Goal: Information Seeking & Learning: Learn about a topic

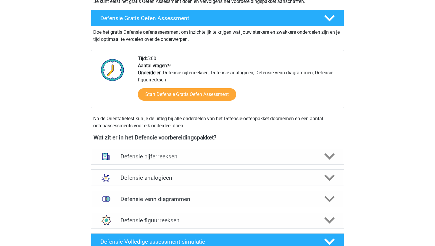
scroll to position [327, 0]
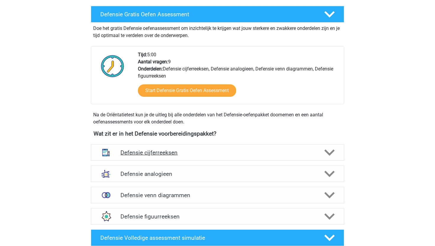
click at [228, 148] on div "Defensie cijferreeksen" at bounding box center [217, 152] width 253 height 17
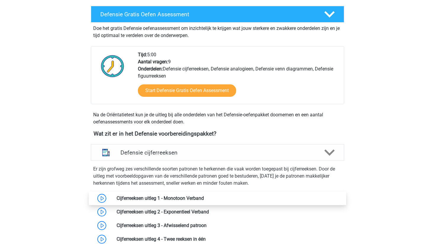
click at [204, 198] on link at bounding box center [204, 198] width 0 height 6
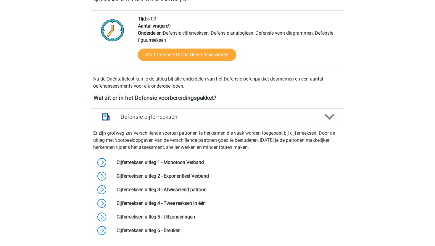
scroll to position [362, 0]
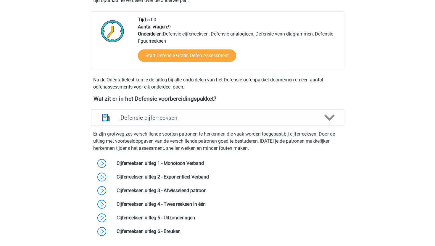
click at [204, 116] on h4 "Defensie cijferreeksen" at bounding box center [217, 117] width 194 height 7
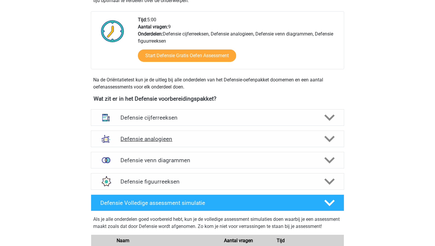
click at [184, 140] on h4 "Defensie analogieen" at bounding box center [217, 138] width 194 height 7
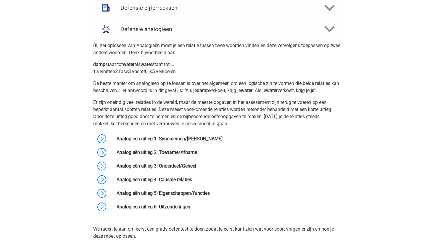
scroll to position [486, 0]
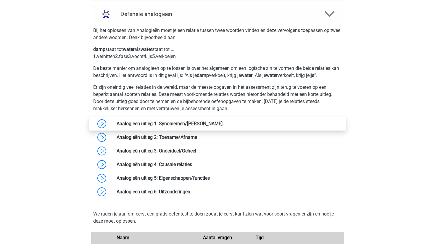
click at [222, 122] on link at bounding box center [222, 124] width 0 height 6
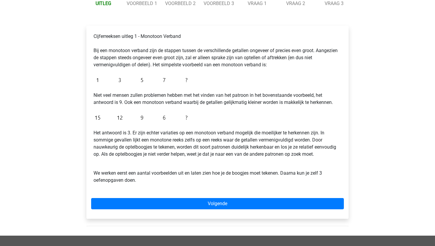
scroll to position [76, 0]
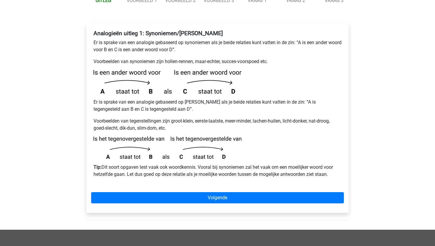
scroll to position [101, 0]
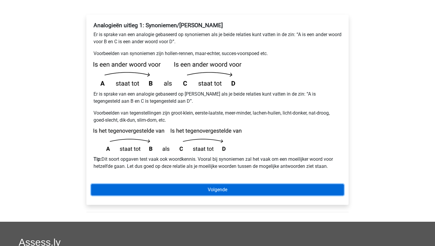
click at [213, 184] on link "Volgende" at bounding box center [217, 189] width 252 height 11
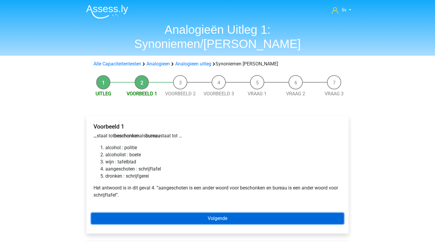
click at [194, 213] on link "Volgende" at bounding box center [217, 218] width 252 height 11
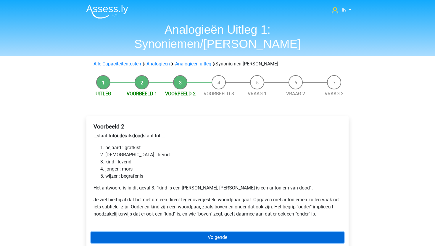
click at [199, 231] on link "Volgende" at bounding box center [217, 236] width 252 height 11
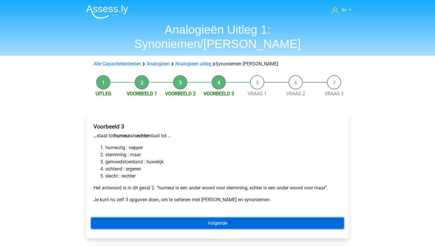
click at [203, 217] on link "Volgende" at bounding box center [217, 222] width 252 height 11
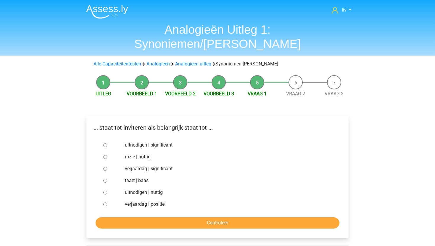
click at [105, 143] on input "uitnodigen | significant" at bounding box center [105, 145] width 4 height 4
radio input "true"
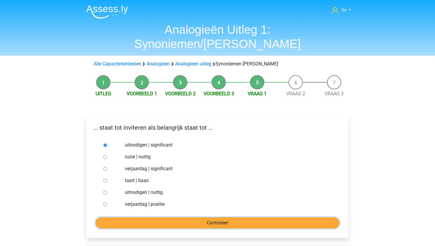
click at [158, 217] on input "Controleer" at bounding box center [217, 222] width 244 height 11
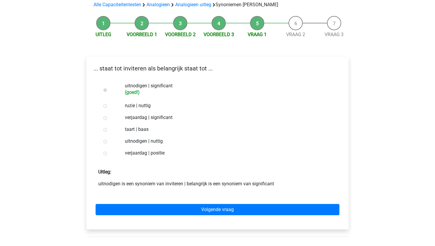
scroll to position [61, 0]
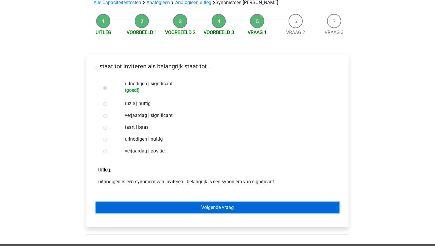
click at [210, 202] on link "Volgende vraag" at bounding box center [217, 207] width 244 height 11
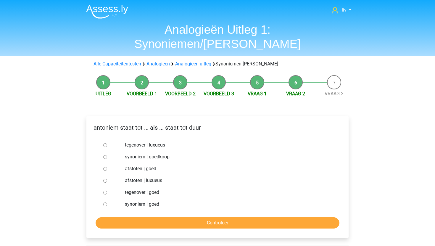
click at [101, 139] on div at bounding box center [111, 145] width 20 height 12
click at [105, 190] on input "tegenover | goed" at bounding box center [105, 192] width 4 height 4
radio input "true"
click at [106, 143] on input "tegenover | luxueus" at bounding box center [105, 145] width 4 height 4
radio input "true"
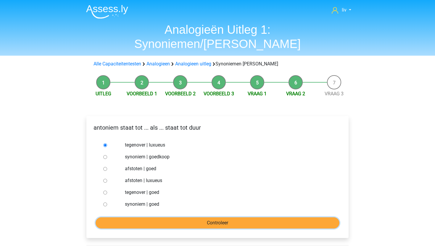
click at [137, 217] on input "Controleer" at bounding box center [217, 222] width 244 height 11
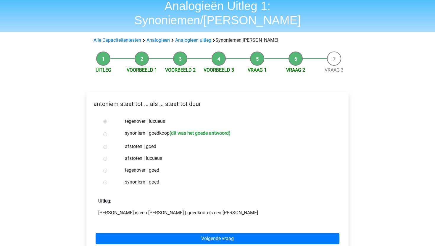
scroll to position [26, 0]
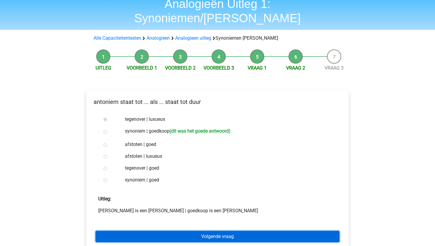
click at [184, 231] on link "Volgende vraag" at bounding box center [217, 236] width 244 height 11
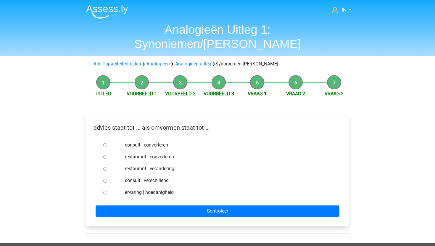
click at [105, 143] on input "consult | converteren" at bounding box center [105, 145] width 4 height 4
radio input "true"
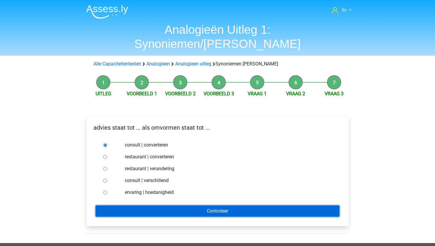
click at [208, 205] on input "Controleer" at bounding box center [217, 210] width 244 height 11
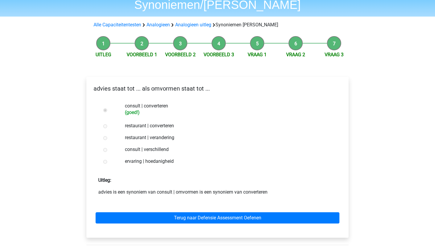
scroll to position [38, 0]
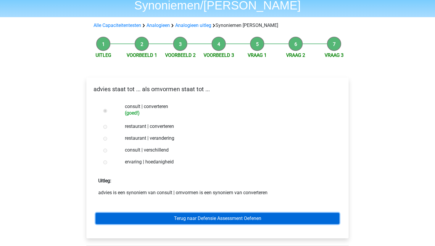
click at [207, 213] on link "Terug naar Defensie Assessment Oefenen" at bounding box center [217, 218] width 244 height 11
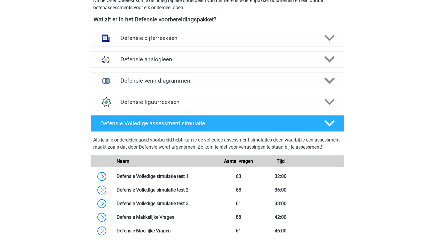
scroll to position [274, 0]
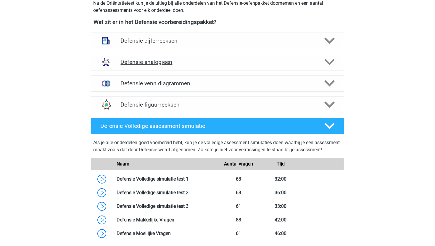
click at [222, 68] on div "Defensie analogieen" at bounding box center [217, 62] width 253 height 17
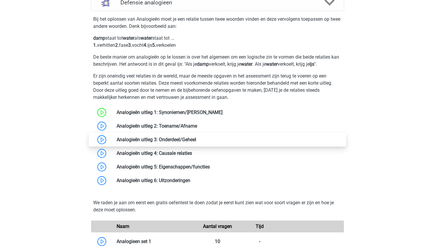
scroll to position [334, 0]
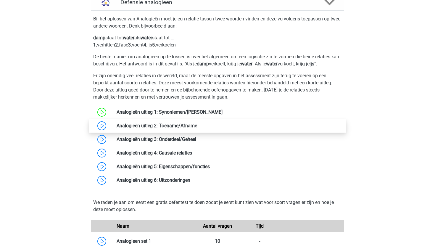
click at [197, 127] on link at bounding box center [197, 126] width 0 height 6
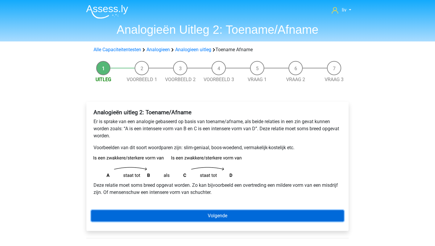
click at [188, 212] on link "Volgende" at bounding box center [217, 215] width 252 height 11
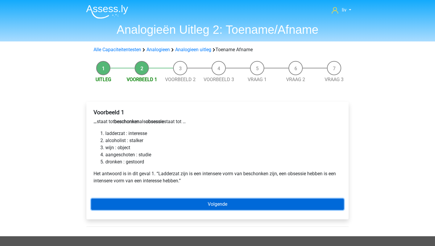
click at [185, 202] on link "Volgende" at bounding box center [217, 203] width 252 height 11
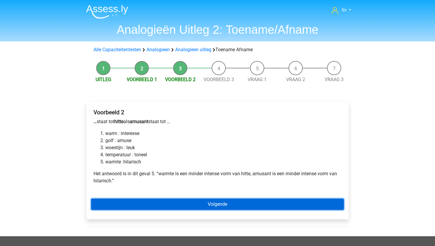
click at [185, 202] on link "Volgende" at bounding box center [217, 203] width 252 height 11
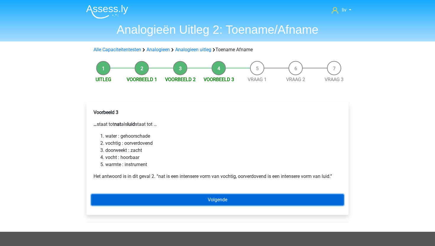
click at [185, 202] on link "Volgende" at bounding box center [217, 199] width 252 height 11
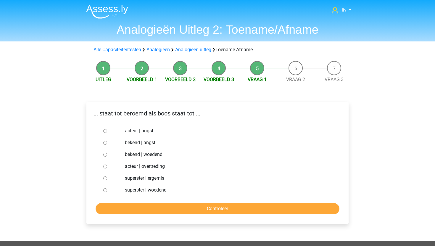
click at [104, 144] on input "bekend | angst" at bounding box center [105, 143] width 4 height 4
radio input "true"
click at [171, 211] on input "Controleer" at bounding box center [217, 208] width 244 height 11
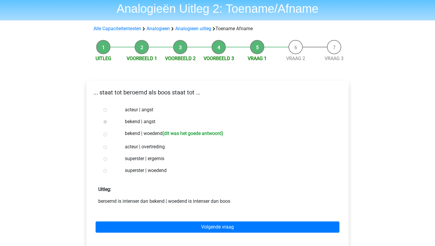
scroll to position [27, 0]
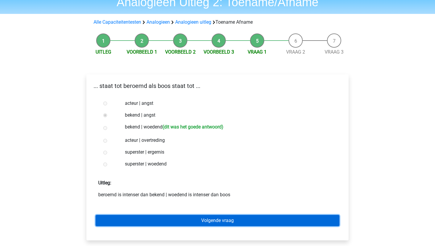
click at [177, 222] on link "Volgende vraag" at bounding box center [217, 220] width 244 height 11
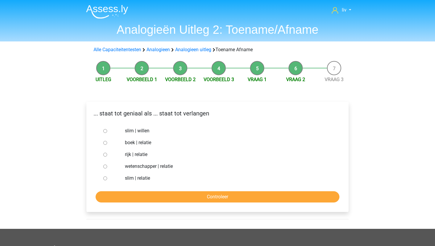
click at [105, 130] on input "slim | willen" at bounding box center [105, 131] width 4 height 4
radio input "true"
click at [167, 195] on input "Controleer" at bounding box center [217, 196] width 244 height 11
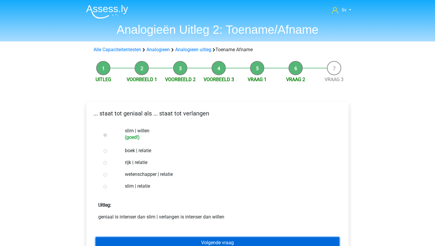
click at [177, 242] on link "Volgende vraag" at bounding box center [217, 242] width 244 height 11
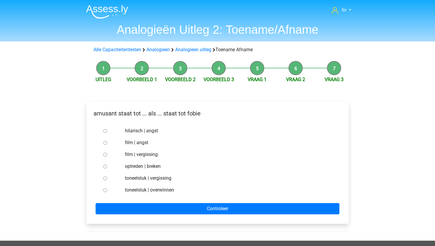
click at [104, 131] on input "hilarisch | angst" at bounding box center [105, 131] width 4 height 4
radio input "true"
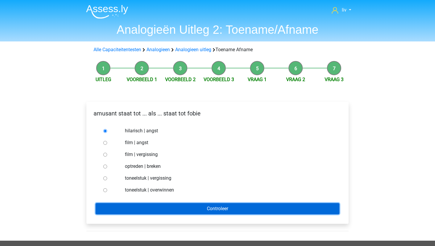
click at [173, 205] on input "Controleer" at bounding box center [217, 208] width 244 height 11
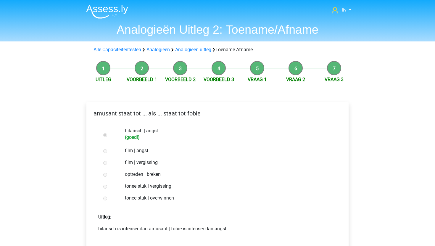
scroll to position [27, 0]
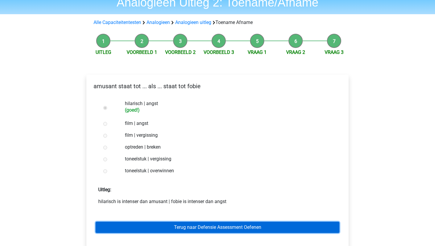
click at [192, 225] on link "Terug naar Defensie Assessment Oefenen" at bounding box center [217, 226] width 244 height 11
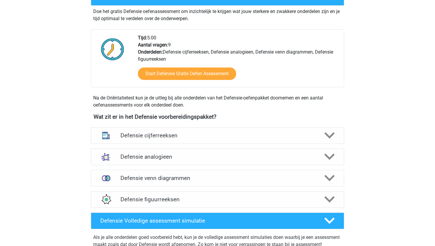
scroll to position [182, 0]
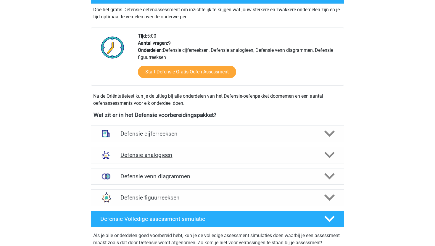
click at [189, 161] on div "Defensie analogieen" at bounding box center [217, 155] width 253 height 17
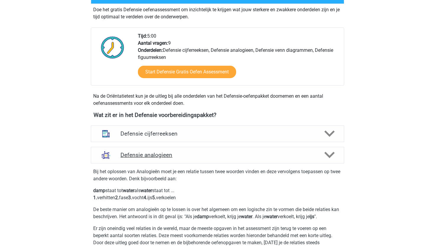
click at [189, 161] on div "Defensie analogieen" at bounding box center [217, 155] width 253 height 17
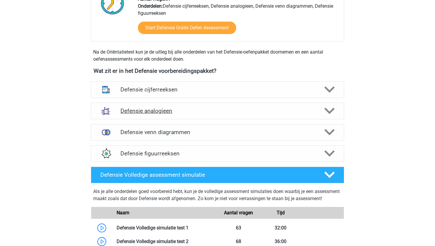
scroll to position [224, 0]
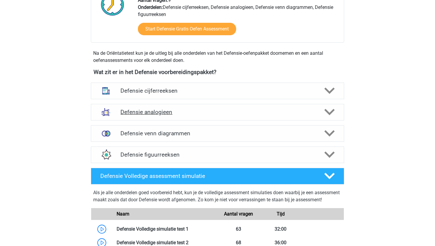
click at [196, 117] on div "Defensie analogieen" at bounding box center [217, 112] width 253 height 17
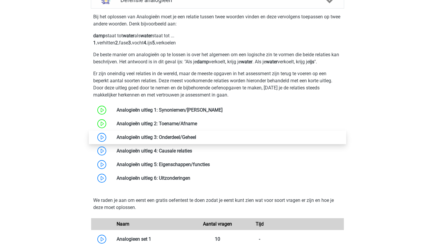
scroll to position [334, 0]
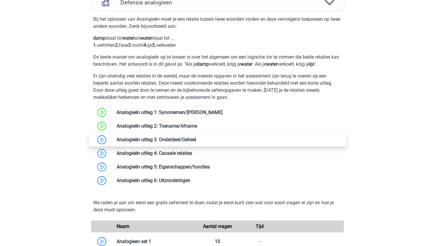
click at [196, 142] on link at bounding box center [196, 140] width 0 height 6
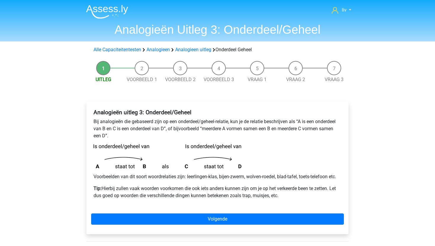
scroll to position [32, 0]
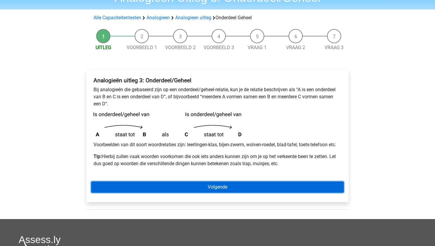
click at [169, 188] on link "Volgende" at bounding box center [217, 186] width 252 height 11
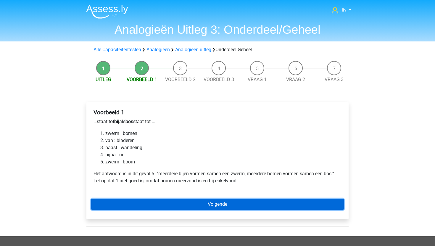
click at [166, 206] on link "Volgende" at bounding box center [217, 203] width 252 height 11
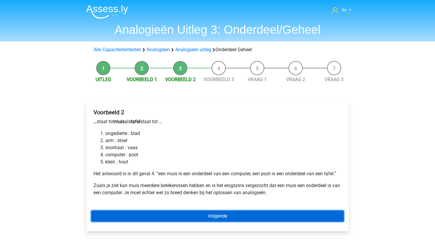
click at [166, 214] on link "Volgende" at bounding box center [217, 215] width 252 height 11
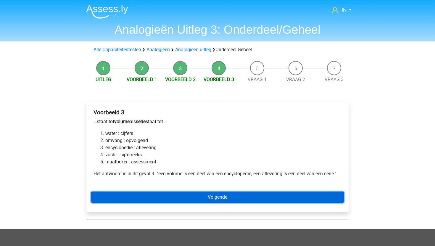
click at [207, 195] on link "Volgende" at bounding box center [217, 196] width 252 height 11
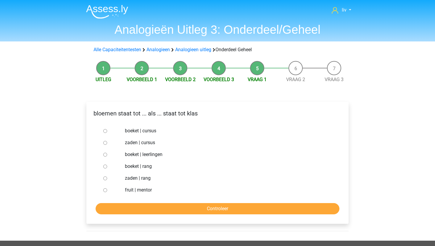
click at [104, 133] on div at bounding box center [111, 131] width 20 height 12
click at [105, 132] on input "boeket | cursus" at bounding box center [105, 131] width 4 height 4
radio input "true"
click at [150, 209] on input "Controleer" at bounding box center [217, 208] width 244 height 11
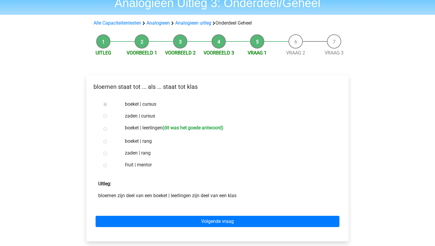
scroll to position [27, 0]
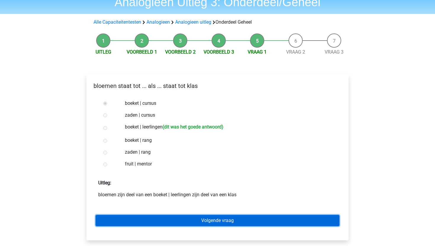
click at [193, 219] on link "Volgende vraag" at bounding box center [217, 220] width 244 height 11
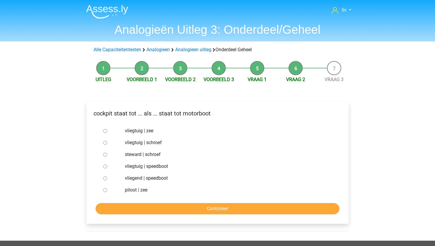
click at [103, 166] on input "vliegtuig | speedboot" at bounding box center [105, 166] width 4 height 4
radio input "true"
click at [106, 168] on input "vliegtuig | speedboot" at bounding box center [105, 166] width 4 height 4
click at [105, 166] on input "vliegtuig | speedboot" at bounding box center [105, 166] width 4 height 4
click at [106, 191] on input "piloot | zee" at bounding box center [105, 190] width 4 height 4
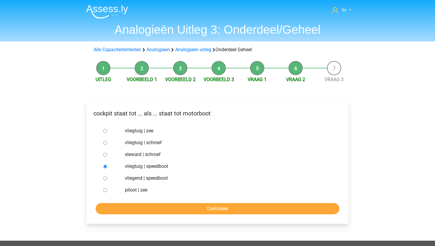
radio input "true"
click at [107, 132] on input "vliegtuig | zee" at bounding box center [105, 131] width 4 height 4
radio input "true"
click at [163, 209] on input "Controleer" at bounding box center [217, 208] width 244 height 11
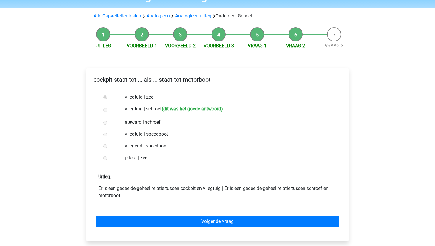
scroll to position [33, 0]
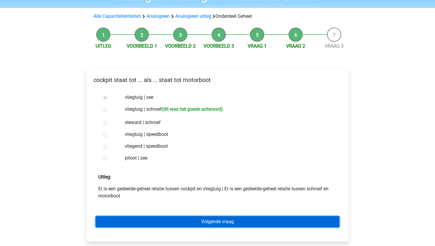
click at [173, 222] on link "Volgende vraag" at bounding box center [217, 221] width 244 height 11
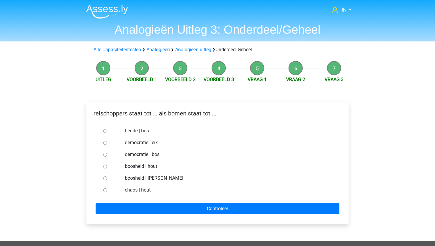
click at [104, 130] on input "bende | bos" at bounding box center [105, 131] width 4 height 4
radio input "true"
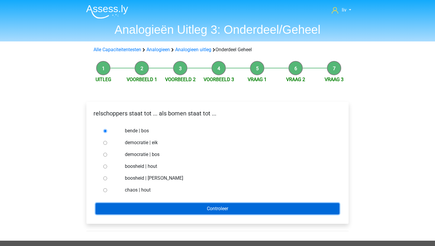
click at [175, 211] on input "Controleer" at bounding box center [217, 208] width 244 height 11
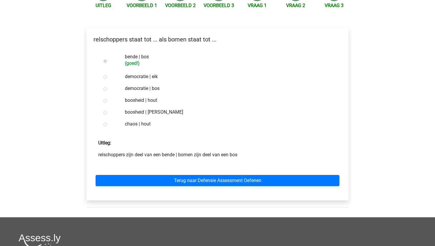
scroll to position [74, 0]
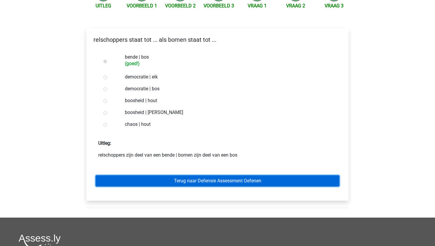
click at [192, 182] on link "Terug naar Defensie Assessment Oefenen" at bounding box center [217, 180] width 244 height 11
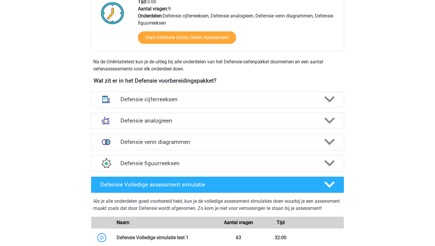
scroll to position [217, 0]
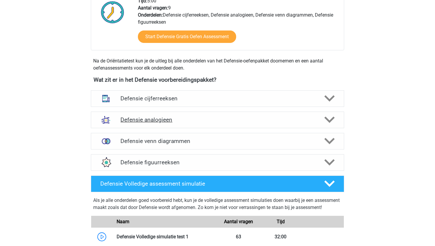
click at [190, 116] on div "Defensie analogieen" at bounding box center [217, 119] width 253 height 17
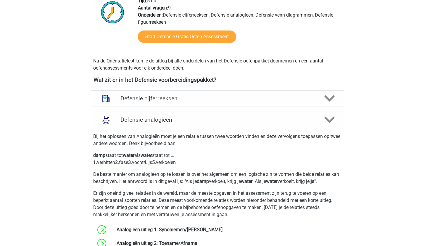
click at [190, 119] on h4 "Defensie analogieen" at bounding box center [217, 119] width 194 height 7
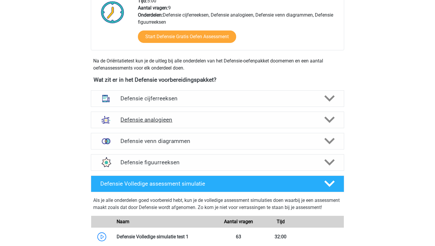
click at [190, 119] on h4 "Defensie analogieen" at bounding box center [217, 119] width 194 height 7
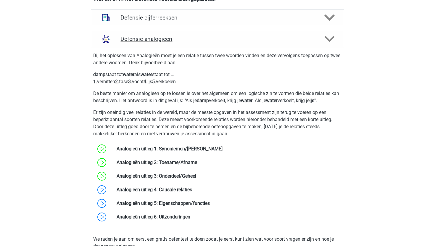
scroll to position [317, 0]
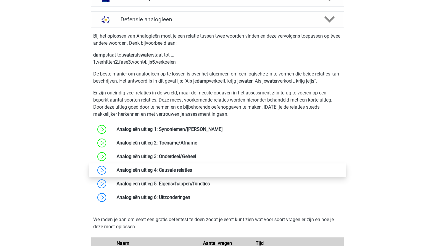
click at [192, 168] on link at bounding box center [192, 170] width 0 height 6
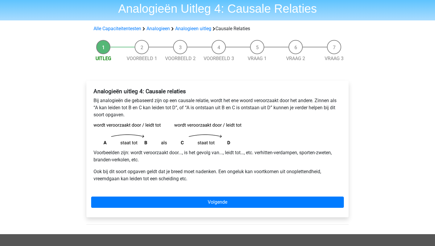
scroll to position [21, 0]
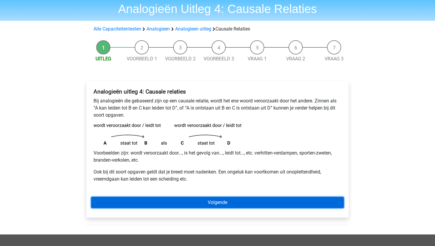
click at [195, 201] on link "Volgende" at bounding box center [217, 202] width 252 height 11
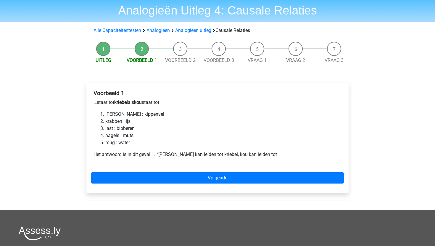
scroll to position [19, 0]
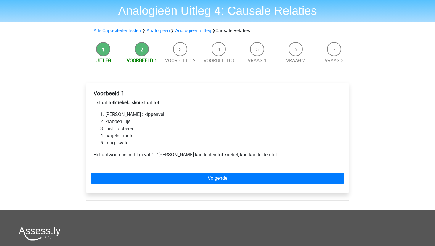
click at [181, 185] on div "Voorbeeld 1 … staat tot kriebel als kou staat tot … luis : kippenvel krabben : …" at bounding box center [217, 138] width 262 height 110
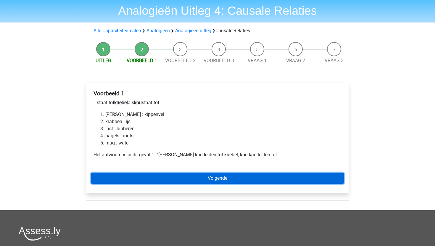
click at [188, 180] on link "Volgende" at bounding box center [217, 177] width 252 height 11
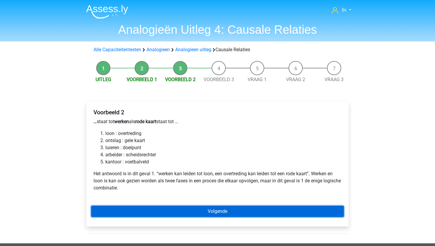
click at [185, 212] on link "Volgende" at bounding box center [217, 210] width 252 height 11
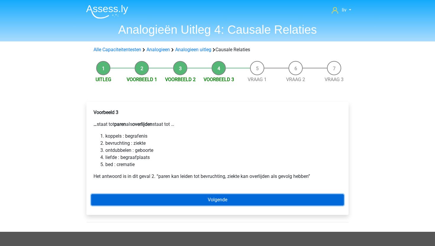
click at [201, 199] on link "Volgende" at bounding box center [217, 199] width 252 height 11
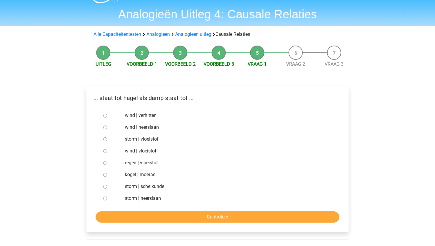
scroll to position [15, 0]
click at [104, 164] on input "regen | vloeistof" at bounding box center [105, 163] width 4 height 4
radio input "true"
click at [149, 219] on input "Controleer" at bounding box center [217, 216] width 244 height 11
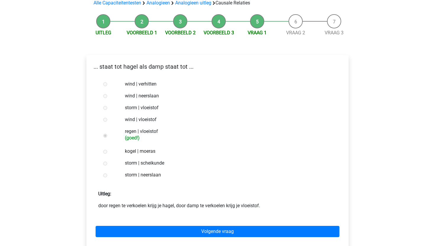
scroll to position [70, 0]
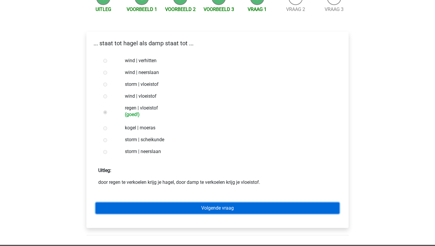
click at [184, 206] on link "Volgende vraag" at bounding box center [217, 207] width 244 height 11
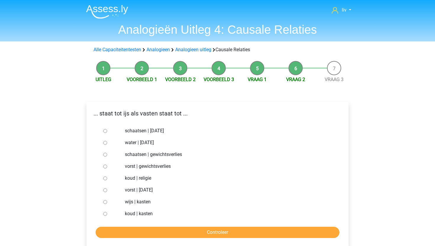
scroll to position [4, 0]
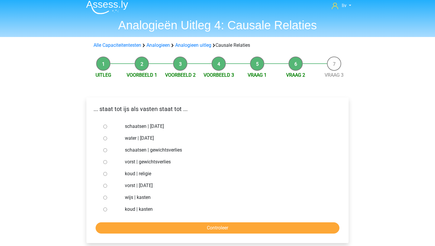
click at [105, 137] on input "water | suikerfeest" at bounding box center [105, 138] width 4 height 4
radio input "true"
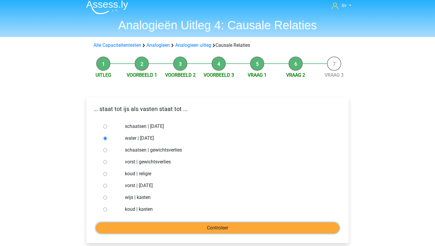
click at [183, 232] on input "Controleer" at bounding box center [217, 227] width 244 height 11
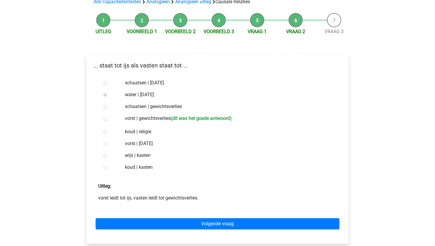
scroll to position [54, 0]
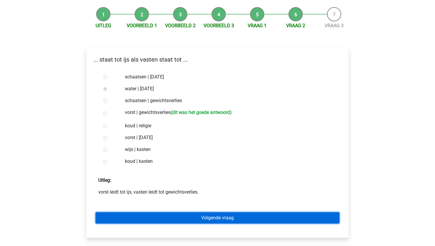
click at [187, 217] on link "Volgende vraag" at bounding box center [217, 217] width 244 height 11
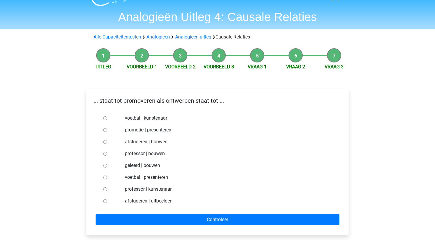
scroll to position [12, 0]
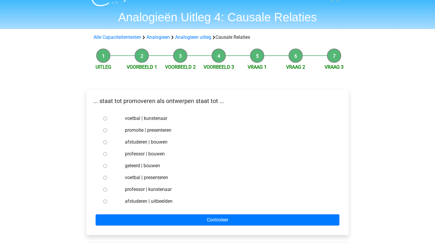
click at [105, 130] on input "promotie | presenteren" at bounding box center [105, 130] width 4 height 4
radio input "true"
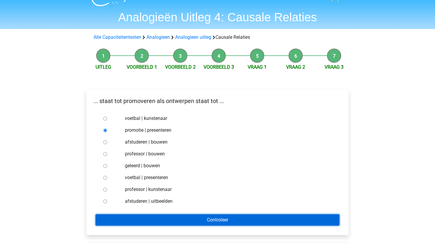
click at [195, 220] on input "Controleer" at bounding box center [217, 219] width 244 height 11
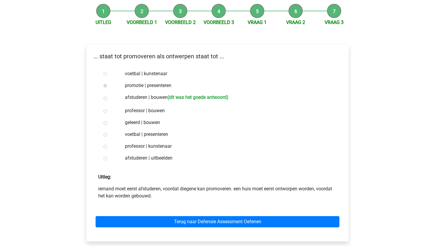
scroll to position [75, 0]
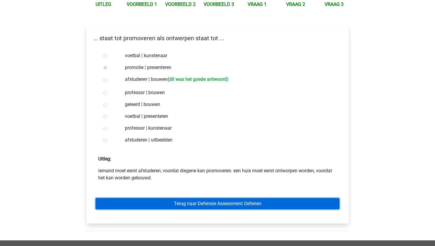
click at [227, 201] on link "Terug naar Defensie Assessment Oefenen" at bounding box center [217, 203] width 244 height 11
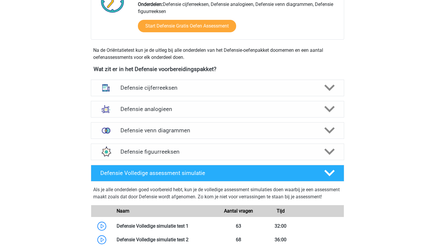
scroll to position [229, 0]
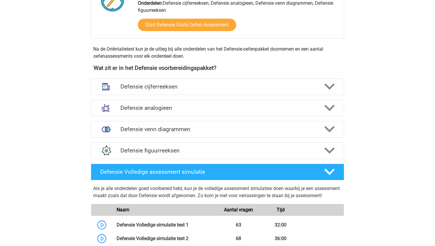
click at [231, 118] on div "Defensie analogieen Bij het oplossen van Analogieën moet je een relatie tussen …" at bounding box center [217, 107] width 276 height 21
click at [234, 109] on h4 "Defensie analogieen" at bounding box center [217, 107] width 194 height 7
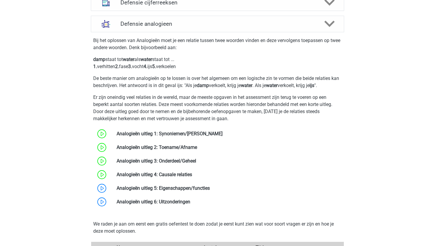
scroll to position [313, 0]
click at [210, 186] on link at bounding box center [210, 188] width 0 height 6
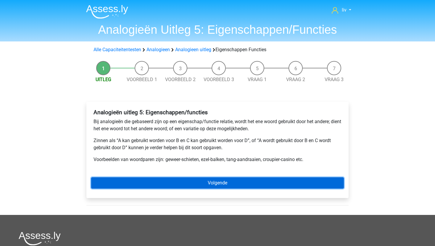
click at [182, 186] on link "Volgende" at bounding box center [217, 182] width 252 height 11
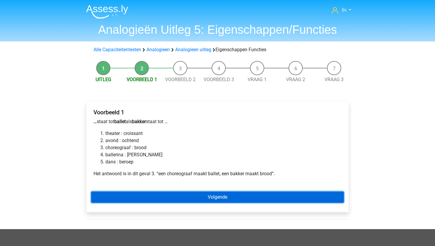
click at [184, 197] on link "Volgende" at bounding box center [217, 196] width 252 height 11
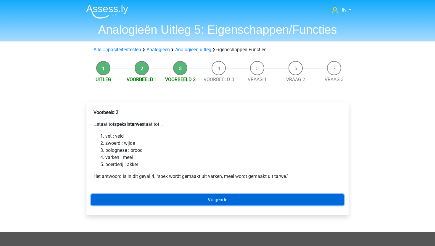
click at [183, 201] on link "Volgende" at bounding box center [217, 199] width 252 height 11
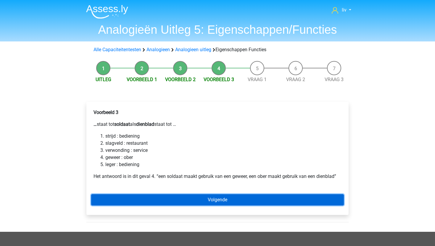
click at [183, 201] on link "Volgende" at bounding box center [217, 199] width 252 height 11
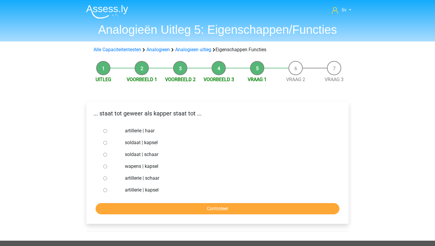
click at [104, 155] on input "soldaat | schaar" at bounding box center [105, 155] width 4 height 4
radio input "true"
click at [153, 214] on div "... staat tot geweer als kapper staat tot ... artillerie | haar soldaat | kapse…" at bounding box center [217, 163] width 262 height 122
click at [158, 208] on input "Controleer" at bounding box center [217, 208] width 244 height 11
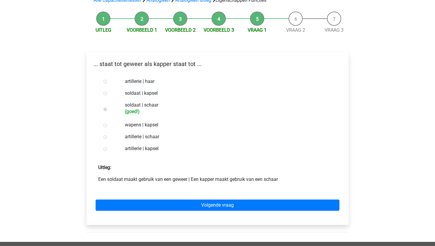
scroll to position [67, 0]
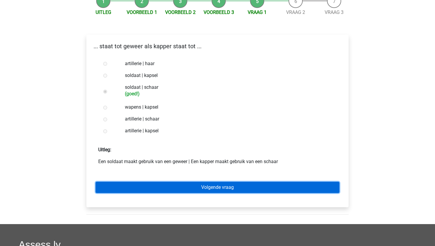
click at [177, 183] on link "Volgende vraag" at bounding box center [217, 187] width 244 height 11
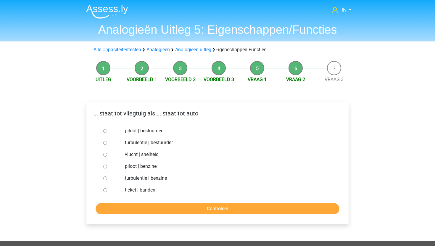
click at [101, 129] on div at bounding box center [111, 131] width 20 height 12
click at [104, 129] on div at bounding box center [111, 131] width 20 height 12
click at [105, 130] on input "piloot | bestuurder" at bounding box center [105, 131] width 4 height 4
radio input "true"
click at [153, 211] on input "Controleer" at bounding box center [217, 208] width 244 height 11
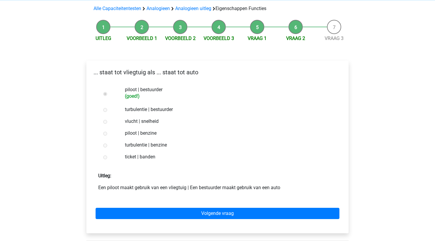
scroll to position [50, 0]
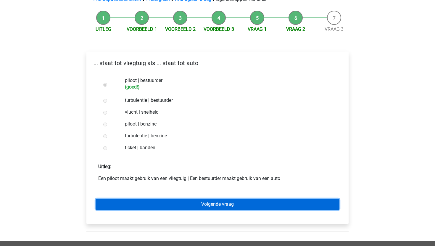
click at [159, 205] on link "Volgende vraag" at bounding box center [217, 203] width 244 height 11
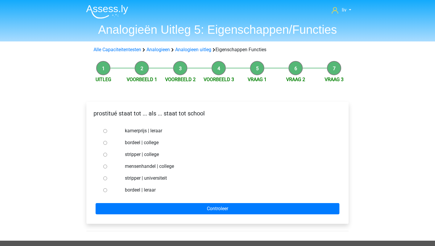
click at [106, 178] on input "stripper | universiteit" at bounding box center [105, 178] width 4 height 4
radio input "true"
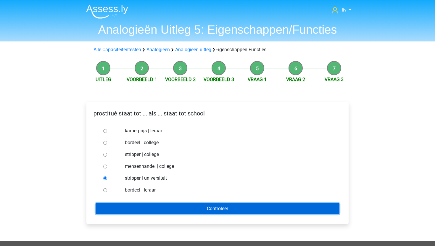
click at [156, 208] on input "Controleer" at bounding box center [217, 208] width 244 height 11
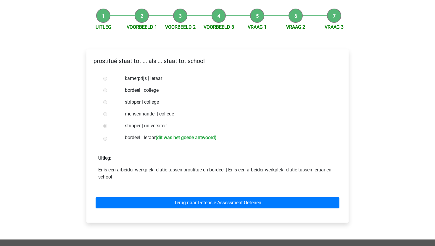
scroll to position [58, 0]
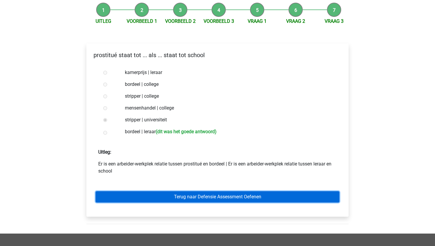
click at [186, 195] on link "Terug naar Defensie Assessment Oefenen" at bounding box center [217, 196] width 244 height 11
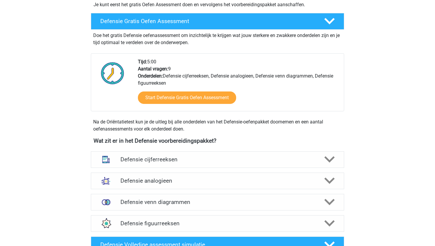
scroll to position [162, 0]
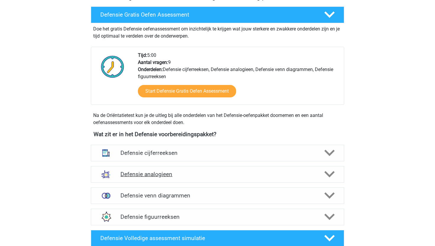
click at [210, 173] on h4 "Defensie analogieen" at bounding box center [217, 174] width 194 height 7
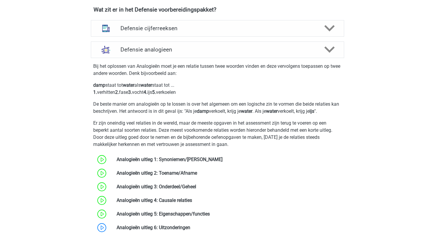
scroll to position [313, 0]
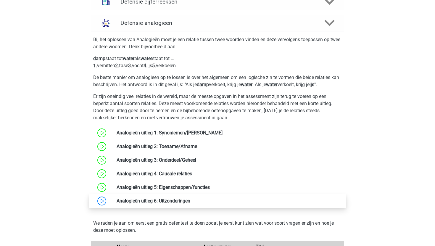
click at [190, 198] on link at bounding box center [190, 201] width 0 height 6
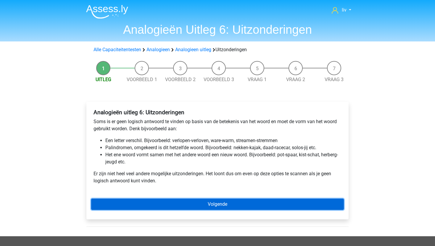
click at [177, 200] on link "Volgende" at bounding box center [217, 203] width 252 height 11
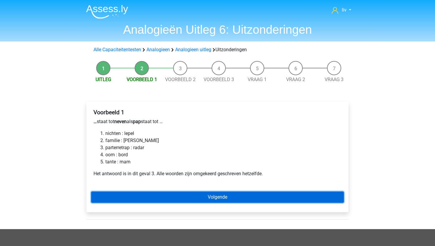
click at [180, 198] on link "Volgende" at bounding box center [217, 196] width 252 height 11
click at [181, 198] on link "Volgende" at bounding box center [217, 196] width 252 height 11
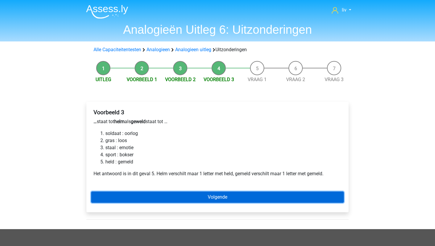
click at [181, 198] on link "Volgende" at bounding box center [217, 196] width 252 height 11
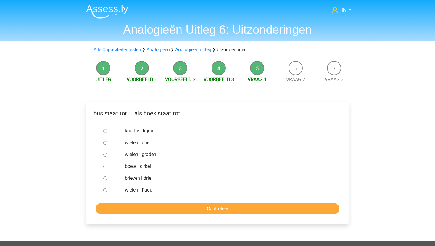
click at [105, 190] on input "wielen | figuur" at bounding box center [105, 190] width 4 height 4
radio input "true"
click at [121, 206] on input "Controleer" at bounding box center [217, 208] width 244 height 11
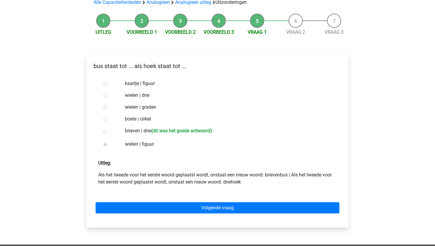
scroll to position [48, 0]
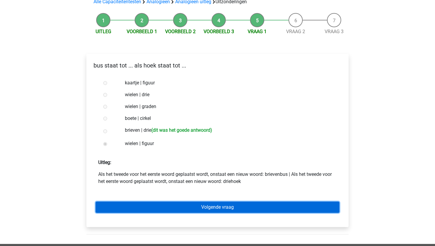
click at [164, 203] on link "Volgende vraag" at bounding box center [217, 206] width 244 height 11
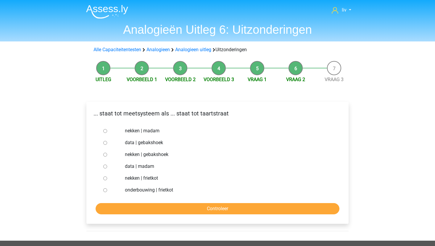
click at [104, 129] on div at bounding box center [111, 131] width 20 height 12
click at [104, 130] on input "nekken | madam" at bounding box center [105, 131] width 4 height 4
radio input "true"
click at [204, 215] on div "... staat tot meetsysteem als ... staat tot taartstraat nekken | madam data | g…" at bounding box center [217, 163] width 262 height 122
click at [208, 208] on input "Controleer" at bounding box center [217, 208] width 244 height 11
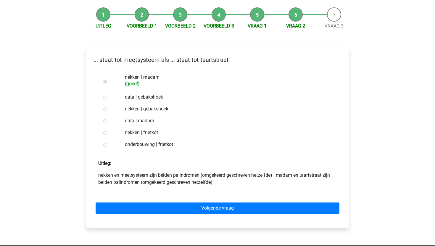
scroll to position [53, 0]
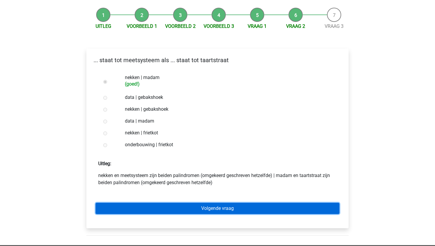
click at [208, 208] on link "Volgende vraag" at bounding box center [217, 208] width 244 height 11
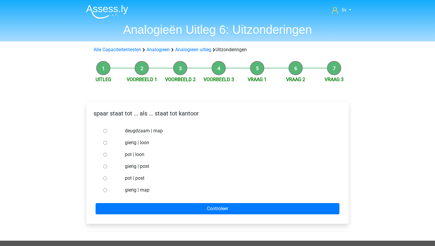
click at [105, 167] on input "gierig | post" at bounding box center [105, 166] width 4 height 4
radio input "true"
click at [104, 178] on input "pot | post" at bounding box center [105, 178] width 4 height 4
radio input "true"
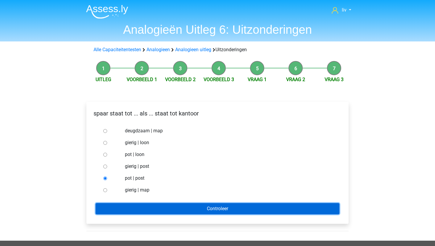
click at [146, 211] on input "Controleer" at bounding box center [217, 208] width 244 height 11
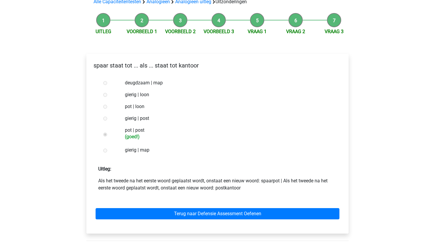
scroll to position [48, 0]
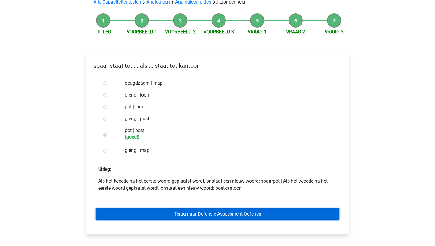
click at [192, 214] on link "Terug naar Defensie Assessment Oefenen" at bounding box center [217, 213] width 244 height 11
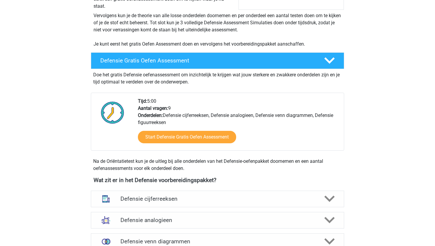
scroll to position [101, 0]
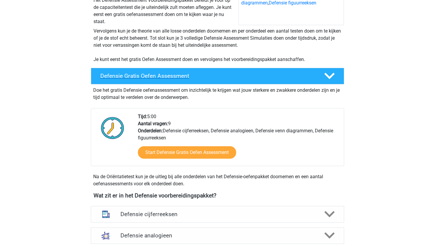
click at [168, 77] on h4 "Defensie Gratis Oefen Assessment" at bounding box center [207, 75] width 214 height 7
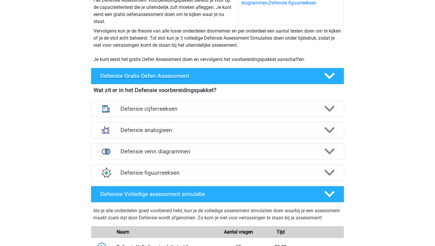
click at [187, 77] on h4 "Defensie Gratis Oefen Assessment" at bounding box center [207, 75] width 214 height 7
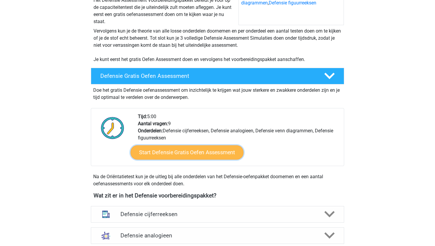
click at [190, 156] on link "Start Defensie Gratis Oefen Assessment" at bounding box center [186, 152] width 113 height 14
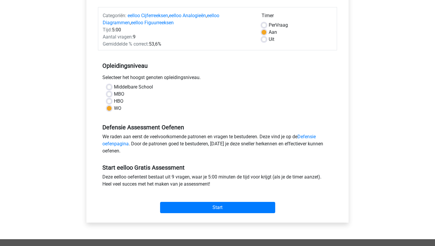
scroll to position [71, 0]
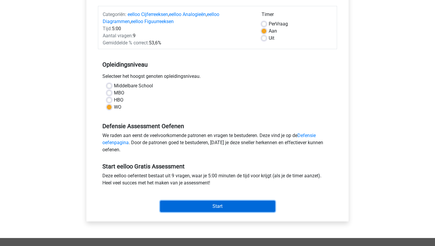
click at [237, 207] on input "Start" at bounding box center [217, 205] width 115 height 11
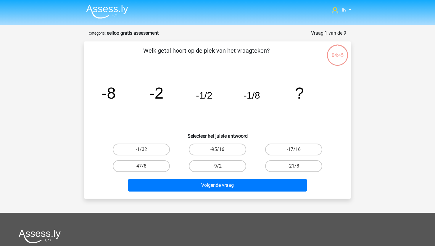
click at [296, 150] on input "-17/16" at bounding box center [295, 151] width 4 height 4
radio input "true"
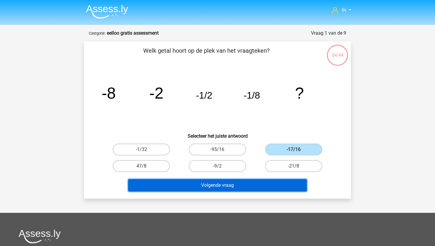
click at [285, 182] on button "Volgende vraag" at bounding box center [217, 185] width 179 height 12
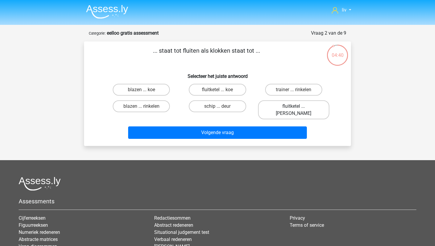
click at [299, 105] on label "fluitketel ... luiden" at bounding box center [293, 109] width 71 height 19
click at [297, 106] on input "fluitketel ... luiden" at bounding box center [295, 108] width 4 height 4
radio input "true"
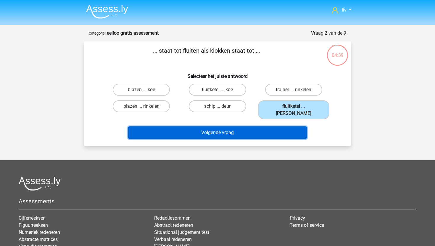
click at [277, 126] on button "Volgende vraag" at bounding box center [217, 132] width 179 height 12
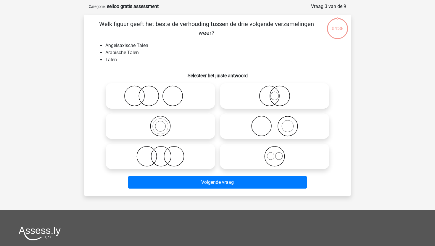
scroll to position [30, 0]
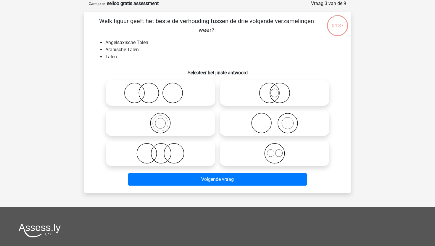
click at [278, 154] on icon at bounding box center [274, 153] width 105 height 21
click at [278, 150] on input "radio" at bounding box center [276, 148] width 4 height 4
radio input "true"
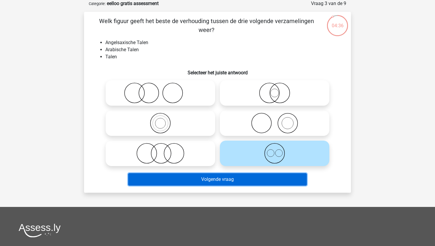
click at [267, 182] on button "Volgende vraag" at bounding box center [217, 179] width 179 height 12
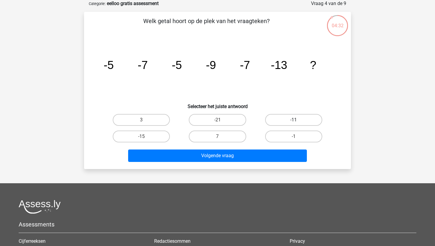
click at [278, 119] on label "-11" at bounding box center [293, 120] width 57 height 12
click at [293, 120] on input "-11" at bounding box center [295, 122] width 4 height 4
radio input "true"
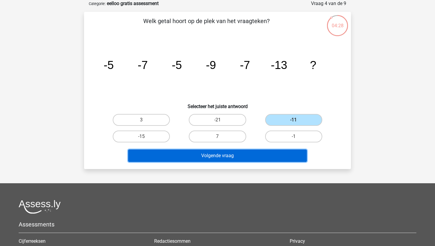
click at [253, 158] on button "Volgende vraag" at bounding box center [217, 155] width 179 height 12
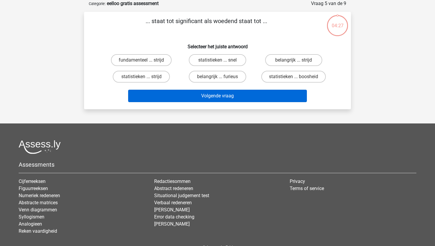
scroll to position [0, 0]
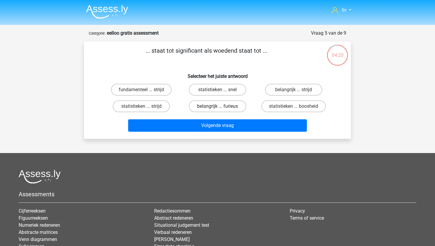
click at [221, 108] on label "belangrijk ... furieus" at bounding box center [217, 106] width 57 height 12
click at [221, 108] on input "belangrijk ... furieus" at bounding box center [219, 108] width 4 height 4
radio input "true"
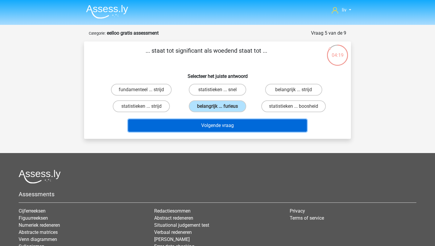
click at [213, 128] on button "Volgende vraag" at bounding box center [217, 125] width 179 height 12
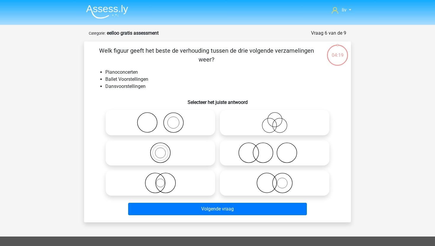
scroll to position [30, 0]
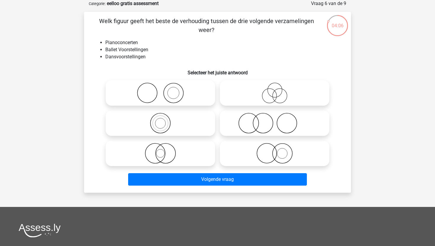
click at [162, 88] on input "radio" at bounding box center [162, 88] width 4 height 4
radio input "true"
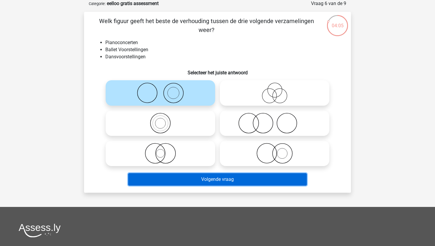
click at [192, 182] on button "Volgende vraag" at bounding box center [217, 179] width 179 height 12
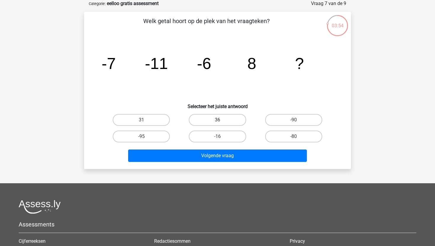
click at [202, 120] on label "36" at bounding box center [217, 120] width 57 height 12
click at [217, 120] on input "36" at bounding box center [219, 122] width 4 height 4
radio input "true"
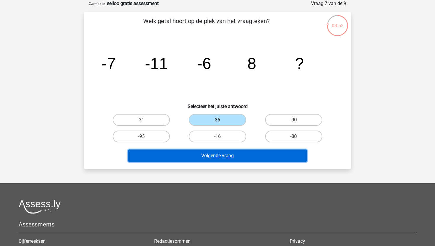
click at [228, 155] on button "Volgende vraag" at bounding box center [217, 155] width 179 height 12
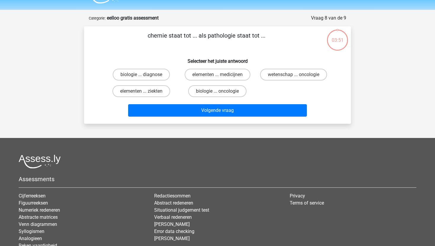
scroll to position [14, 0]
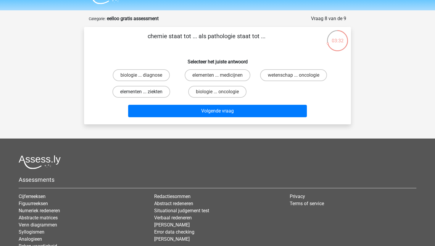
click at [149, 93] on label "elementen ... ziekten" at bounding box center [141, 92] width 58 height 12
click at [145, 93] on input "elementen ... ziekten" at bounding box center [143, 94] width 4 height 4
radio input "true"
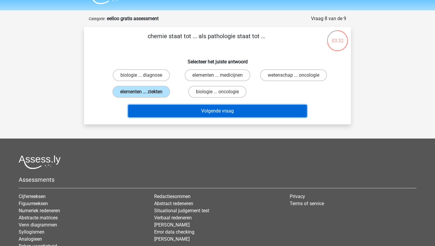
click at [181, 114] on button "Volgende vraag" at bounding box center [217, 111] width 179 height 12
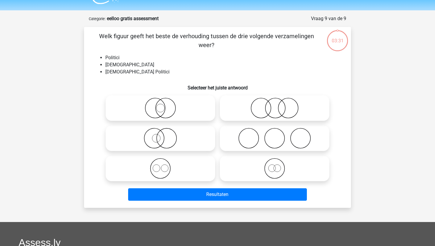
scroll to position [30, 0]
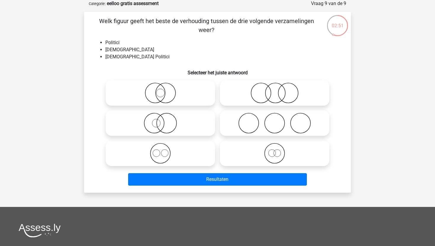
click at [179, 122] on icon at bounding box center [160, 123] width 105 height 21
click at [164, 120] on input "radio" at bounding box center [162, 118] width 4 height 4
radio input "true"
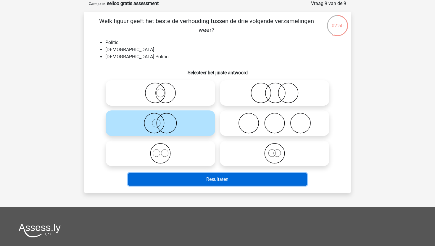
click at [203, 184] on button "Resultaten" at bounding box center [217, 179] width 179 height 12
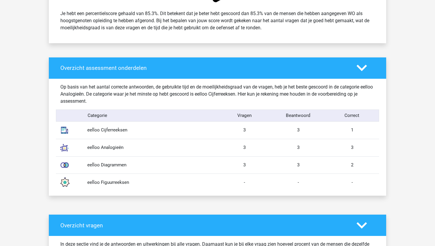
scroll to position [256, 0]
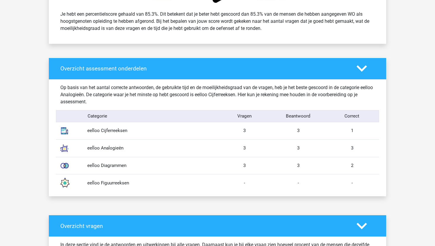
click at [218, 69] on h4 "Overzicht assessment onderdelen" at bounding box center [203, 68] width 287 height 7
click at [292, 76] on div "Overzicht assessment onderdelen" at bounding box center [217, 68] width 337 height 21
click at [365, 69] on icon at bounding box center [361, 68] width 10 height 10
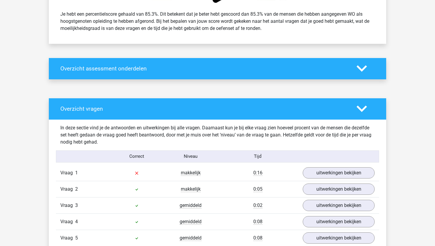
click at [361, 69] on icon at bounding box center [361, 68] width 10 height 10
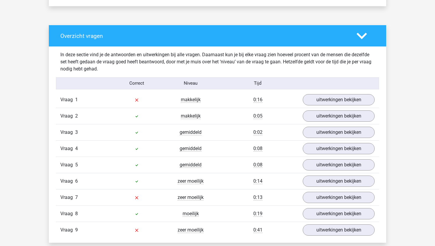
scroll to position [454, 0]
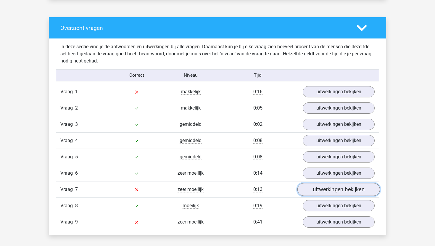
click at [318, 188] on link "uitwerkingen bekijken" at bounding box center [338, 189] width 82 height 13
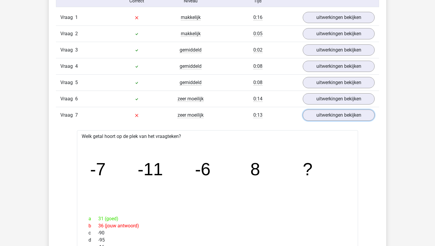
scroll to position [528, 0]
click at [331, 117] on link "uitwerkingen bekijken" at bounding box center [338, 115] width 82 height 13
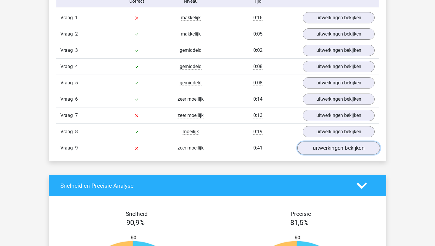
click at [320, 146] on link "uitwerkingen bekijken" at bounding box center [338, 147] width 82 height 13
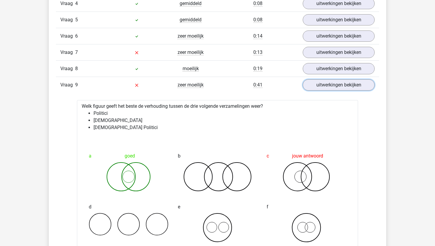
scroll to position [587, 0]
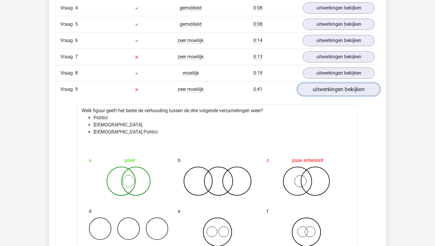
click at [325, 86] on link "uitwerkingen bekijken" at bounding box center [338, 89] width 82 height 13
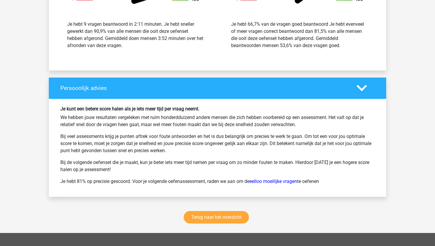
scroll to position [824, 0]
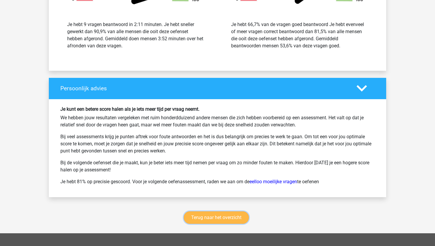
click at [237, 213] on link "Terug naar het overzicht" at bounding box center [216, 217] width 65 height 12
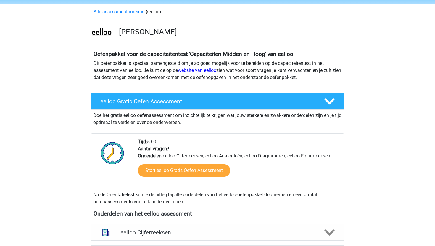
scroll to position [27, 0]
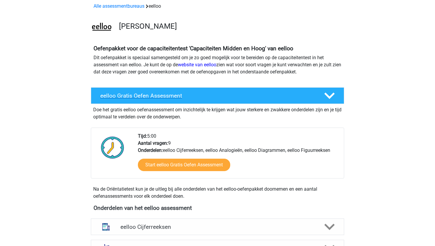
click at [271, 95] on h4 "eelloo Gratis Oefen Assessment" at bounding box center [207, 95] width 214 height 7
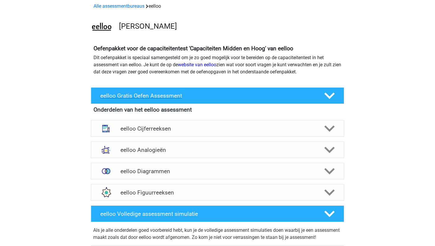
click at [271, 95] on h4 "eelloo Gratis Oefen Assessment" at bounding box center [207, 95] width 214 height 7
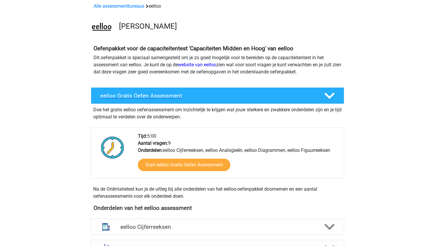
click at [271, 95] on h4 "eelloo Gratis Oefen Assessment" at bounding box center [207, 95] width 214 height 7
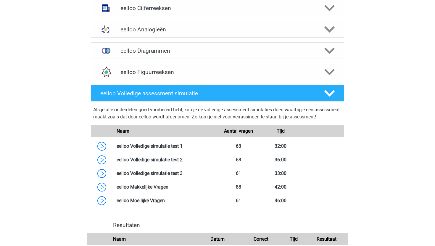
scroll to position [134, 0]
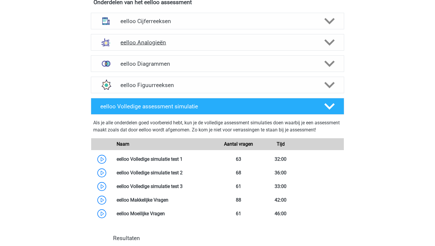
click at [263, 46] on div "eelloo Analogieën" at bounding box center [217, 42] width 253 height 17
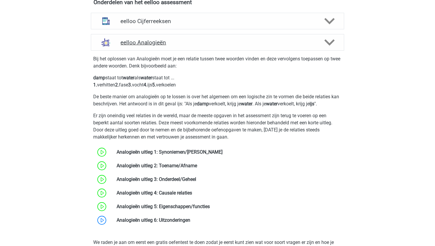
click at [262, 49] on div "eelloo Analogieën" at bounding box center [217, 42] width 253 height 17
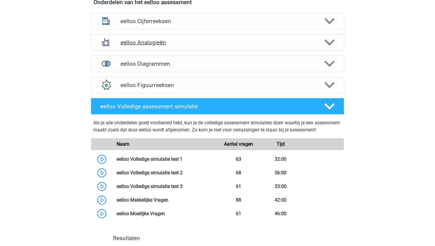
click at [262, 49] on div "eelloo Analogieën" at bounding box center [217, 42] width 253 height 17
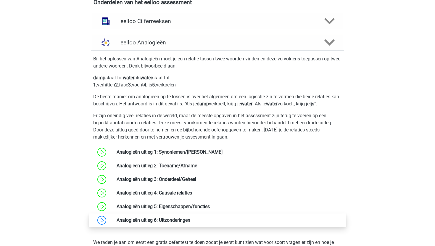
click at [190, 222] on link at bounding box center [190, 220] width 0 height 6
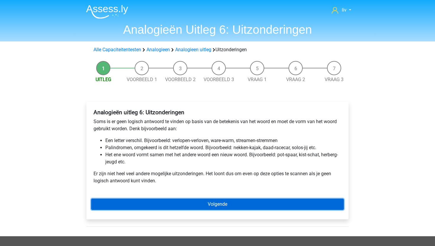
click at [180, 206] on link "Volgende" at bounding box center [217, 203] width 252 height 11
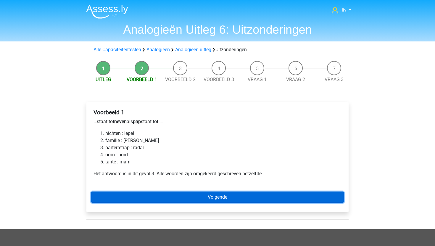
click at [200, 200] on link "Volgende" at bounding box center [217, 196] width 252 height 11
click at [205, 198] on link "Volgende" at bounding box center [217, 196] width 252 height 11
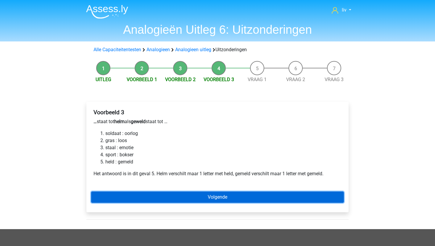
click at [205, 198] on link "Volgende" at bounding box center [217, 196] width 252 height 11
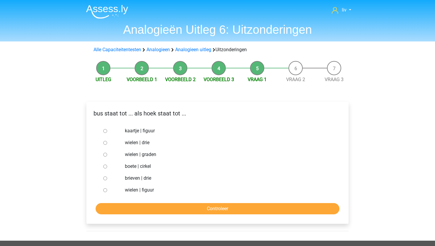
click at [103, 178] on div at bounding box center [111, 178] width 20 height 12
click at [109, 180] on div at bounding box center [111, 178] width 20 height 12
click at [105, 179] on input "brieven | drie" at bounding box center [105, 178] width 4 height 4
radio input "true"
click at [146, 207] on input "Controleer" at bounding box center [217, 208] width 244 height 11
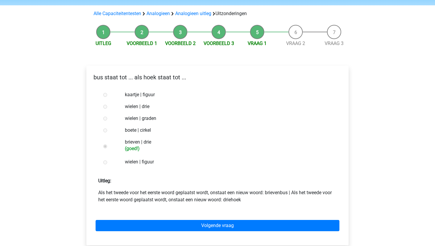
scroll to position [44, 0]
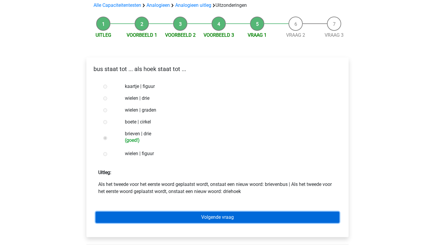
click at [194, 215] on link "Volgende vraag" at bounding box center [217, 216] width 244 height 11
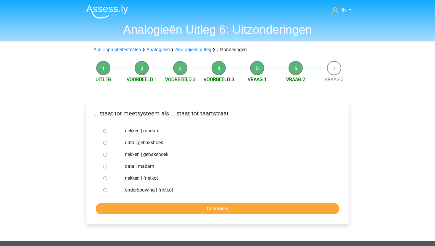
click at [101, 130] on div at bounding box center [111, 131] width 20 height 12
click at [104, 130] on input "nekken | madam" at bounding box center [105, 131] width 4 height 4
radio input "true"
click at [183, 208] on input "Controleer" at bounding box center [217, 208] width 244 height 11
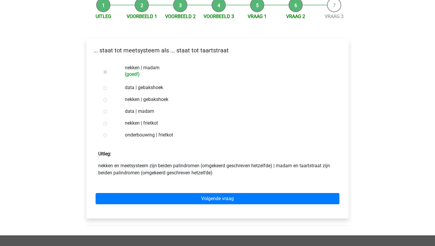
scroll to position [63, 0]
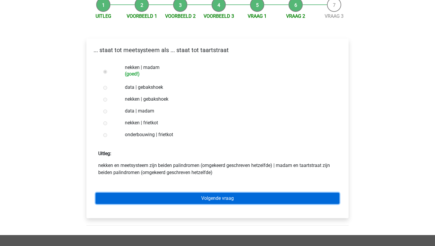
click at [191, 200] on link "Volgende vraag" at bounding box center [217, 197] width 244 height 11
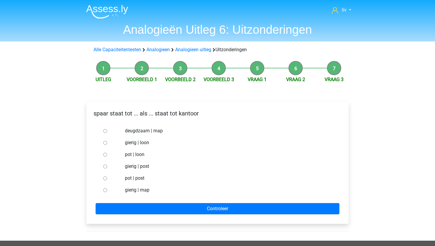
click at [102, 178] on div at bounding box center [111, 178] width 20 height 12
click at [104, 178] on input "pot | post" at bounding box center [105, 178] width 4 height 4
radio input "true"
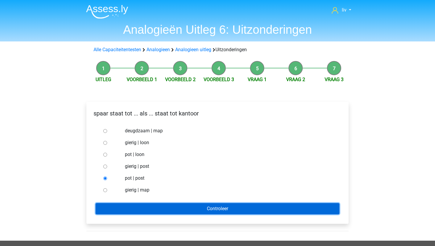
click at [152, 209] on input "Controleer" at bounding box center [217, 208] width 244 height 11
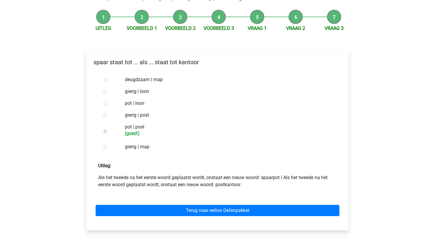
scroll to position [55, 0]
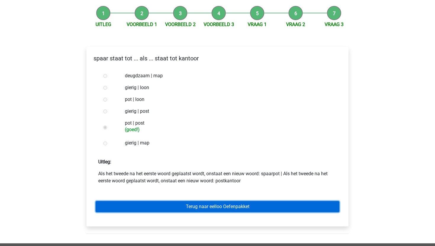
click at [161, 204] on link "Terug naar eelloo Oefenpakket" at bounding box center [217, 206] width 244 height 11
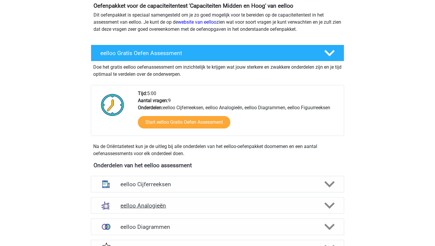
click at [163, 205] on h4 "eelloo Analogieën" at bounding box center [217, 205] width 194 height 7
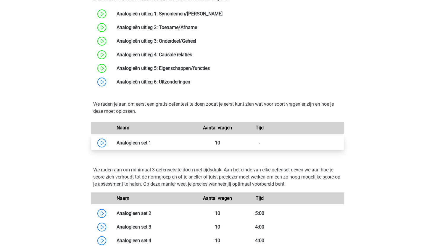
scroll to position [371, 0]
click at [151, 145] on link at bounding box center [151, 143] width 0 height 6
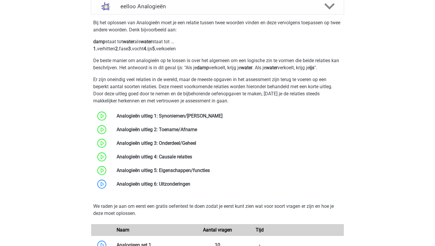
scroll to position [229, 0]
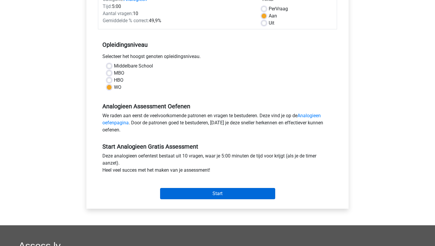
scroll to position [85, 0]
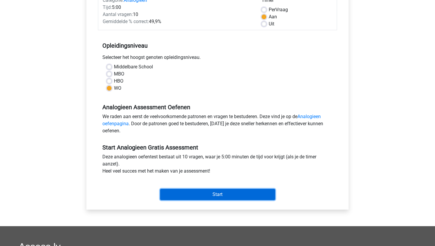
click at [203, 195] on input "Start" at bounding box center [217, 194] width 115 height 11
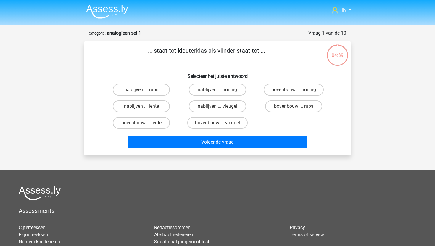
click at [297, 106] on input "bovenbouw ... rups" at bounding box center [295, 108] width 4 height 4
radio input "true"
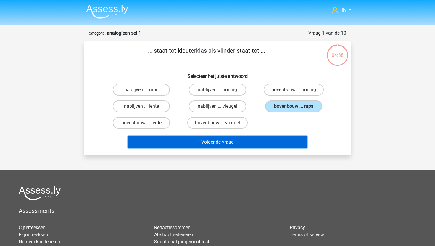
click at [263, 141] on button "Volgende vraag" at bounding box center [217, 142] width 179 height 12
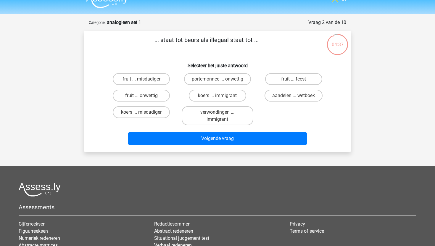
scroll to position [6, 0]
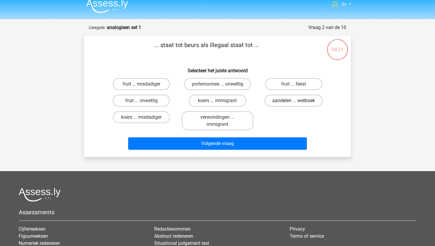
click at [282, 101] on label "aandelen ... wetboek" at bounding box center [293, 101] width 58 height 12
click at [293, 101] on input "aandelen ... wetboek" at bounding box center [295, 103] width 4 height 4
radio input "true"
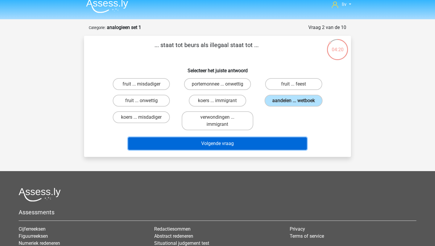
click at [260, 148] on button "Volgende vraag" at bounding box center [217, 143] width 179 height 12
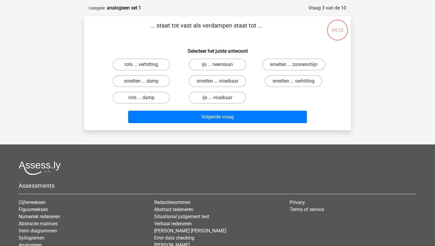
scroll to position [25, 0]
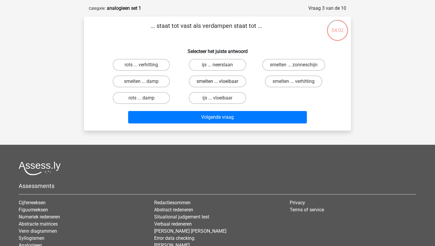
click at [232, 84] on label "smelten ... vloeibaar" at bounding box center [217, 81] width 57 height 12
click at [221, 84] on input "smelten ... vloeibaar" at bounding box center [219, 83] width 4 height 4
radio input "true"
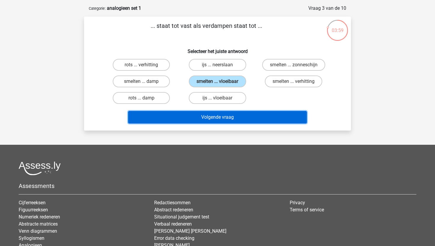
click at [228, 120] on button "Volgende vraag" at bounding box center [217, 117] width 179 height 12
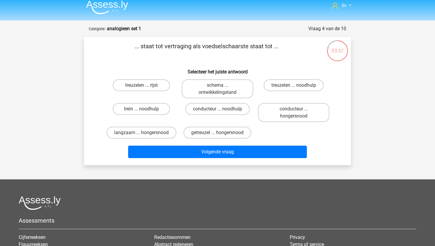
scroll to position [4, 0]
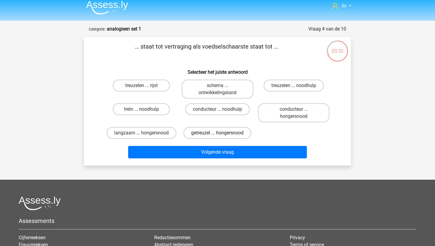
click at [230, 131] on label "getreuzel ... hongersnood" at bounding box center [217, 133] width 68 height 12
click at [221, 133] on input "getreuzel ... hongersnood" at bounding box center [219, 135] width 4 height 4
radio input "true"
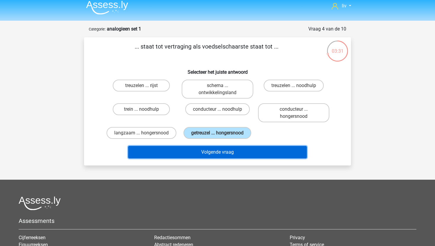
click at [229, 151] on button "Volgende vraag" at bounding box center [217, 152] width 179 height 12
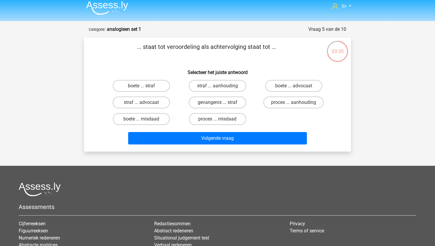
scroll to position [4, 0]
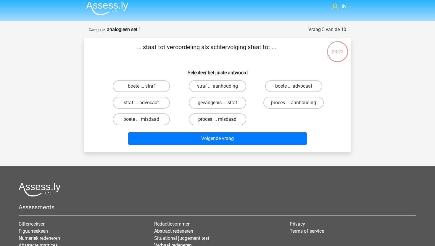
click at [234, 120] on label "proces ... misdaad" at bounding box center [217, 119] width 57 height 12
click at [221, 120] on input "proces ... misdaad" at bounding box center [219, 121] width 4 height 4
radio input "true"
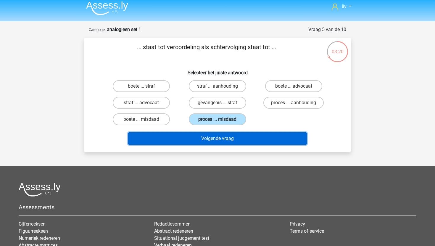
click at [237, 137] on button "Volgende vraag" at bounding box center [217, 138] width 179 height 12
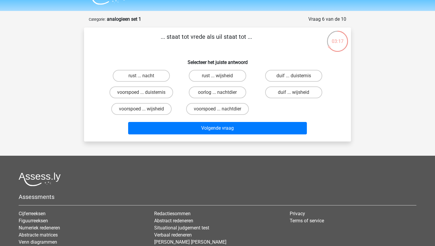
scroll to position [12, 0]
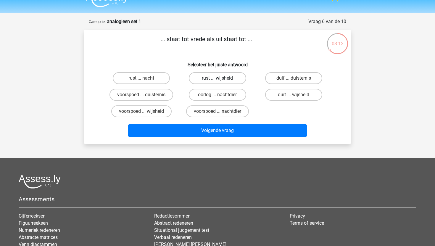
click at [214, 79] on label "rust ... wijsheid" at bounding box center [217, 78] width 57 height 12
click at [217, 79] on input "rust ... wijsheid" at bounding box center [219, 80] width 4 height 4
radio input "true"
click at [292, 90] on label "duif ... wijsheid" at bounding box center [293, 95] width 57 height 12
click at [293, 95] on input "duif ... wijsheid" at bounding box center [295, 97] width 4 height 4
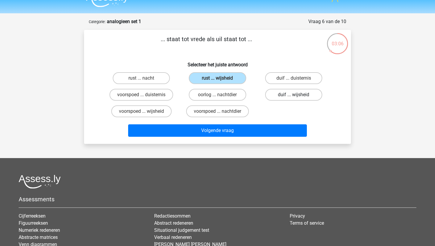
radio input "true"
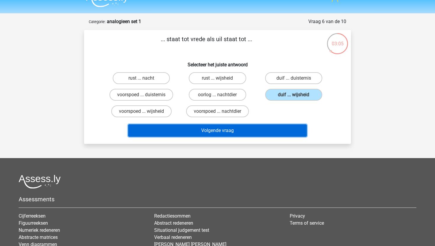
click at [258, 133] on button "Volgende vraag" at bounding box center [217, 130] width 179 height 12
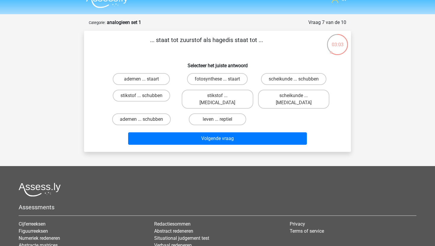
scroll to position [9, 0]
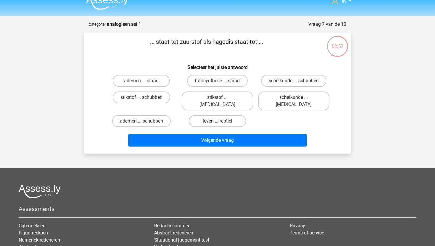
click at [216, 115] on label "leven ... reptiel" at bounding box center [217, 121] width 57 height 12
click at [217, 121] on input "leven ... reptiel" at bounding box center [219, 123] width 4 height 4
radio input "true"
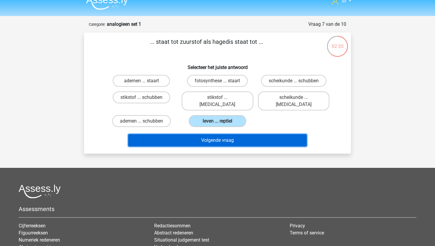
click at [219, 134] on button "Volgende vraag" at bounding box center [217, 140] width 179 height 12
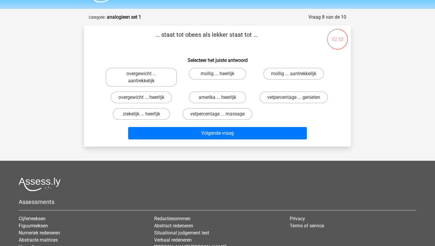
scroll to position [5, 0]
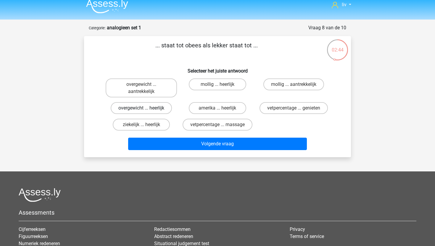
click at [137, 109] on label "overgewicht ... heerlijk" at bounding box center [141, 108] width 61 height 12
click at [141, 109] on input "overgewicht ... heerlijk" at bounding box center [143, 110] width 4 height 4
radio input "true"
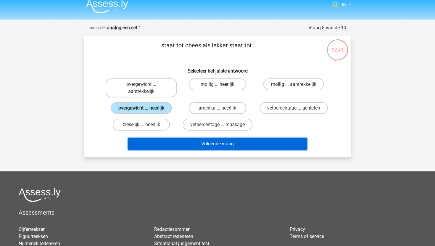
click at [183, 145] on button "Volgende vraag" at bounding box center [217, 143] width 179 height 12
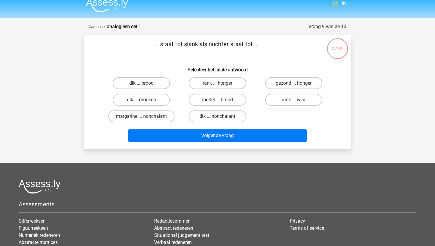
scroll to position [5, 0]
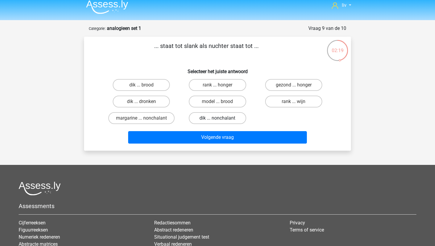
click at [208, 120] on label "dik ... nonchalant" at bounding box center [217, 118] width 57 height 12
click at [217, 120] on input "dik ... nonchalant" at bounding box center [219, 120] width 4 height 4
radio input "true"
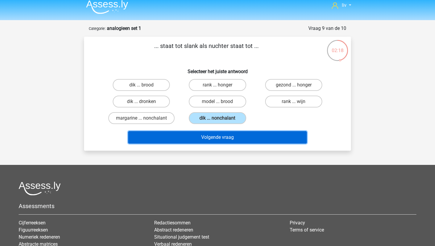
click at [205, 138] on button "Volgende vraag" at bounding box center [217, 137] width 179 height 12
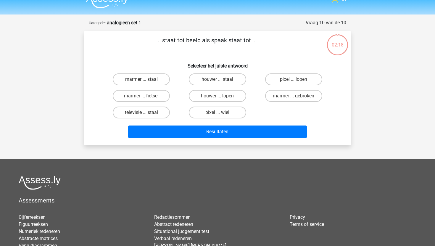
scroll to position [6, 0]
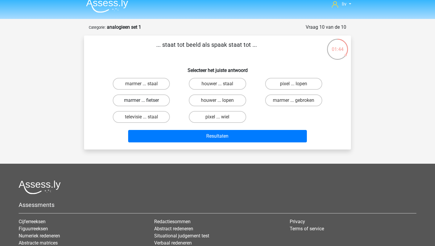
click at [145, 100] on label "marmer ... fietser" at bounding box center [141, 100] width 57 height 12
click at [145, 100] on input "marmer ... fietser" at bounding box center [143, 102] width 4 height 4
radio input "true"
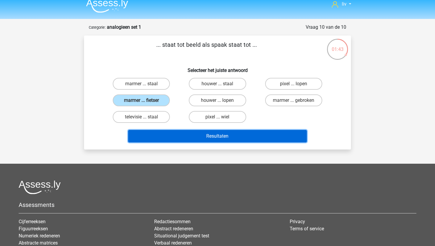
click at [200, 139] on button "Resultaten" at bounding box center [217, 136] width 179 height 12
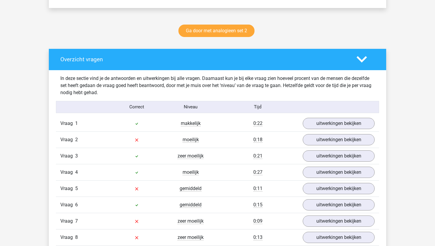
scroll to position [354, 0]
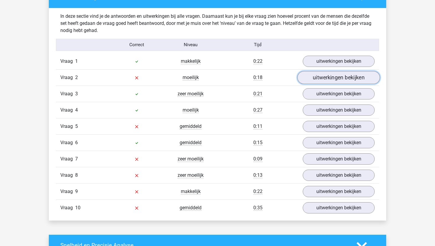
click at [328, 76] on link "uitwerkingen bekijken" at bounding box center [338, 77] width 82 height 13
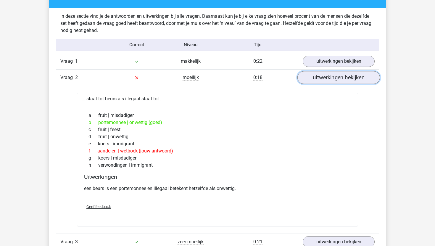
click at [327, 75] on link "uitwerkingen bekijken" at bounding box center [338, 77] width 82 height 13
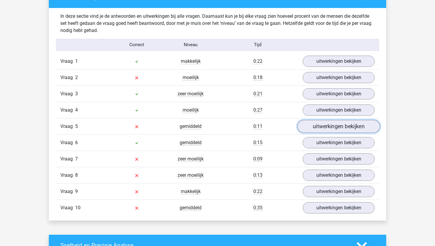
click at [320, 128] on link "uitwerkingen bekijken" at bounding box center [338, 126] width 82 height 13
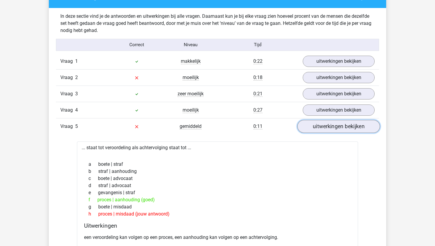
click at [346, 128] on link "uitwerkingen bekijken" at bounding box center [338, 126] width 82 height 13
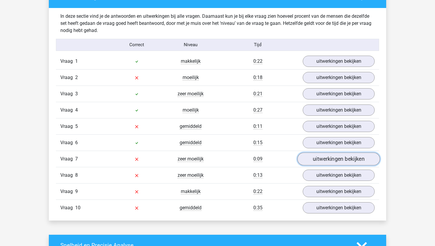
click at [319, 160] on link "uitwerkingen bekijken" at bounding box center [338, 158] width 82 height 13
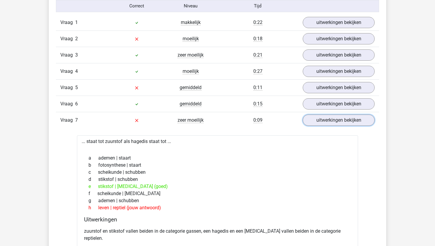
scroll to position [399, 0]
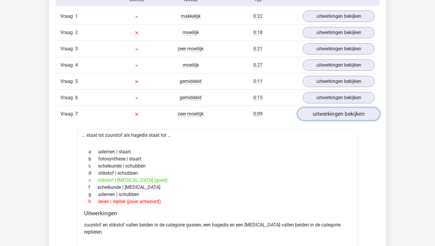
click at [332, 116] on link "uitwerkingen bekijken" at bounding box center [338, 113] width 82 height 13
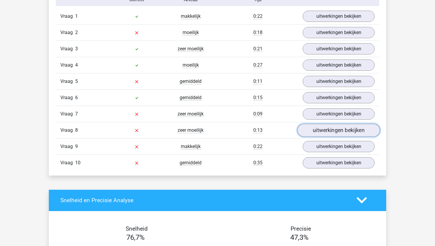
click at [329, 129] on link "uitwerkingen bekijken" at bounding box center [338, 130] width 82 height 13
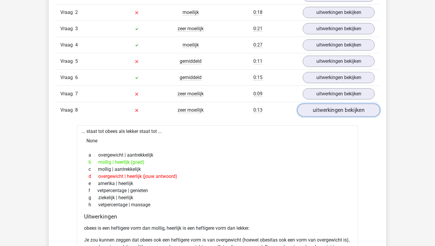
scroll to position [419, 0]
click at [331, 115] on link "uitwerkingen bekijken" at bounding box center [338, 110] width 82 height 13
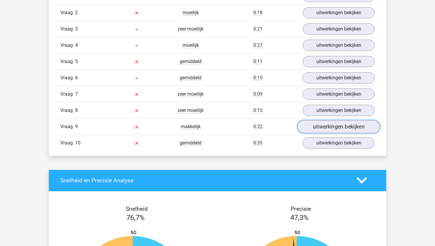
click at [330, 124] on link "uitwerkingen bekijken" at bounding box center [338, 126] width 82 height 13
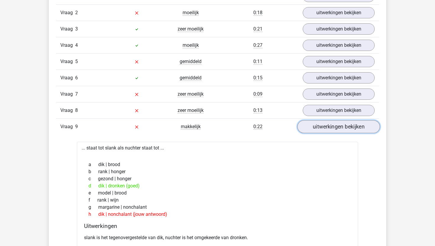
click at [329, 128] on link "uitwerkingen bekijken" at bounding box center [338, 126] width 82 height 13
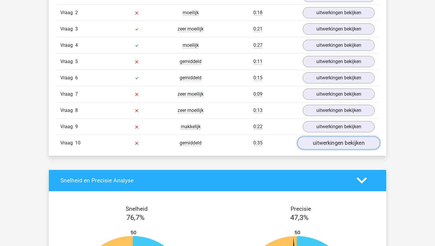
click at [334, 142] on link "uitwerkingen bekijken" at bounding box center [338, 142] width 82 height 13
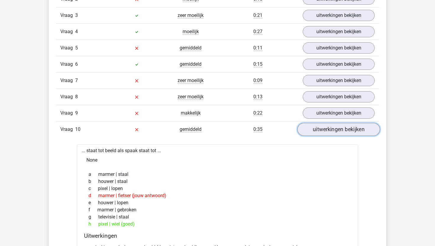
scroll to position [434, 0]
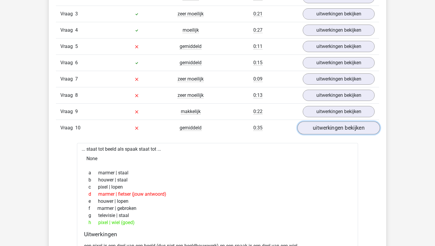
click at [346, 129] on link "uitwerkingen bekijken" at bounding box center [338, 127] width 82 height 13
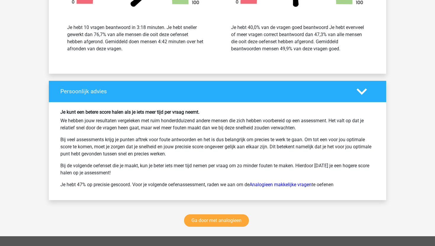
scroll to position [706, 0]
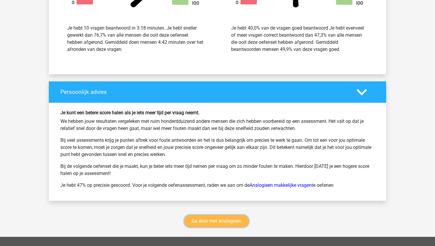
click at [229, 218] on link "Ga door met analogieen" at bounding box center [216, 221] width 65 height 12
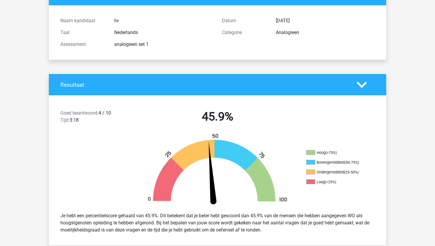
scroll to position [0, 0]
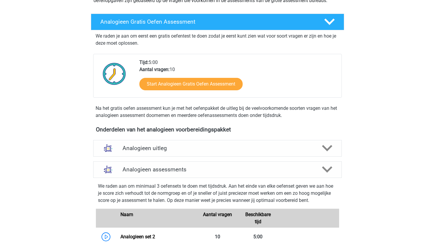
scroll to position [88, 0]
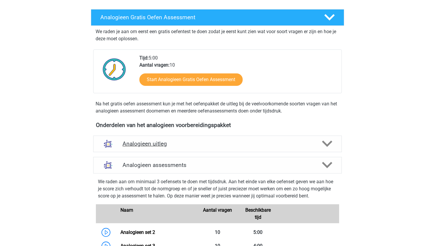
click at [279, 136] on div "Analogieen uitleg" at bounding box center [217, 143] width 248 height 17
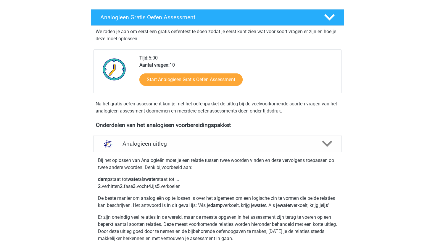
click at [280, 142] on h4 "Analogieen uitleg" at bounding box center [217, 143] width 190 height 7
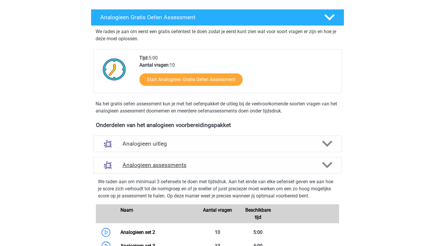
click at [279, 160] on div "Analogieen assessments" at bounding box center [217, 165] width 248 height 17
click at [306, 165] on h4 "Analogieen assessments" at bounding box center [217, 164] width 190 height 7
click at [322, 164] on icon at bounding box center [327, 165] width 10 height 10
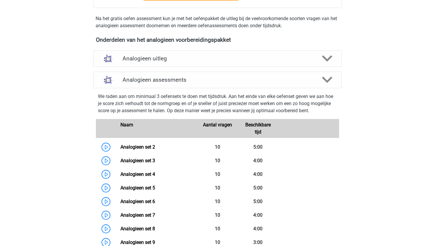
scroll to position [0, 0]
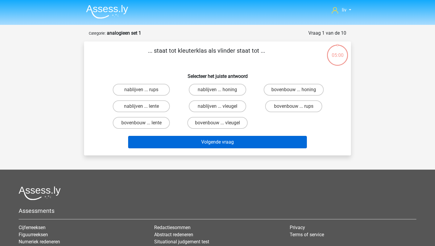
scroll to position [6, 0]
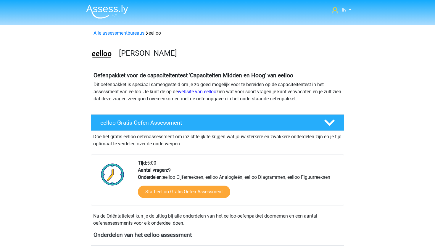
scroll to position [229, 0]
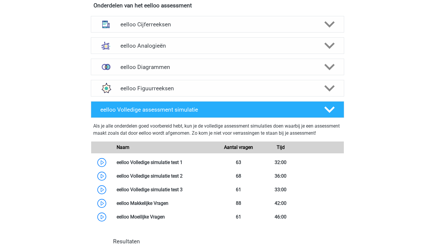
click at [192, 55] on div "eelloo Analogieën Bij het oplossen van Analogieën moet je een relatie tussen tw…" at bounding box center [217, 45] width 276 height 21
click at [196, 50] on div "eelloo Analogieën" at bounding box center [217, 45] width 253 height 17
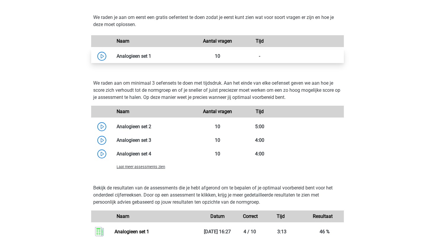
scroll to position [469, 0]
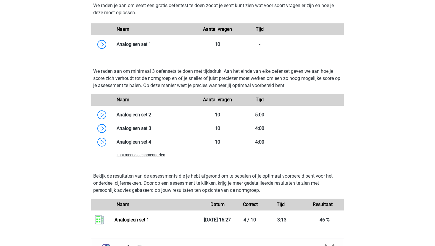
click at [164, 154] on span "Laat meer assessments zien" at bounding box center [140, 155] width 48 height 4
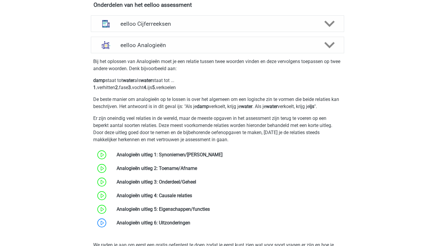
scroll to position [210, 0]
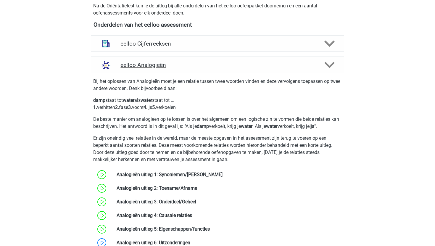
click at [327, 67] on icon at bounding box center [329, 65] width 10 height 10
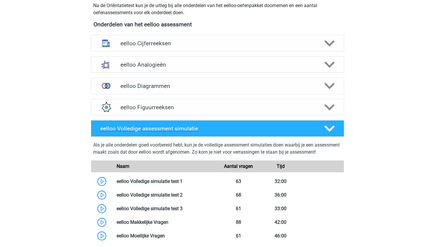
scroll to position [194, 0]
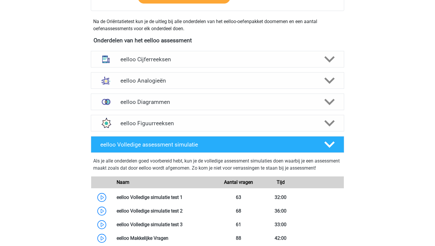
click at [303, 68] on div "eelloo Cijferreeksen Er zijn grofweg zes verschillende soorten patronen te herk…" at bounding box center [217, 58] width 276 height 21
click at [313, 102] on h4 "eelloo Diagrammen" at bounding box center [217, 101] width 194 height 7
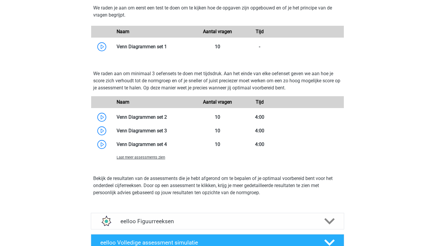
scroll to position [340, 0]
click at [154, 158] on span "Laat meer assessments zien" at bounding box center [140, 157] width 48 height 4
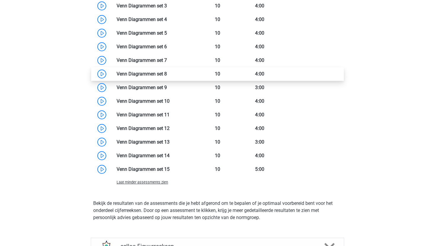
scroll to position [464, 0]
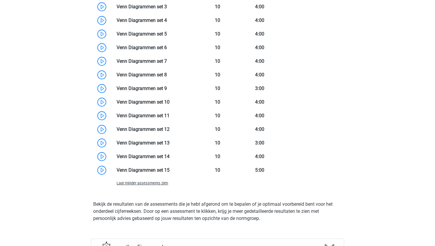
click at [160, 183] on span "Laat minder assessments zien" at bounding box center [141, 183] width 51 height 4
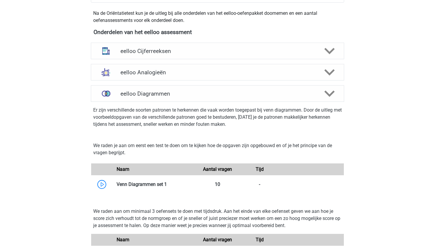
scroll to position [209, 0]
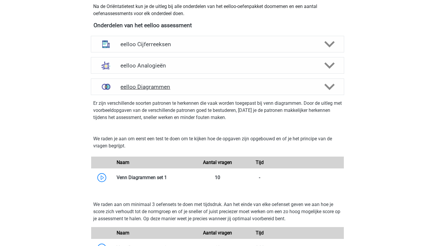
click at [226, 89] on h4 "eelloo Diagrammen" at bounding box center [217, 86] width 194 height 7
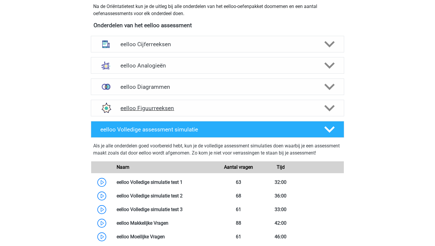
click at [218, 115] on div "eelloo Figuurreeksen" at bounding box center [217, 108] width 253 height 17
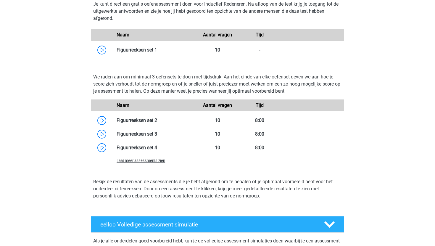
scroll to position [365, 0]
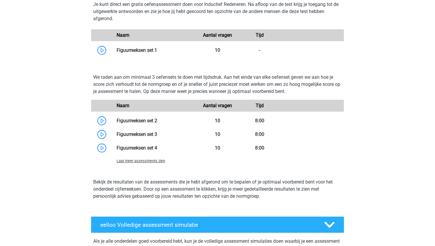
click at [162, 162] on span "Laat meer assessments zien" at bounding box center [140, 160] width 48 height 4
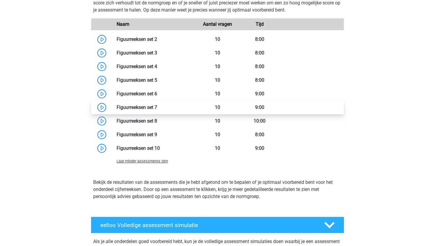
scroll to position [446, 0]
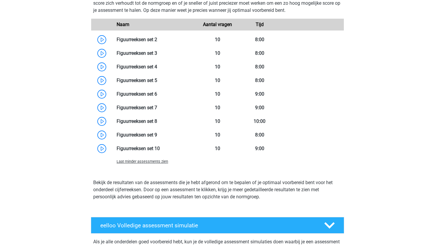
click at [158, 162] on span "Laat minder assessments zien" at bounding box center [141, 161] width 51 height 4
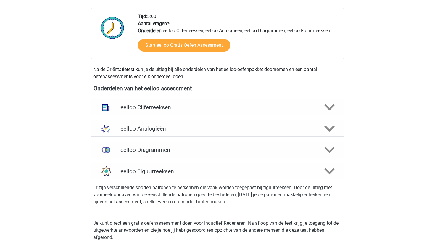
scroll to position [147, 0]
click at [167, 149] on h4 "eelloo Diagrammen" at bounding box center [217, 149] width 194 height 7
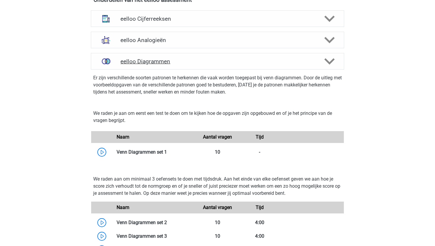
scroll to position [235, 0]
click at [167, 153] on link at bounding box center [167, 152] width 0 height 6
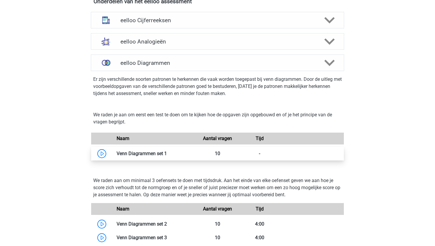
scroll to position [234, 0]
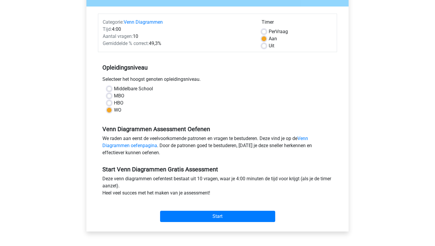
scroll to position [74, 0]
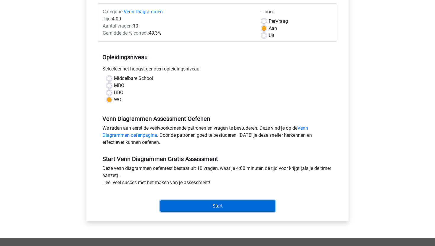
click at [194, 205] on input "Start" at bounding box center [217, 205] width 115 height 11
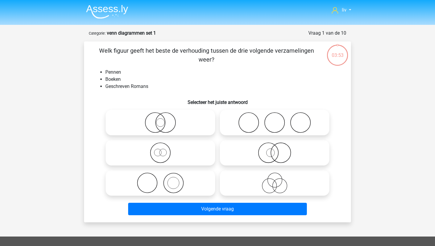
click at [187, 184] on icon at bounding box center [160, 182] width 105 height 21
click at [164, 180] on input "radio" at bounding box center [162, 178] width 4 height 4
radio input "true"
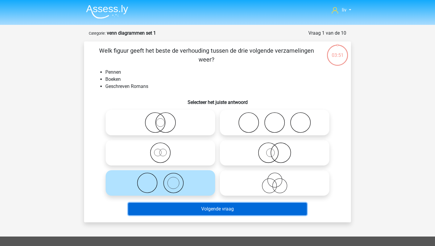
click at [192, 208] on button "Volgende vraag" at bounding box center [217, 209] width 179 height 12
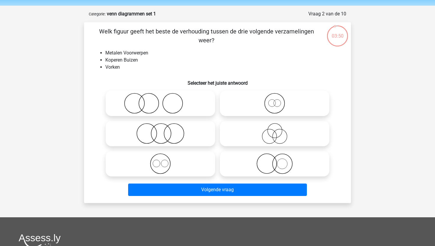
scroll to position [16, 0]
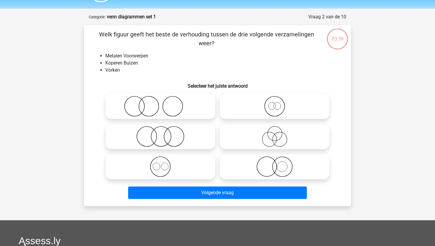
click at [160, 106] on icon at bounding box center [160, 106] width 105 height 21
click at [160, 103] on input "radio" at bounding box center [162, 101] width 4 height 4
radio input "true"
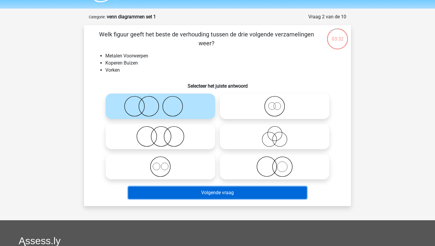
click at [273, 187] on button "Volgende vraag" at bounding box center [217, 192] width 179 height 12
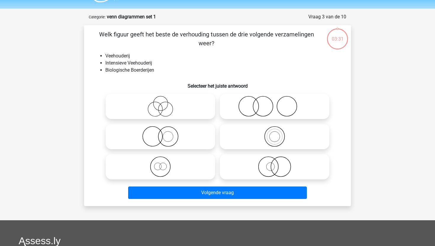
scroll to position [30, 0]
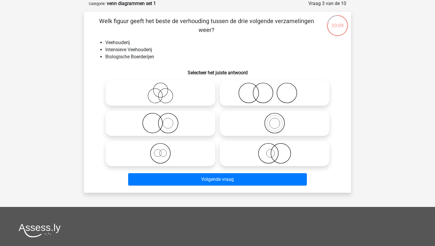
click at [282, 152] on icon at bounding box center [274, 153] width 105 height 21
click at [278, 150] on input "radio" at bounding box center [276, 148] width 4 height 4
radio input "true"
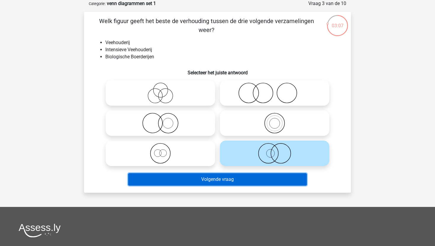
click at [257, 182] on button "Volgende vraag" at bounding box center [217, 179] width 179 height 12
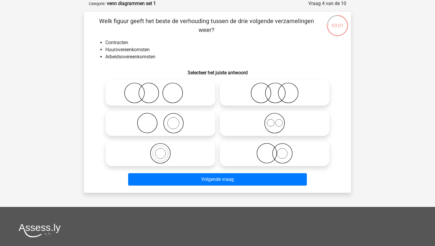
click at [271, 128] on icon at bounding box center [274, 123] width 105 height 21
click at [274, 120] on input "radio" at bounding box center [276, 118] width 4 height 4
radio input "true"
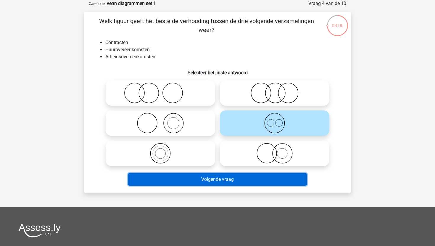
click at [258, 180] on button "Volgende vraag" at bounding box center [217, 179] width 179 height 12
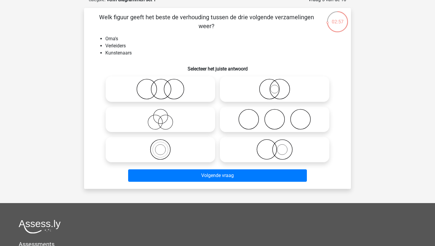
scroll to position [33, 0]
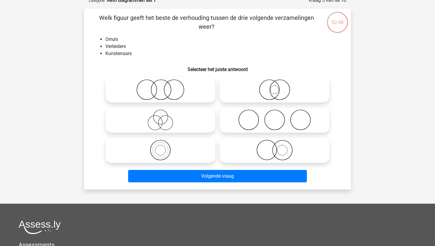
click at [188, 122] on icon at bounding box center [160, 119] width 105 height 21
click at [164, 117] on input "radio" at bounding box center [162, 115] width 4 height 4
radio input "true"
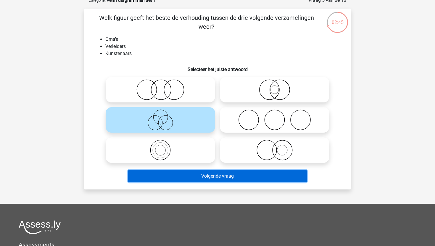
click at [212, 178] on button "Volgende vraag" at bounding box center [217, 176] width 179 height 12
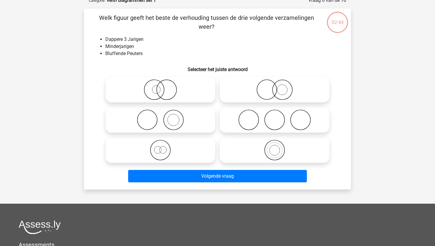
scroll to position [30, 0]
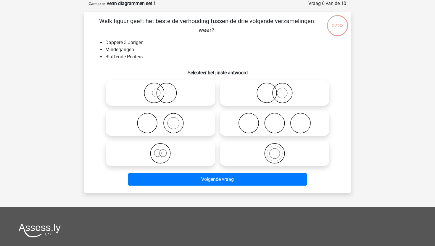
click at [230, 113] on icon at bounding box center [274, 123] width 105 height 21
click at [274, 116] on input "radio" at bounding box center [276, 118] width 4 height 4
radio input "true"
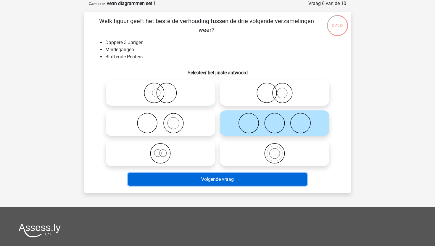
click at [239, 179] on button "Volgende vraag" at bounding box center [217, 179] width 179 height 12
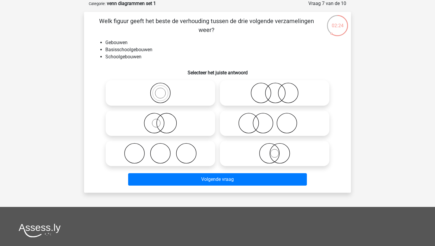
click at [166, 90] on icon at bounding box center [160, 92] width 105 height 21
click at [164, 90] on input "radio" at bounding box center [162, 88] width 4 height 4
radio input "true"
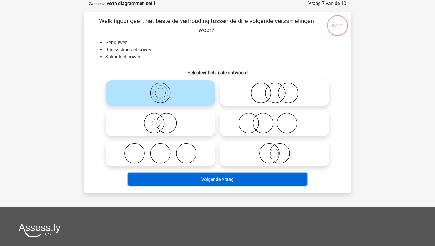
click at [225, 182] on button "Volgende vraag" at bounding box center [217, 179] width 179 height 12
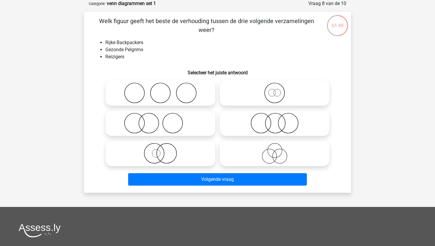
click at [278, 98] on icon at bounding box center [274, 92] width 105 height 21
click at [278, 90] on input "radio" at bounding box center [276, 88] width 4 height 4
radio input "true"
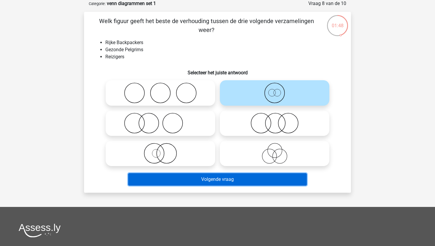
click at [265, 174] on button "Volgende vraag" at bounding box center [217, 179] width 179 height 12
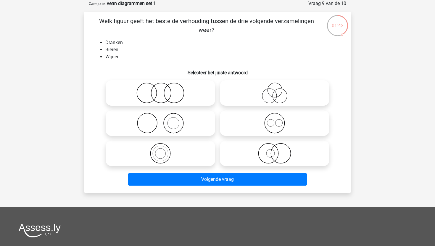
click at [279, 127] on icon at bounding box center [274, 123] width 105 height 21
click at [278, 120] on input "radio" at bounding box center [276, 118] width 4 height 4
radio input "true"
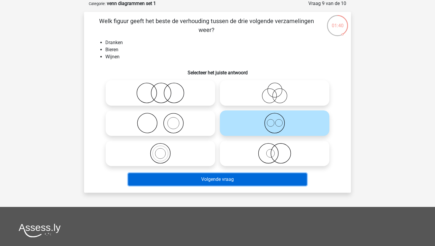
click at [256, 181] on button "Volgende vraag" at bounding box center [217, 179] width 179 height 12
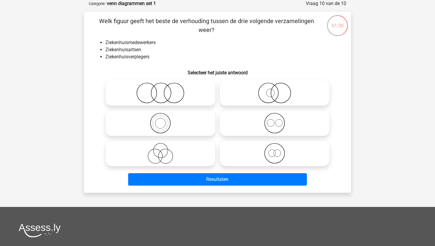
click at [273, 125] on icon at bounding box center [274, 123] width 105 height 21
click at [274, 120] on input "radio" at bounding box center [276, 118] width 4 height 4
radio input "true"
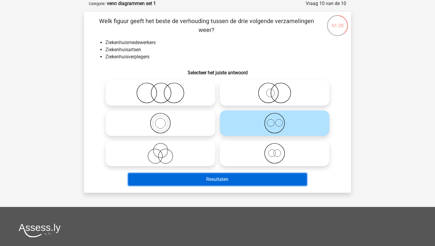
click at [246, 177] on button "Resultaten" at bounding box center [217, 179] width 179 height 12
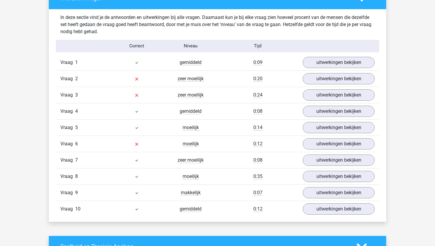
scroll to position [355, 0]
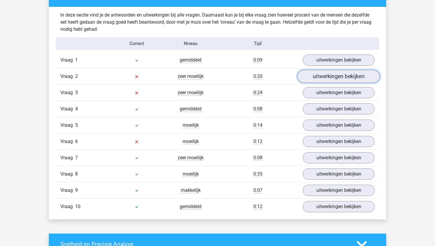
click at [327, 79] on link "uitwerkingen bekijken" at bounding box center [338, 76] width 82 height 13
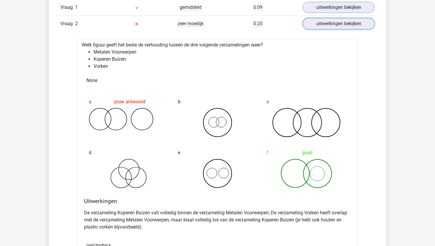
scroll to position [366, 0]
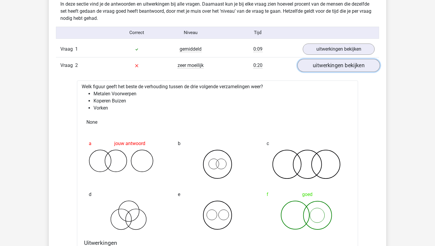
click at [334, 65] on link "uitwerkingen bekijken" at bounding box center [338, 65] width 82 height 13
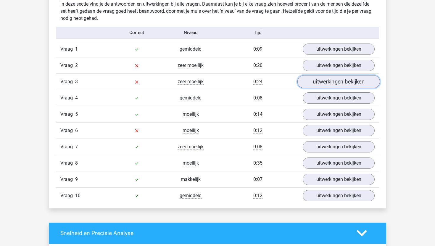
click at [328, 82] on link "uitwerkingen bekijken" at bounding box center [338, 81] width 82 height 13
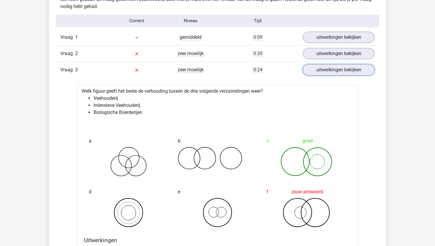
scroll to position [373, 0]
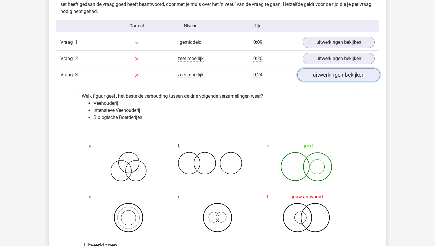
click at [318, 73] on link "uitwerkingen bekijken" at bounding box center [338, 74] width 82 height 13
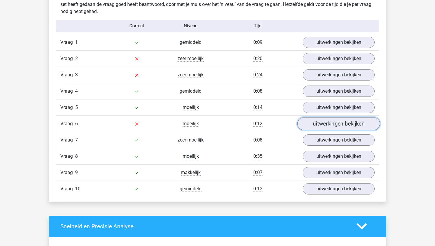
click at [316, 123] on link "uitwerkingen bekijken" at bounding box center [338, 123] width 82 height 13
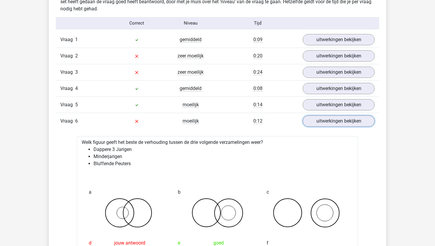
scroll to position [375, 0]
click at [315, 122] on link "uitwerkingen bekijken" at bounding box center [338, 121] width 82 height 13
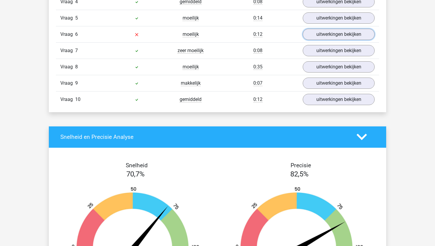
scroll to position [441, 0]
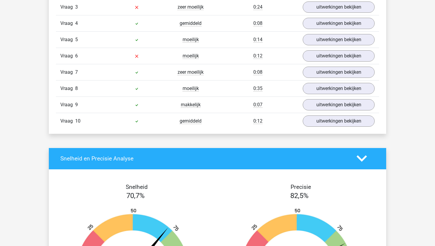
click at [359, 158] on polygon at bounding box center [361, 158] width 10 height 7
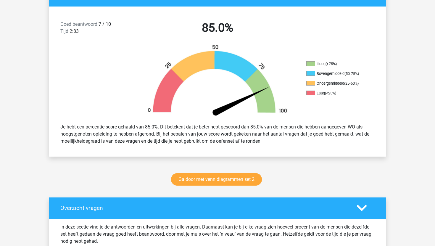
scroll to position [0, 0]
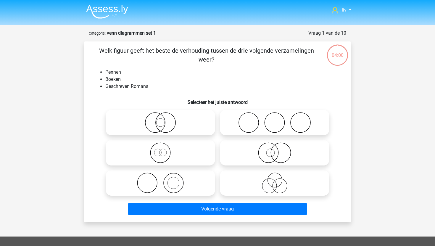
scroll to position [30, 0]
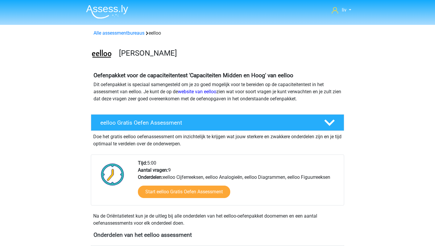
scroll to position [234, 0]
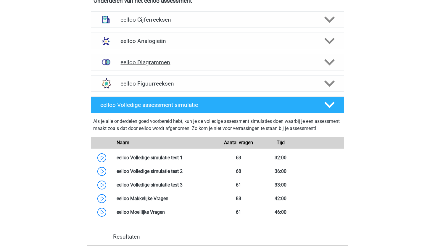
click at [186, 61] on h4 "eelloo Diagrammen" at bounding box center [217, 62] width 194 height 7
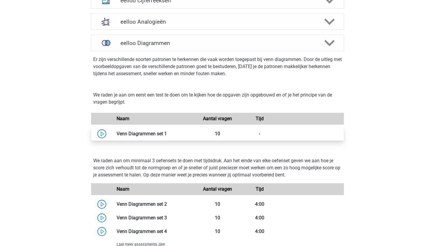
scroll to position [253, 0]
click at [208, 44] on h4 "eelloo Diagrammen" at bounding box center [217, 43] width 194 height 7
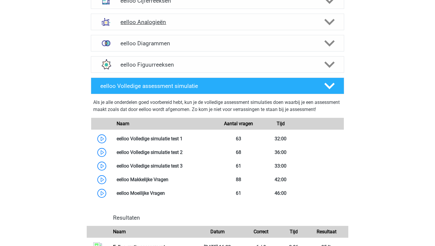
click at [214, 29] on div "eelloo Analogieën" at bounding box center [217, 22] width 253 height 17
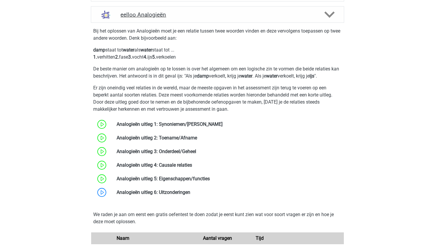
scroll to position [233, 0]
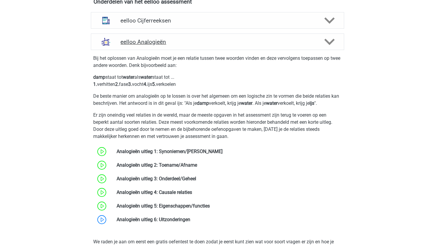
click at [210, 44] on h4 "eelloo Analogieën" at bounding box center [217, 41] width 194 height 7
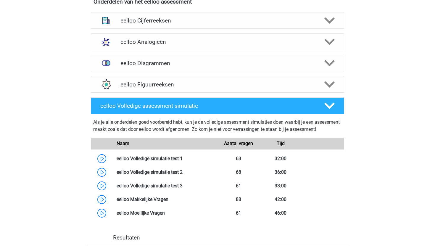
click at [208, 83] on h4 "eelloo Figuurreeksen" at bounding box center [217, 84] width 194 height 7
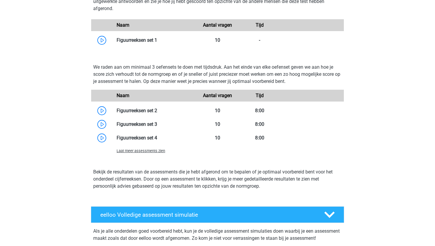
scroll to position [375, 0]
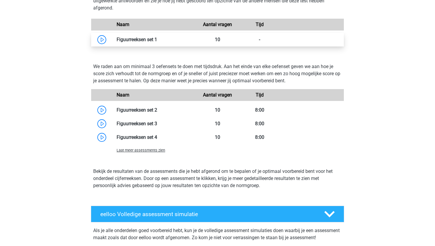
click at [157, 41] on link at bounding box center [157, 40] width 0 height 6
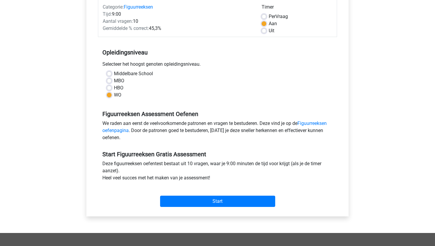
scroll to position [78, 0]
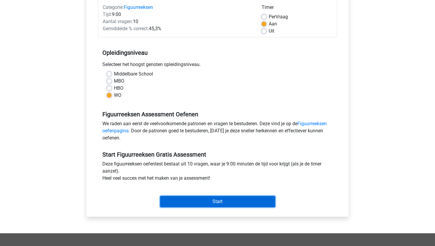
click at [205, 200] on input "Start" at bounding box center [217, 201] width 115 height 11
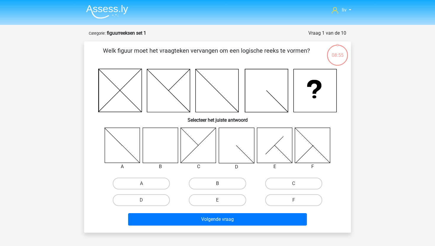
click at [200, 184] on label "B" at bounding box center [217, 183] width 57 height 12
click at [217, 184] on input "B" at bounding box center [219, 185] width 4 height 4
radio input "true"
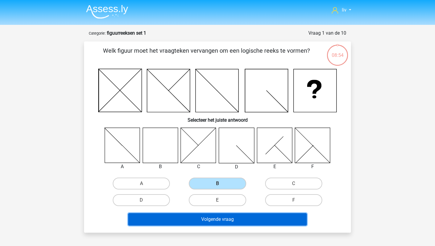
click at [198, 219] on button "Volgende vraag" at bounding box center [217, 219] width 179 height 12
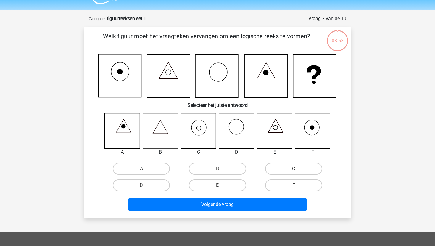
scroll to position [30, 0]
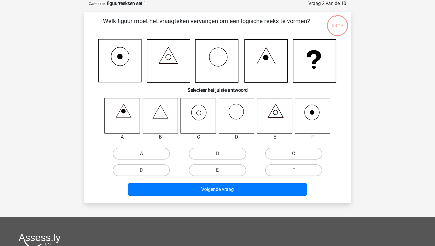
click at [275, 151] on label "C" at bounding box center [293, 154] width 57 height 12
click at [293, 153] on input "C" at bounding box center [295, 155] width 4 height 4
radio input "true"
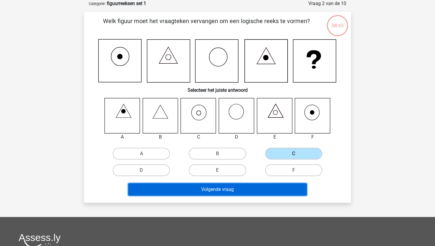
click at [245, 193] on button "Volgende vraag" at bounding box center [217, 189] width 179 height 12
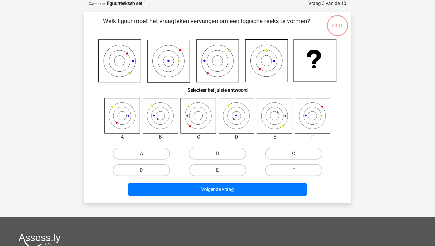
click at [165, 127] on icon at bounding box center [160, 115] width 35 height 35
click at [197, 153] on label "B" at bounding box center [217, 154] width 57 height 12
click at [217, 153] on input "B" at bounding box center [219, 155] width 4 height 4
radio input "true"
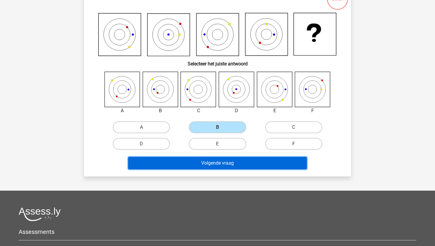
click at [197, 158] on button "Volgende vraag" at bounding box center [217, 163] width 179 height 12
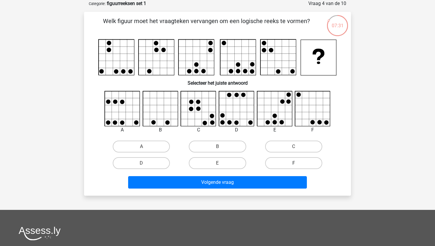
click at [297, 161] on label "F" at bounding box center [293, 163] width 57 height 12
click at [297, 163] on input "F" at bounding box center [295, 165] width 4 height 4
radio input "true"
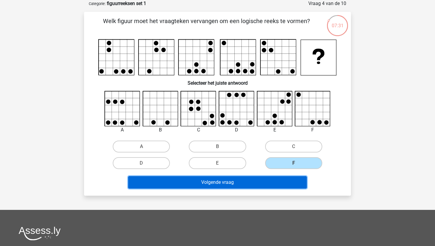
click at [284, 177] on button "Volgende vraag" at bounding box center [217, 182] width 179 height 12
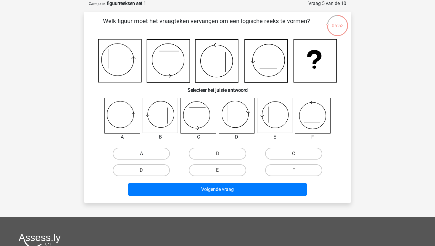
click at [147, 153] on label "A" at bounding box center [141, 154] width 57 height 12
click at [145, 153] on input "A" at bounding box center [143, 155] width 4 height 4
radio input "true"
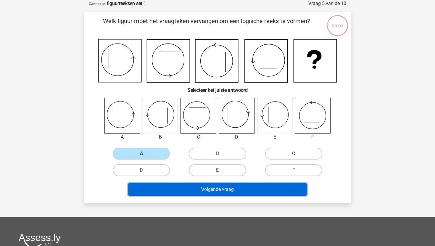
click at [214, 190] on button "Volgende vraag" at bounding box center [217, 189] width 179 height 12
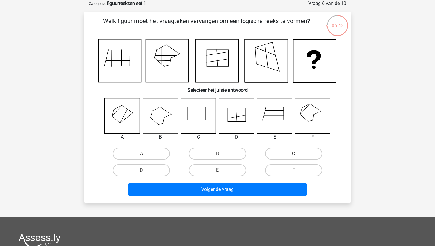
click at [132, 147] on div "A" at bounding box center [141, 153] width 76 height 17
click at [135, 152] on label "A" at bounding box center [141, 154] width 57 height 12
click at [141, 153] on input "A" at bounding box center [143, 155] width 4 height 4
radio input "true"
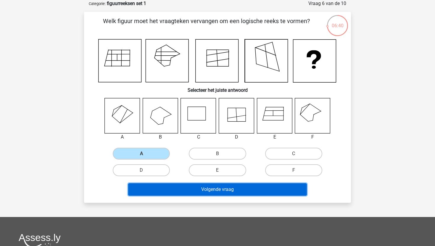
click at [214, 185] on button "Volgende vraag" at bounding box center [217, 189] width 179 height 12
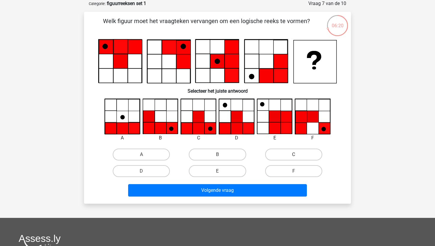
click at [289, 152] on label "C" at bounding box center [293, 154] width 57 height 12
click at [293, 154] on input "C" at bounding box center [295, 156] width 4 height 4
radio input "true"
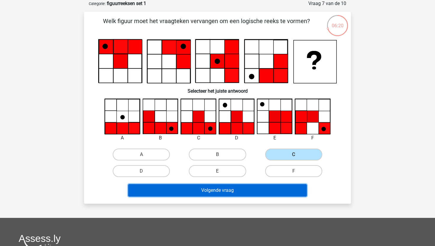
click at [272, 191] on button "Volgende vraag" at bounding box center [217, 190] width 179 height 12
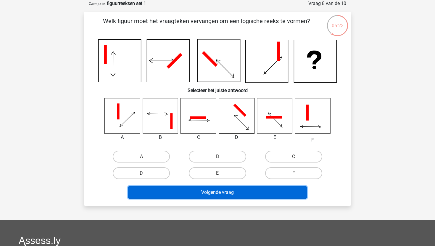
click at [213, 188] on button "Volgende vraag" at bounding box center [217, 192] width 179 height 12
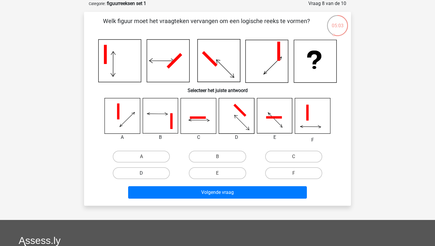
click at [166, 174] on label "D" at bounding box center [141, 173] width 57 height 12
click at [145, 174] on input "D" at bounding box center [143, 175] width 4 height 4
radio input "true"
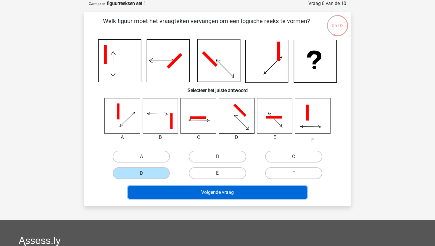
click at [192, 197] on button "Volgende vraag" at bounding box center [217, 192] width 179 height 12
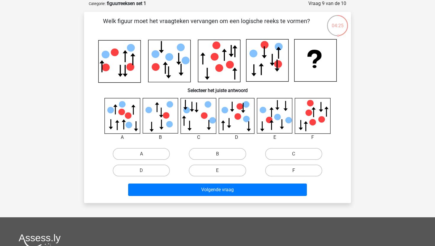
click at [291, 167] on label "F" at bounding box center [293, 170] width 57 height 12
click at [293, 170] on input "F" at bounding box center [295, 172] width 4 height 4
radio input "true"
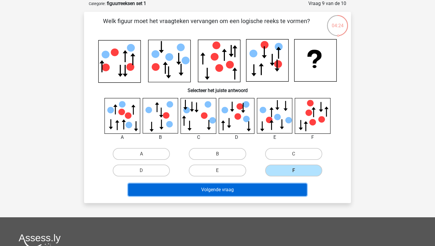
click at [278, 189] on button "Volgende vraag" at bounding box center [217, 189] width 179 height 12
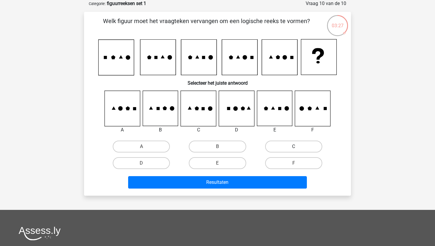
click at [285, 146] on label "C" at bounding box center [293, 146] width 57 height 12
click at [293, 146] on input "C" at bounding box center [295, 148] width 4 height 4
radio input "true"
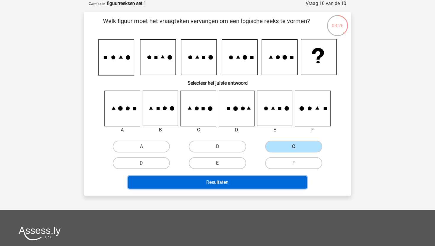
click at [263, 183] on button "Resultaten" at bounding box center [217, 182] width 179 height 12
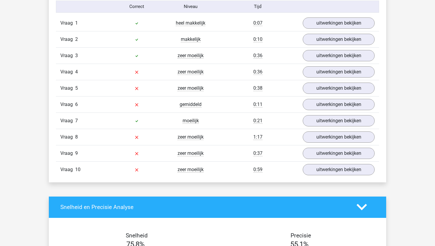
scroll to position [377, 0]
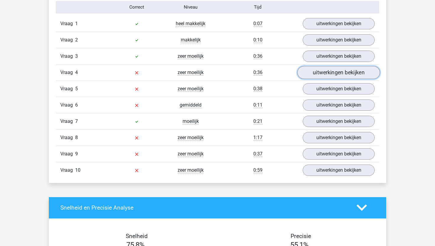
click at [309, 73] on link "uitwerkingen bekijken" at bounding box center [338, 72] width 82 height 13
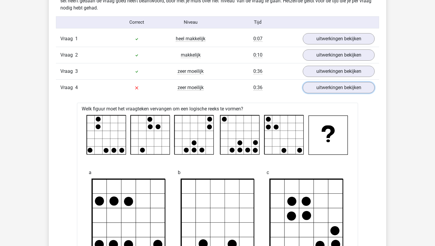
scroll to position [362, 0]
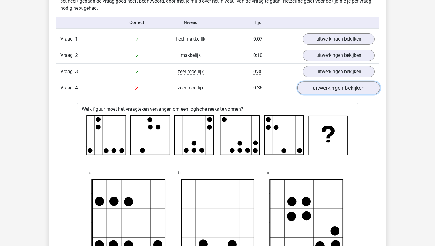
click at [330, 89] on link "uitwerkingen bekijken" at bounding box center [338, 87] width 82 height 13
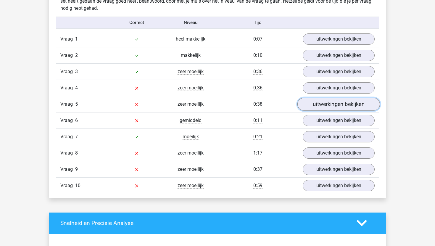
click at [326, 102] on link "uitwerkingen bekijken" at bounding box center [338, 104] width 82 height 13
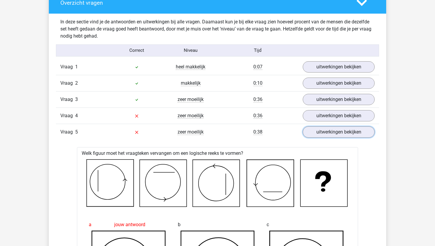
scroll to position [333, 0]
click at [353, 130] on link "uitwerkingen bekijken" at bounding box center [338, 132] width 82 height 13
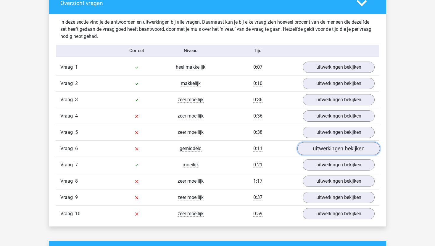
click at [335, 148] on link "uitwerkingen bekijken" at bounding box center [338, 148] width 82 height 13
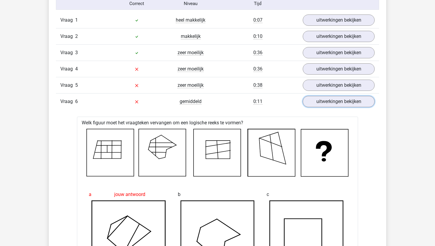
scroll to position [377, 0]
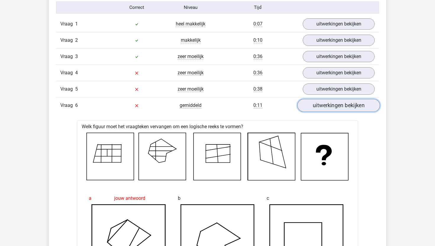
click at [322, 104] on link "uitwerkingen bekijken" at bounding box center [338, 105] width 82 height 13
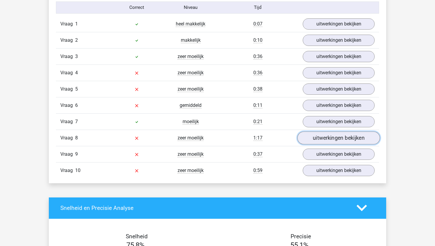
click at [310, 141] on link "uitwerkingen bekijken" at bounding box center [338, 137] width 82 height 13
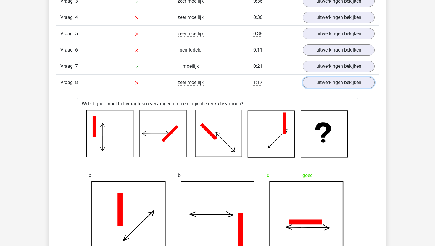
scroll to position [432, 0]
click at [309, 81] on link "uitwerkingen bekijken" at bounding box center [338, 82] width 82 height 13
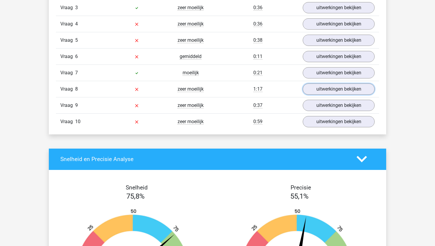
scroll to position [428, 0]
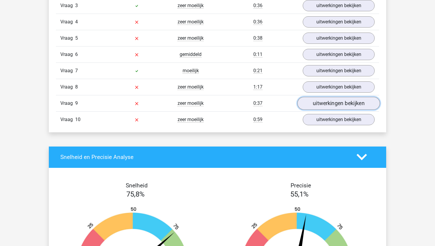
click at [324, 107] on link "uitwerkingen bekijken" at bounding box center [338, 103] width 82 height 13
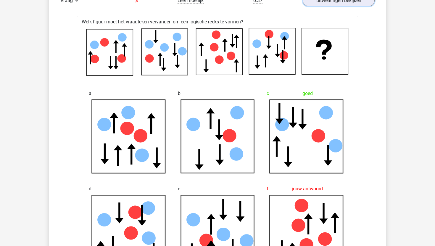
scroll to position [511, 0]
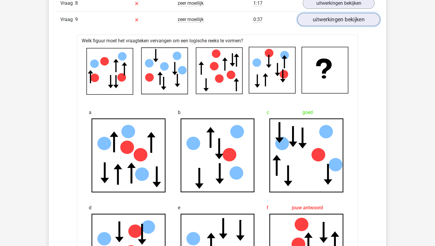
click at [319, 20] on link "uitwerkingen bekijken" at bounding box center [338, 19] width 82 height 13
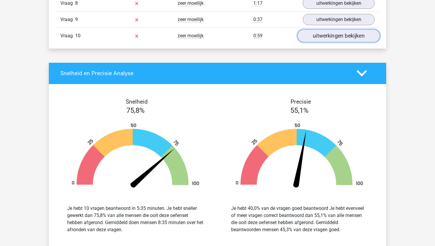
click at [328, 39] on link "uitwerkingen bekijken" at bounding box center [338, 35] width 82 height 13
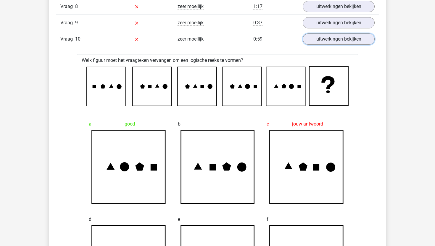
scroll to position [508, 0]
click at [320, 41] on link "uitwerkingen bekijken" at bounding box center [338, 39] width 82 height 13
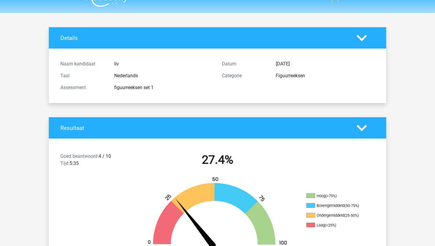
scroll to position [0, 0]
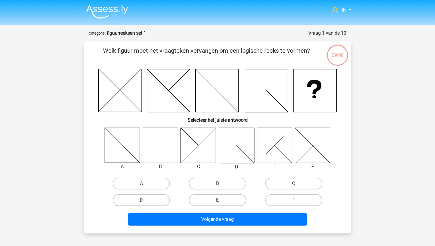
scroll to position [30, 0]
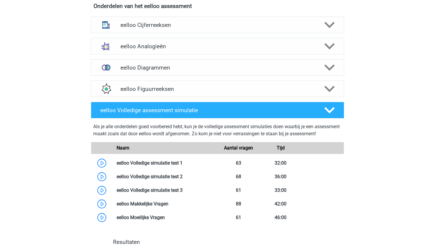
scroll to position [219, 0]
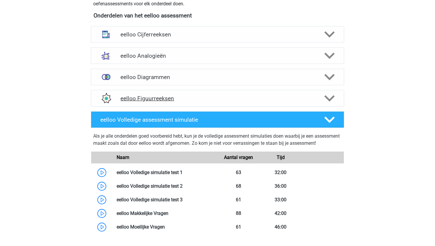
click at [157, 104] on div "eelloo Figuurreeksen" at bounding box center [217, 98] width 253 height 17
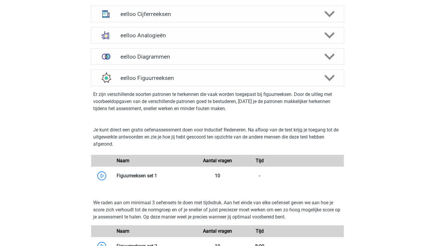
scroll to position [239, 0]
click at [155, 77] on h4 "eelloo Figuurreeksen" at bounding box center [217, 78] width 194 height 7
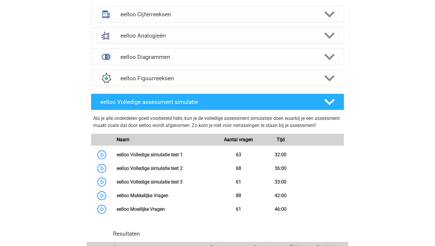
click at [166, 65] on div "eelloo Diagrammen Er zijn verschillende soorten patronen te herkennen die vaak …" at bounding box center [217, 56] width 276 height 21
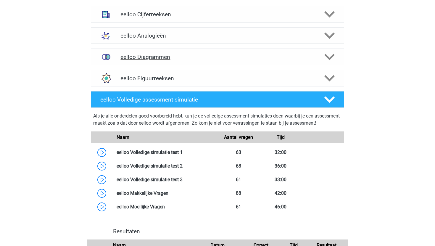
click at [168, 60] on div "eelloo Diagrammen" at bounding box center [217, 56] width 253 height 17
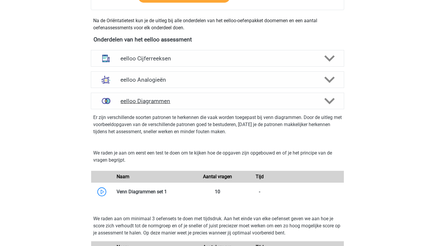
scroll to position [189, 0]
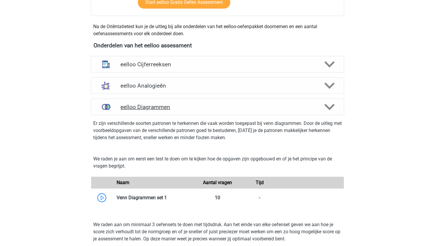
click at [170, 102] on div "eelloo Diagrammen" at bounding box center [217, 106] width 253 height 17
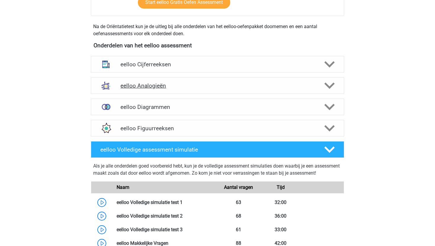
click at [183, 84] on h4 "eelloo Analogieën" at bounding box center [217, 85] width 194 height 7
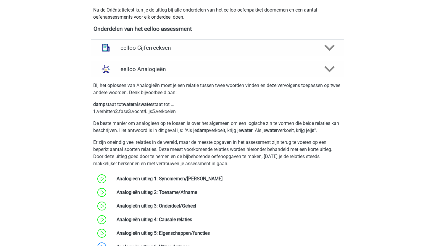
scroll to position [200, 0]
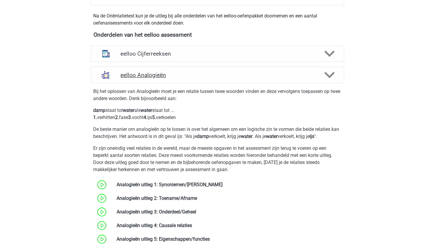
click at [184, 80] on div "eelloo Analogieën" at bounding box center [217, 75] width 253 height 17
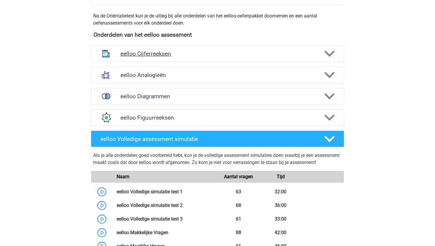
click at [188, 55] on h4 "eelloo Cijferreeksen" at bounding box center [217, 53] width 194 height 7
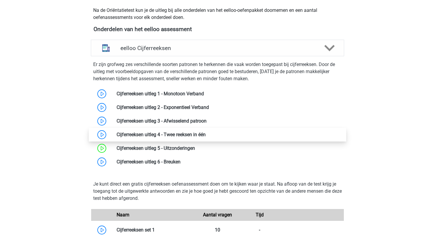
scroll to position [204, 0]
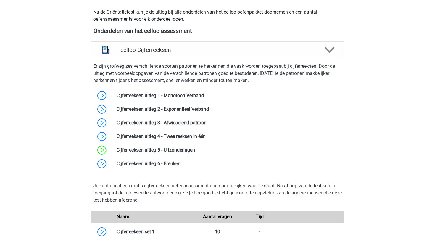
click at [184, 54] on div "eelloo Cijferreeksen" at bounding box center [217, 49] width 253 height 17
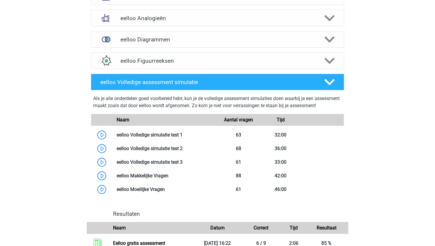
scroll to position [260, 0]
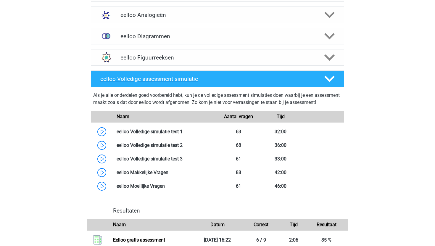
click at [222, 79] on h4 "eelloo Volledige assessment simulatie" at bounding box center [207, 78] width 214 height 7
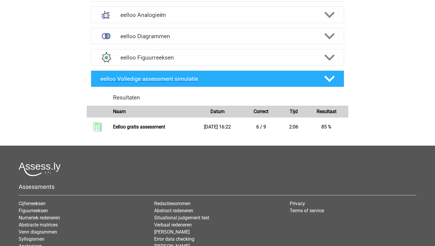
click at [222, 79] on h4 "eelloo Volledige assessment simulatie" at bounding box center [207, 78] width 214 height 7
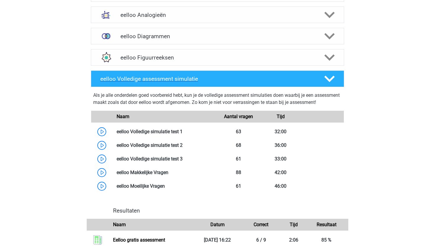
click at [227, 81] on h4 "eelloo Volledige assessment simulatie" at bounding box center [207, 78] width 214 height 7
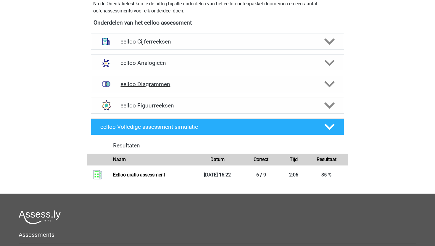
scroll to position [211, 0]
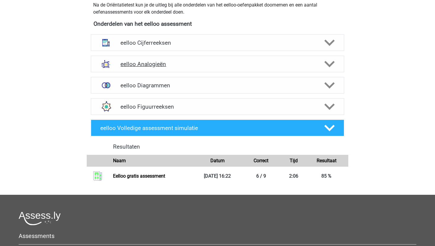
click at [218, 65] on h4 "eelloo Analogieën" at bounding box center [217, 64] width 194 height 7
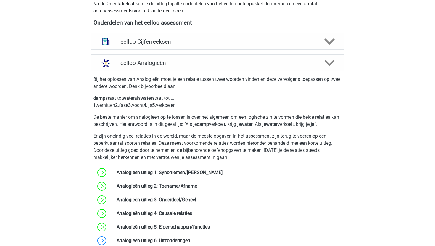
scroll to position [203, 0]
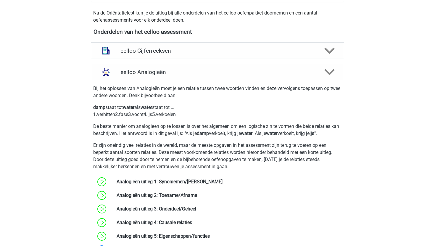
click at [217, 72] on h4 "eelloo Analogieën" at bounding box center [217, 72] width 194 height 7
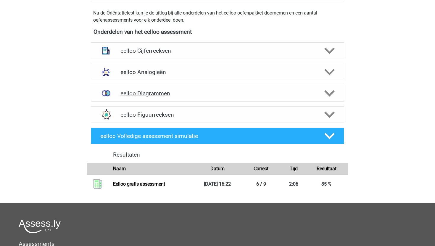
click at [217, 93] on h4 "eelloo Diagrammen" at bounding box center [217, 93] width 194 height 7
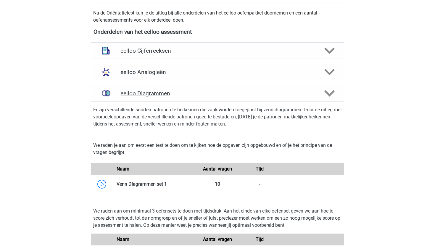
click at [218, 94] on h4 "eelloo Diagrammen" at bounding box center [217, 93] width 194 height 7
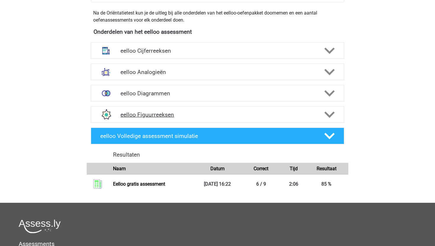
click at [220, 116] on h4 "eelloo Figuurreeksen" at bounding box center [217, 114] width 194 height 7
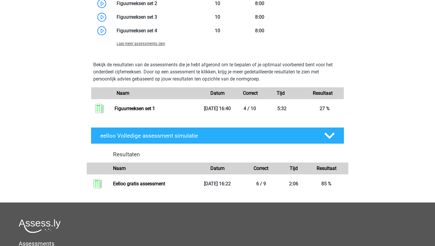
scroll to position [482, 0]
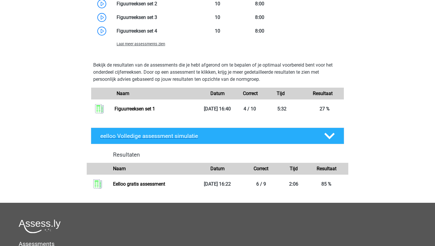
click at [224, 139] on h4 "eelloo Volledige assessment simulatie" at bounding box center [207, 135] width 214 height 7
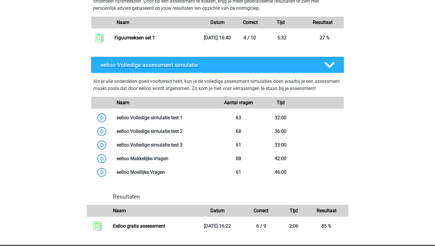
scroll to position [553, 0]
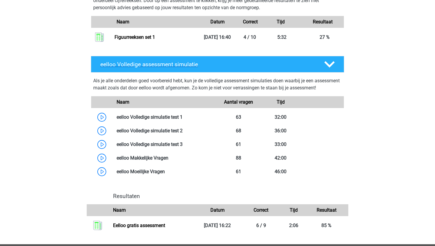
click at [227, 64] on h4 "eelloo Volledige assessment simulatie" at bounding box center [207, 64] width 214 height 7
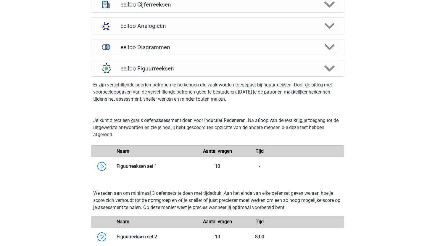
scroll to position [247, 0]
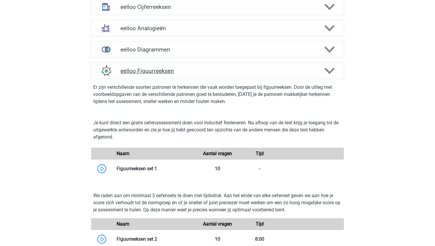
click at [224, 72] on h4 "eelloo Figuurreeksen" at bounding box center [217, 70] width 194 height 7
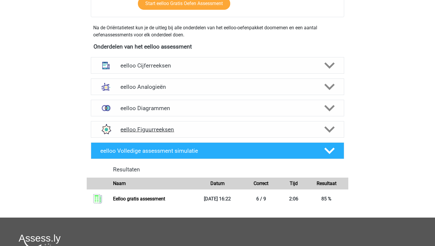
scroll to position [187, 0]
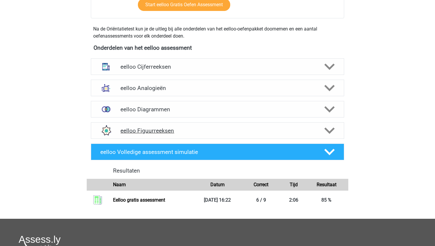
click at [206, 128] on h4 "eelloo Figuurreeksen" at bounding box center [217, 130] width 194 height 7
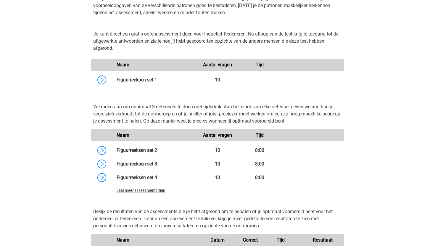
scroll to position [338, 0]
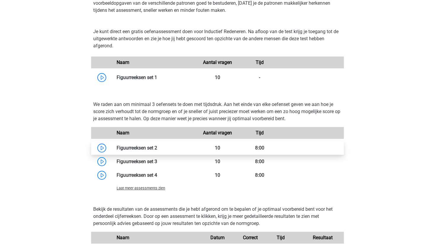
click at [157, 150] on link at bounding box center [157, 148] width 0 height 6
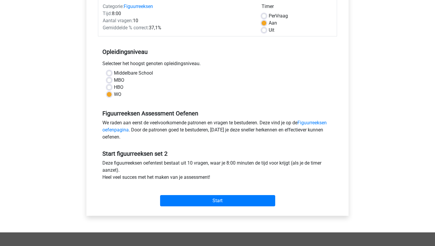
scroll to position [76, 0]
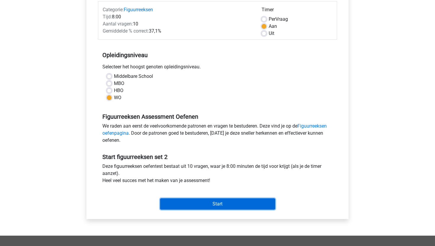
click at [212, 204] on input "Start" at bounding box center [217, 203] width 115 height 11
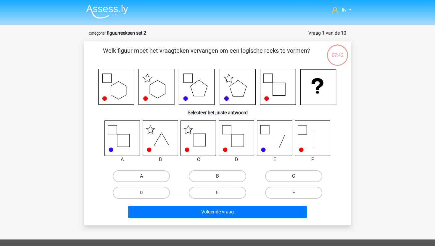
click at [281, 171] on label "C" at bounding box center [293, 176] width 57 height 12
click at [293, 176] on input "C" at bounding box center [295, 178] width 4 height 4
radio input "true"
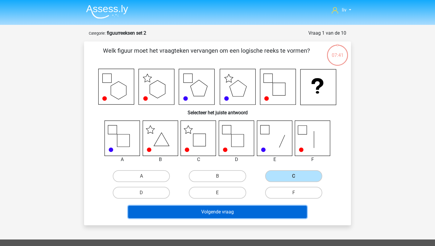
click at [255, 209] on button "Volgende vraag" at bounding box center [217, 211] width 179 height 12
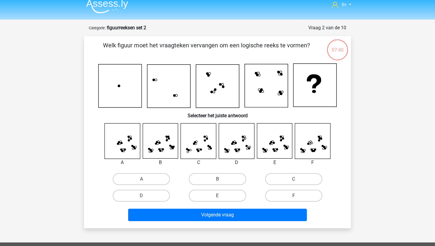
scroll to position [1, 0]
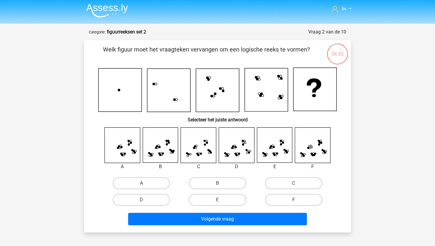
click at [220, 200] on input "E" at bounding box center [219, 202] width 4 height 4
radio input "true"
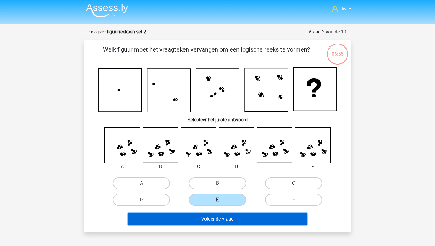
click at [222, 220] on button "Volgende vraag" at bounding box center [217, 219] width 179 height 12
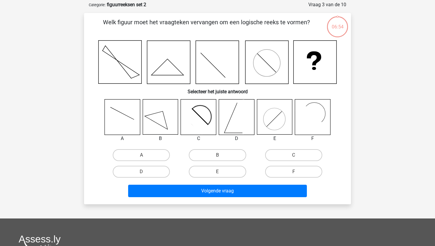
scroll to position [30, 0]
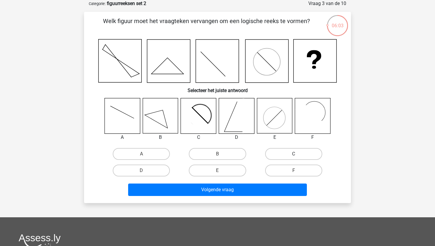
click at [294, 152] on label "C" at bounding box center [293, 154] width 57 height 12
click at [294, 154] on input "C" at bounding box center [295, 156] width 4 height 4
radio input "true"
click at [264, 198] on div "Welk figuur moet het vraagteken vervangen om een logische reeks te vormen? Sele…" at bounding box center [217, 107] width 267 height 191
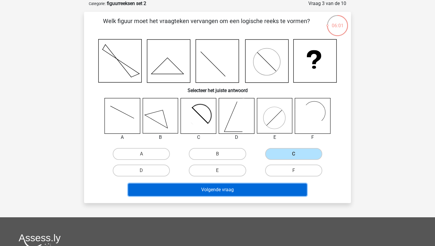
click at [261, 194] on button "Volgende vraag" at bounding box center [217, 189] width 179 height 12
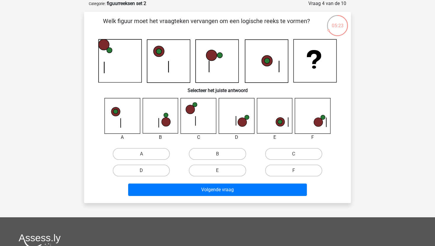
click at [135, 173] on label "D" at bounding box center [141, 170] width 57 height 12
click at [141, 173] on input "D" at bounding box center [143, 172] width 4 height 4
radio input "true"
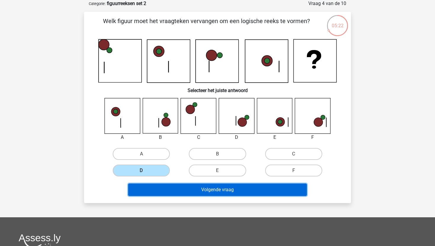
click at [163, 187] on button "Volgende vraag" at bounding box center [217, 189] width 179 height 12
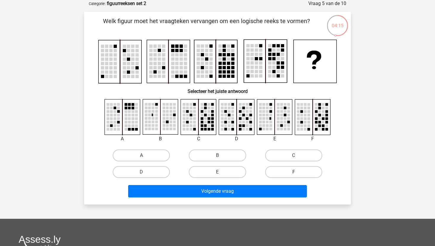
click at [299, 174] on label "F" at bounding box center [293, 172] width 57 height 12
click at [297, 174] on input "F" at bounding box center [295, 174] width 4 height 4
radio input "true"
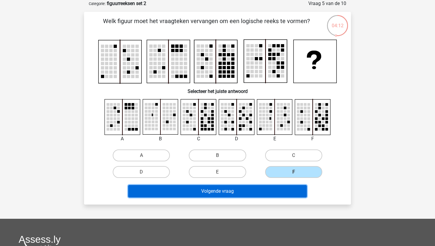
click at [277, 188] on button "Volgende vraag" at bounding box center [217, 191] width 179 height 12
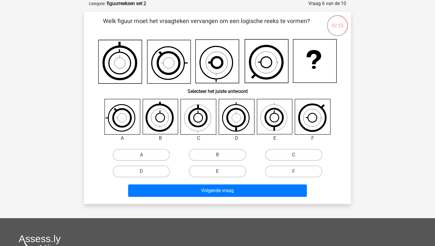
click at [275, 156] on label "C" at bounding box center [293, 155] width 57 height 12
click at [293, 156] on input "C" at bounding box center [295, 157] width 4 height 4
radio input "true"
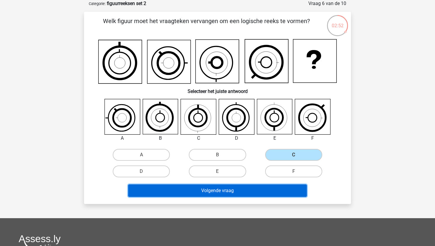
click at [254, 188] on button "Volgende vraag" at bounding box center [217, 190] width 179 height 12
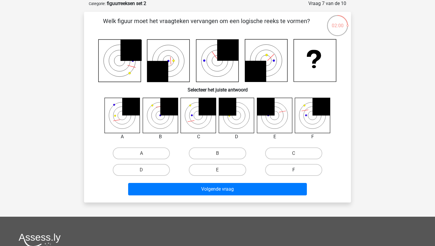
click at [292, 173] on label "F" at bounding box center [293, 170] width 57 height 12
click at [293, 173] on input "F" at bounding box center [295, 172] width 4 height 4
radio input "true"
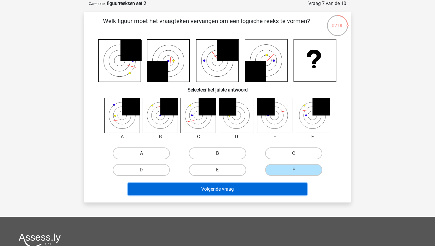
click at [277, 190] on button "Volgende vraag" at bounding box center [217, 189] width 179 height 12
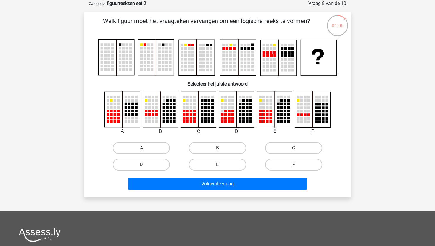
click at [234, 164] on label "E" at bounding box center [217, 164] width 57 height 12
click at [221, 164] on input "E" at bounding box center [219, 166] width 4 height 4
radio input "true"
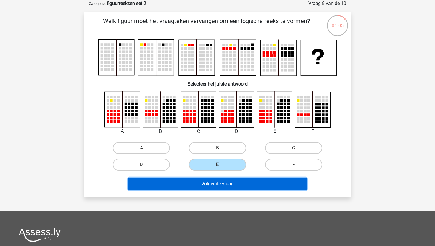
click at [240, 185] on button "Volgende vraag" at bounding box center [217, 183] width 179 height 12
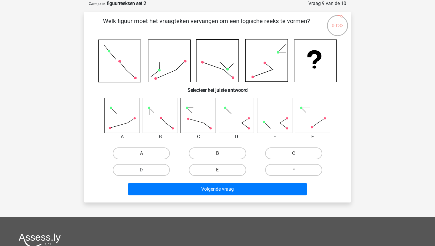
click at [159, 166] on label "D" at bounding box center [141, 170] width 57 height 12
click at [145, 170] on input "D" at bounding box center [143, 172] width 4 height 4
radio input "true"
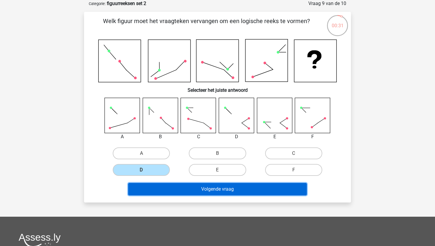
click at [185, 187] on button "Volgende vraag" at bounding box center [217, 189] width 179 height 12
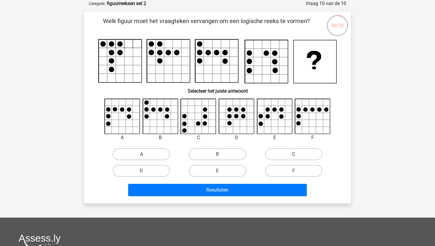
click at [281, 155] on label "C" at bounding box center [293, 154] width 57 height 12
click at [293, 155] on input "C" at bounding box center [295, 156] width 4 height 4
radio input "true"
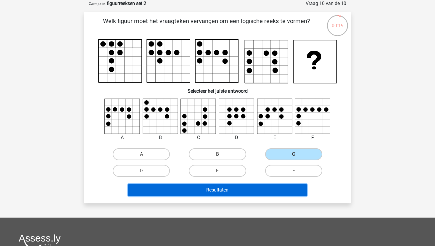
click at [259, 193] on button "Resultaten" at bounding box center [217, 190] width 179 height 12
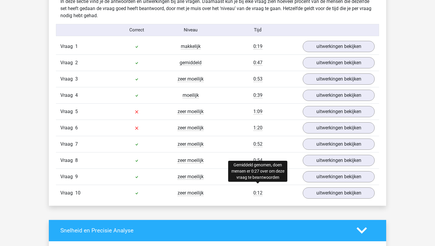
scroll to position [369, 0]
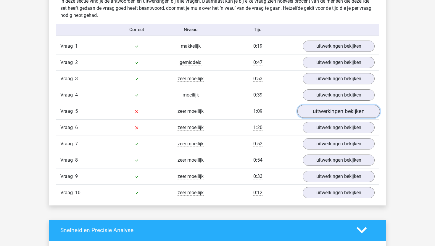
click at [310, 114] on link "uitwerkingen bekijken" at bounding box center [338, 111] width 82 height 13
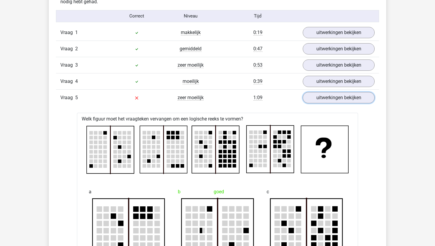
scroll to position [378, 0]
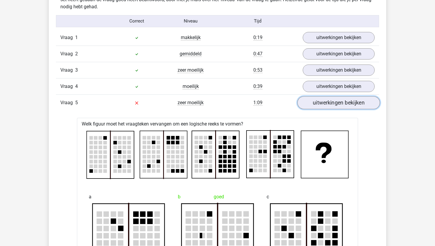
click at [322, 103] on link "uitwerkingen bekijken" at bounding box center [338, 102] width 82 height 13
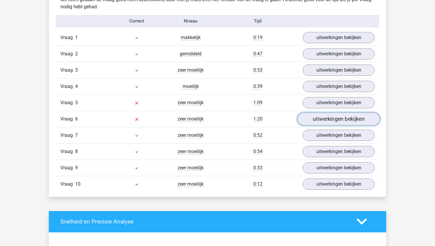
click at [318, 121] on link "uitwerkingen bekijken" at bounding box center [338, 118] width 82 height 13
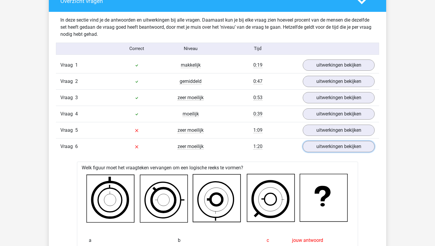
scroll to position [351, 0]
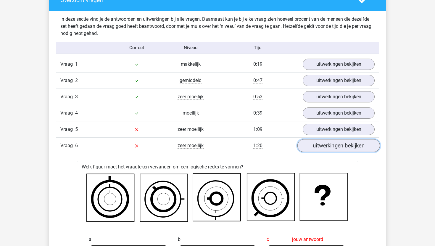
click at [316, 143] on link "uitwerkingen bekijken" at bounding box center [338, 145] width 82 height 13
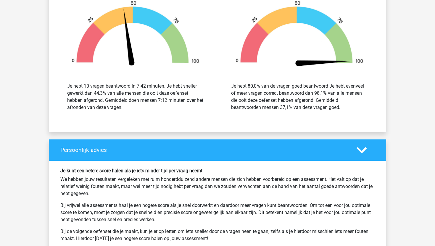
scroll to position [569, 0]
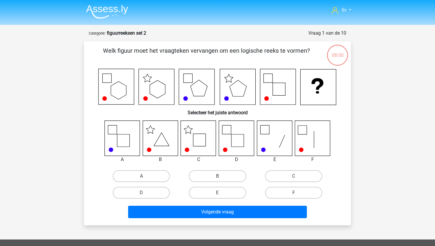
scroll to position [30, 0]
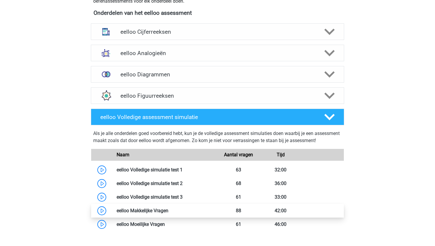
scroll to position [199, 0]
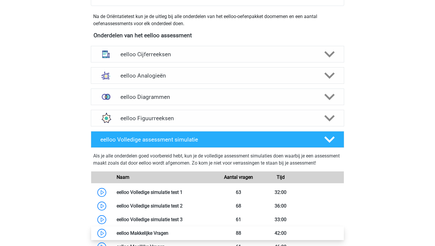
click at [150, 107] on div "eelloo Diagrammen Er zijn verschillende soorten patronen te herkennen die vaak …" at bounding box center [217, 96] width 276 height 21
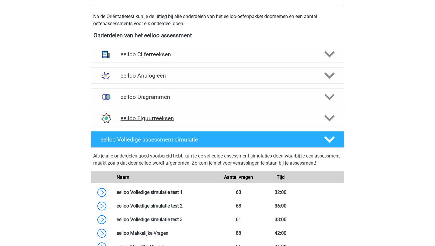
click at [150, 117] on h4 "eelloo Figuurreeksen" at bounding box center [217, 118] width 194 height 7
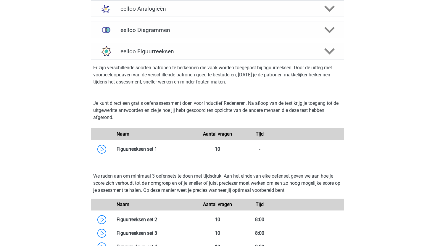
scroll to position [265, 0]
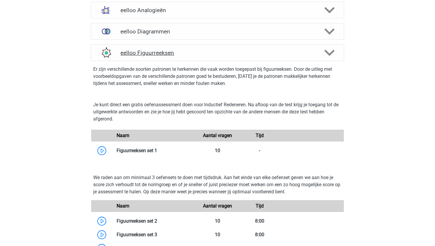
click at [157, 58] on div "eelloo Figuurreeksen" at bounding box center [217, 52] width 253 height 17
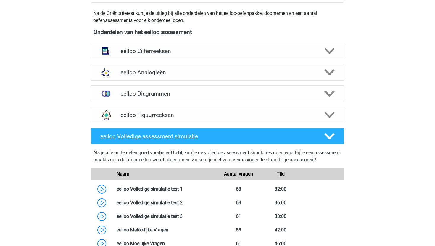
click at [171, 74] on h4 "eelloo Analogieën" at bounding box center [217, 72] width 194 height 7
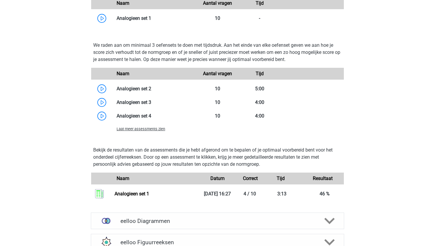
scroll to position [497, 0]
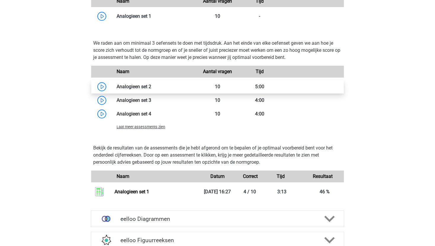
click at [151, 86] on link at bounding box center [151, 87] width 0 height 6
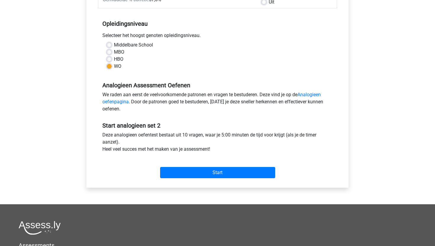
scroll to position [109, 0]
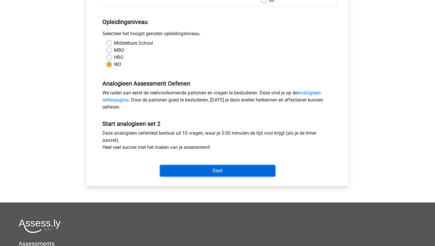
click at [177, 170] on input "Start" at bounding box center [217, 170] width 115 height 11
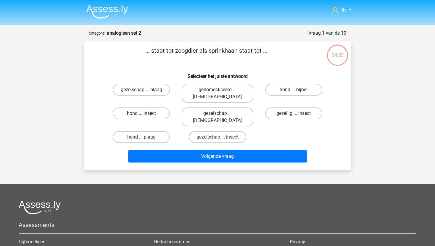
click at [159, 107] on label "hond ... insect" at bounding box center [141, 113] width 57 height 12
click at [145, 113] on input "hond ... insect" at bounding box center [143, 115] width 4 height 4
radio input "true"
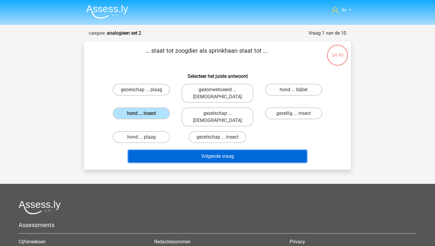
click at [196, 150] on button "Volgende vraag" at bounding box center [217, 156] width 179 height 12
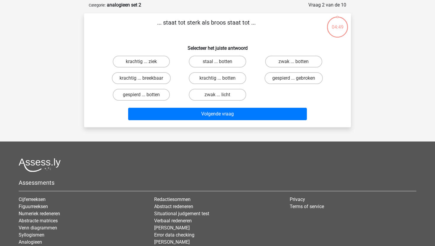
scroll to position [30, 0]
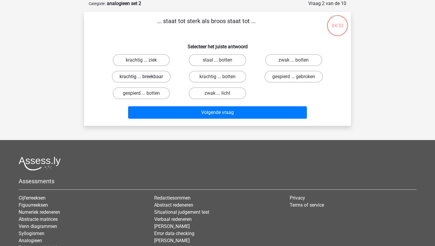
click at [160, 78] on label "krachtig ... breekbaar" at bounding box center [141, 77] width 59 height 12
click at [145, 78] on input "krachtig ... breekbaar" at bounding box center [143, 79] width 4 height 4
radio input "true"
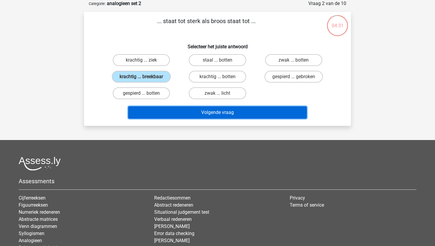
click at [208, 116] on button "Volgende vraag" at bounding box center [217, 112] width 179 height 12
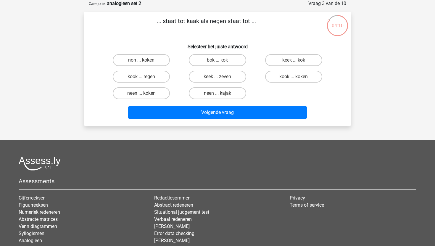
click at [143, 77] on input "kook ... regen" at bounding box center [143, 79] width 4 height 4
radio input "true"
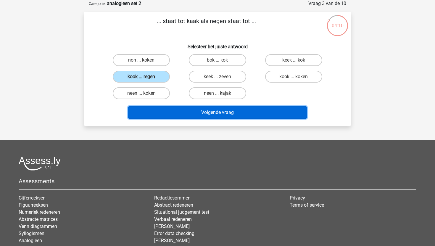
click at [178, 112] on button "Volgende vraag" at bounding box center [217, 112] width 179 height 12
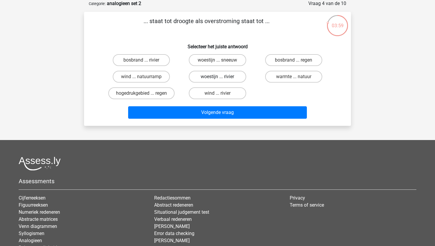
click at [229, 79] on label "woestijn ... rivier" at bounding box center [217, 77] width 57 height 12
click at [221, 79] on input "woestijn ... rivier" at bounding box center [219, 79] width 4 height 4
radio input "true"
click at [284, 58] on label "bosbrand ... regen" at bounding box center [293, 60] width 57 height 12
click at [293, 60] on input "bosbrand ... regen" at bounding box center [295, 62] width 4 height 4
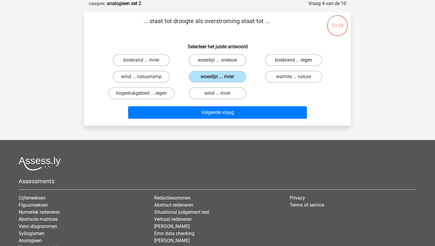
radio input "true"
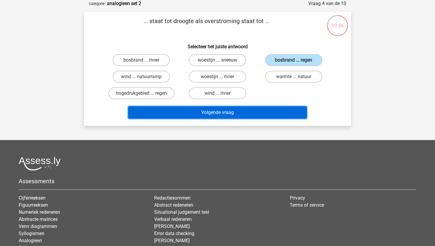
click at [224, 116] on button "Volgende vraag" at bounding box center [217, 112] width 179 height 12
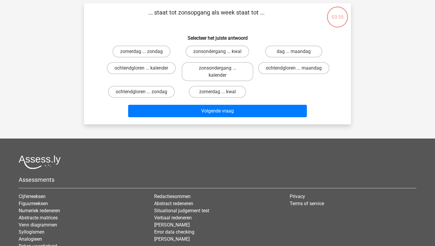
scroll to position [40, 0]
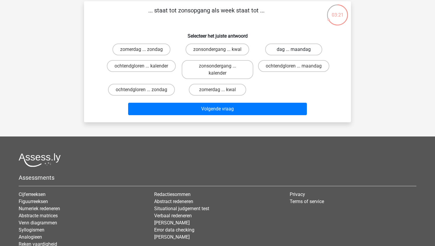
click at [298, 51] on label "dag ... maandag" at bounding box center [293, 49] width 57 height 12
click at [297, 51] on input "dag ... maandag" at bounding box center [295, 51] width 4 height 4
radio input "true"
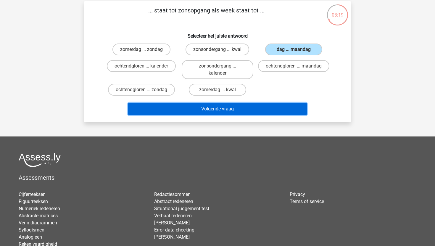
click at [277, 106] on button "Volgende vraag" at bounding box center [217, 109] width 179 height 12
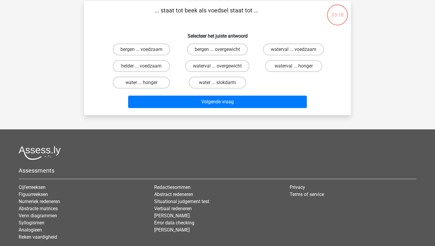
scroll to position [30, 0]
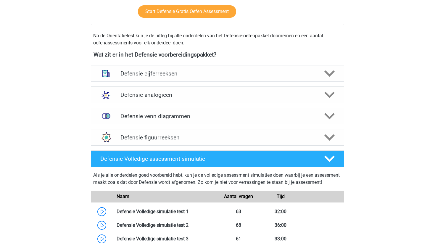
scroll to position [405, 0]
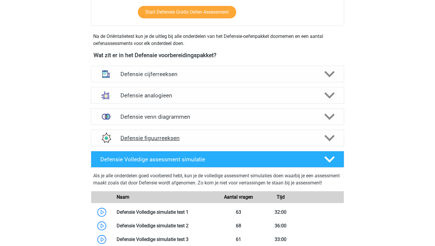
click at [197, 136] on h4 "Defensie figuurreeksen" at bounding box center [217, 138] width 194 height 7
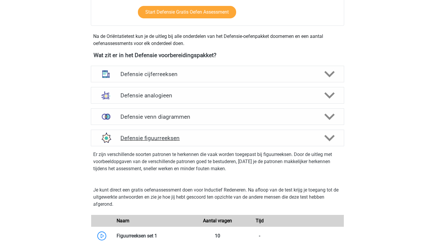
click at [195, 140] on h4 "Defensie figuurreeksen" at bounding box center [217, 138] width 194 height 7
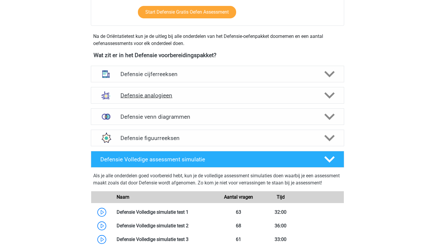
click at [200, 93] on h4 "Defensie analogieen" at bounding box center [217, 95] width 194 height 7
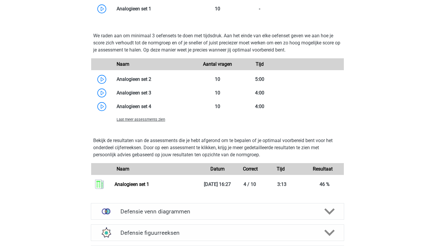
scroll to position [728, 0]
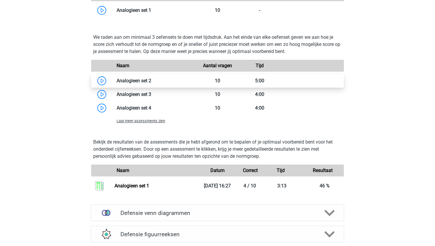
click at [151, 83] on link at bounding box center [151, 81] width 0 height 6
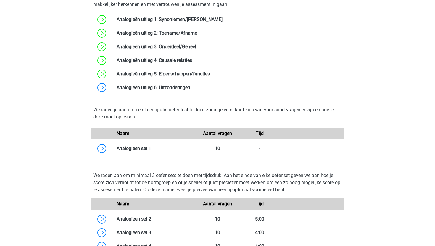
scroll to position [539, 0]
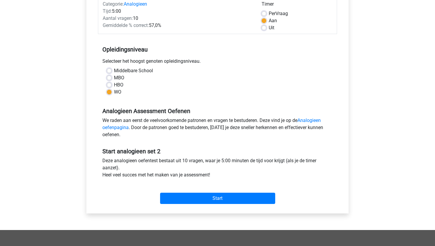
scroll to position [82, 0]
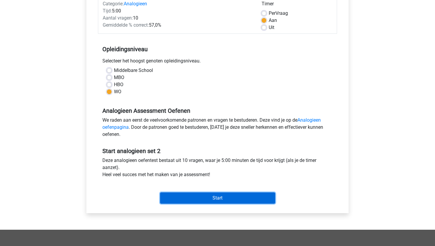
click at [191, 197] on input "Start" at bounding box center [217, 197] width 115 height 11
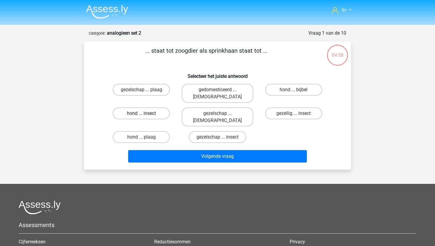
click at [155, 107] on label "hond ... insect" at bounding box center [141, 113] width 57 height 12
click at [145, 113] on input "hond ... insect" at bounding box center [143, 115] width 4 height 4
radio input "true"
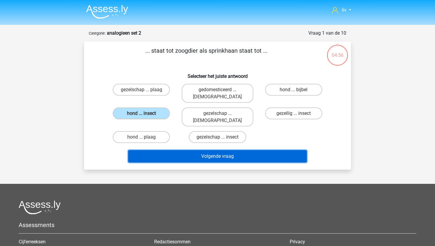
click at [184, 150] on button "Volgende vraag" at bounding box center [217, 156] width 179 height 12
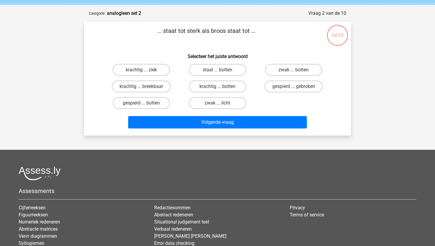
scroll to position [17, 0]
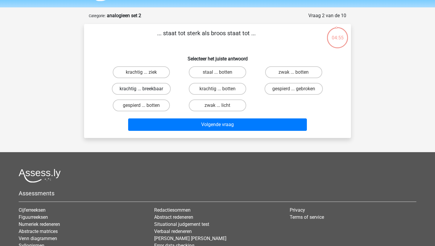
click at [162, 88] on label "krachtig ... breekbaar" at bounding box center [141, 89] width 59 height 12
click at [145, 89] on input "krachtig ... breekbaar" at bounding box center [143, 91] width 4 height 4
radio input "true"
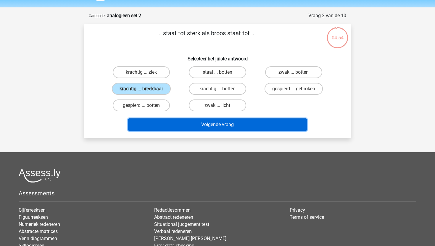
click at [189, 121] on button "Volgende vraag" at bounding box center [217, 124] width 179 height 12
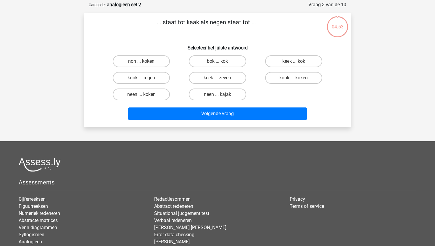
scroll to position [30, 0]
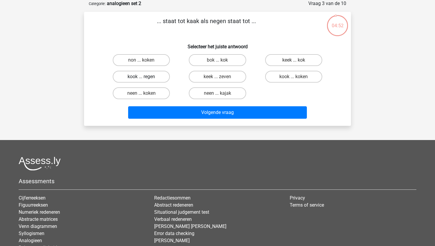
click at [162, 77] on label "kook ... regen" at bounding box center [141, 77] width 57 height 12
click at [145, 77] on input "kook ... regen" at bounding box center [143, 79] width 4 height 4
radio input "true"
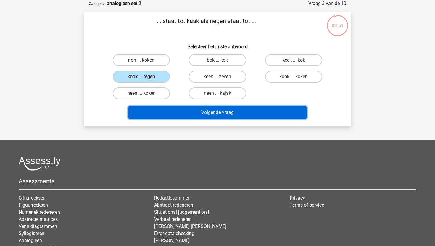
click at [187, 117] on button "Volgende vraag" at bounding box center [217, 112] width 179 height 12
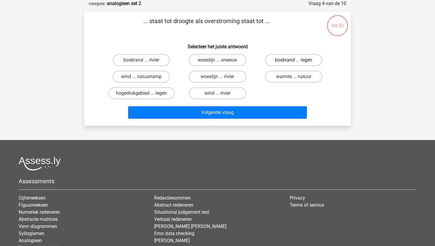
click at [267, 61] on label "bosbrand ... regen" at bounding box center [293, 60] width 57 height 12
click at [293, 61] on input "bosbrand ... regen" at bounding box center [295, 62] width 4 height 4
radio input "true"
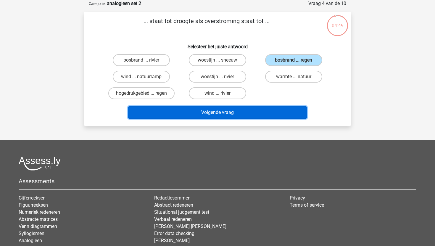
click at [256, 115] on button "Volgende vraag" at bounding box center [217, 112] width 179 height 12
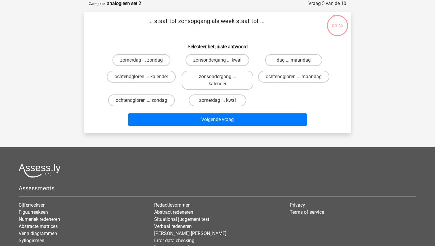
click at [280, 59] on label "dag ... maandag" at bounding box center [293, 60] width 57 height 12
click at [293, 60] on input "dag ... maandag" at bounding box center [295, 62] width 4 height 4
radio input "true"
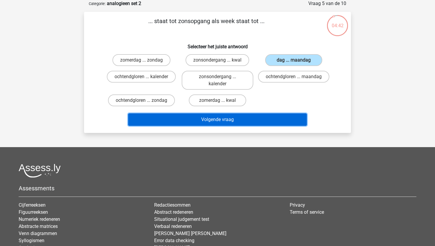
click at [260, 116] on button "Volgende vraag" at bounding box center [217, 119] width 179 height 12
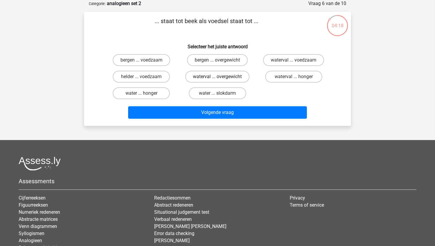
click at [232, 77] on label "waterval ... overgewicht" at bounding box center [217, 77] width 64 height 12
click at [221, 77] on input "waterval ... overgewicht" at bounding box center [219, 79] width 4 height 4
radio input "true"
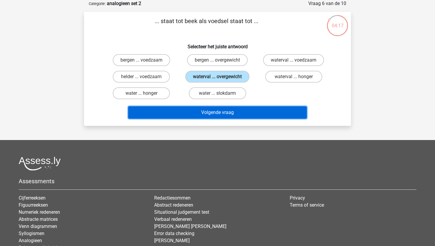
click at [230, 114] on button "Volgende vraag" at bounding box center [217, 112] width 179 height 12
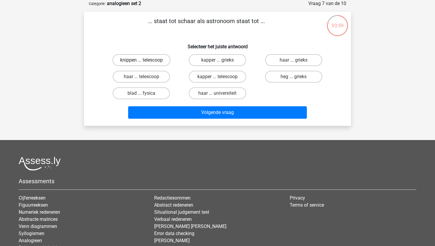
click at [158, 61] on label "knippen ... telescoop" at bounding box center [141, 60] width 58 height 12
click at [145, 61] on input "knippen ... telescoop" at bounding box center [143, 62] width 4 height 4
radio input "true"
click at [158, 61] on label "knippen ... telescoop" at bounding box center [141, 60] width 58 height 12
click at [145, 61] on input "knippen ... telescoop" at bounding box center [143, 62] width 4 height 4
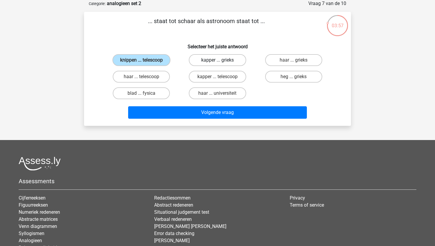
click at [214, 58] on label "kapper ... grieks" at bounding box center [217, 60] width 57 height 12
click at [217, 60] on input "kapper ... grieks" at bounding box center [219, 62] width 4 height 4
radio input "true"
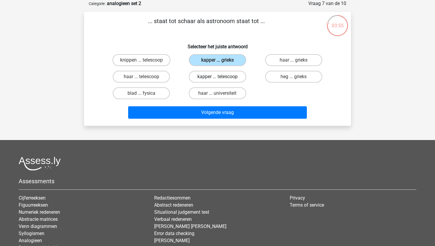
click at [218, 74] on label "kapper ... telescoop" at bounding box center [217, 77] width 57 height 12
click at [218, 77] on input "kapper ... telescoop" at bounding box center [219, 79] width 4 height 4
radio input "true"
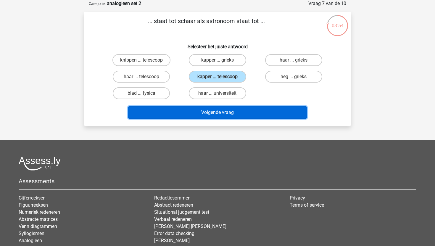
click at [224, 111] on button "Volgende vraag" at bounding box center [217, 112] width 179 height 12
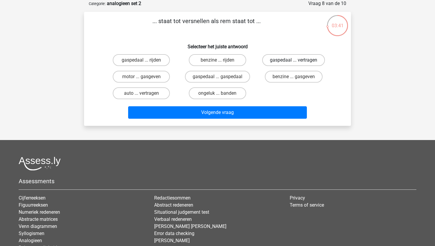
click at [292, 61] on label "gaspedaal ... vertragen" at bounding box center [293, 60] width 63 height 12
click at [293, 61] on input "gaspedaal ... vertragen" at bounding box center [295, 62] width 4 height 4
radio input "true"
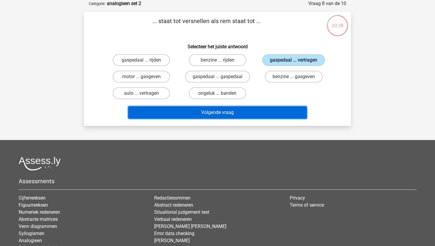
click at [257, 116] on button "Volgende vraag" at bounding box center [217, 112] width 179 height 12
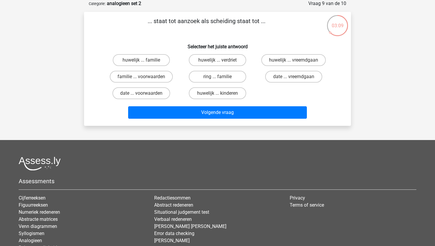
click at [148, 67] on div "huwelijk ... familie" at bounding box center [141, 60] width 76 height 17
click at [150, 61] on label "huwelijk ... familie" at bounding box center [141, 60] width 57 height 12
click at [145, 61] on input "huwelijk ... familie" at bounding box center [143, 62] width 4 height 4
radio input "true"
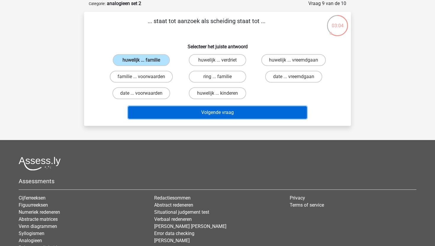
click at [187, 111] on button "Volgende vraag" at bounding box center [217, 112] width 179 height 12
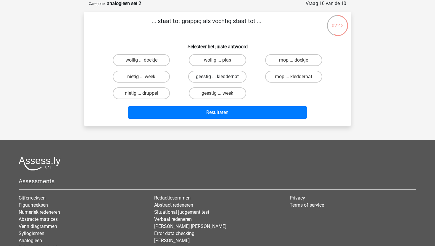
click at [229, 77] on label "geestig ... kleddernat" at bounding box center [217, 77] width 58 height 12
click at [221, 77] on input "geestig ... kleddernat" at bounding box center [219, 79] width 4 height 4
radio input "true"
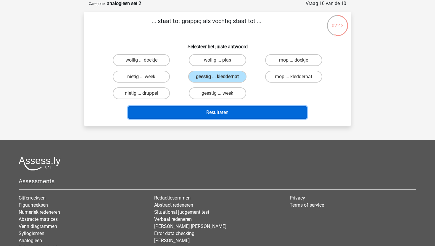
click at [234, 112] on button "Resultaten" at bounding box center [217, 112] width 179 height 12
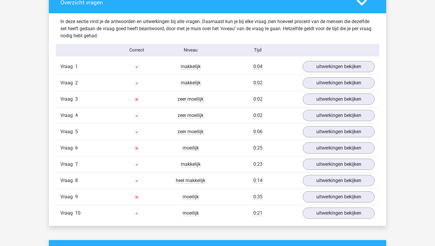
scroll to position [335, 0]
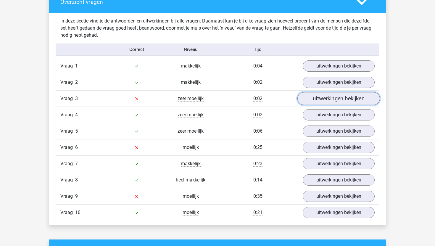
click at [320, 98] on link "uitwerkingen bekijken" at bounding box center [338, 98] width 82 height 13
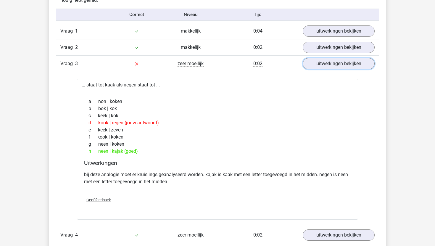
scroll to position [375, 0]
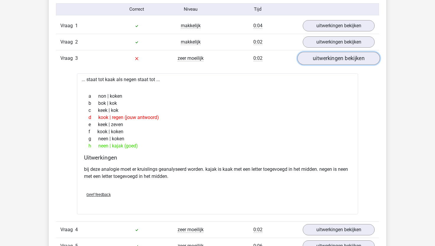
click at [315, 59] on link "uitwerkingen bekijken" at bounding box center [338, 58] width 82 height 13
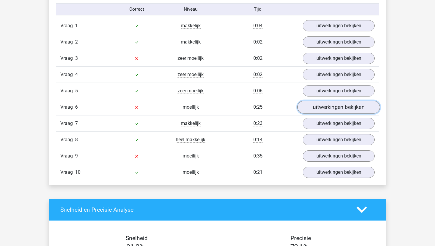
click at [317, 108] on link "uitwerkingen bekijken" at bounding box center [338, 107] width 82 height 13
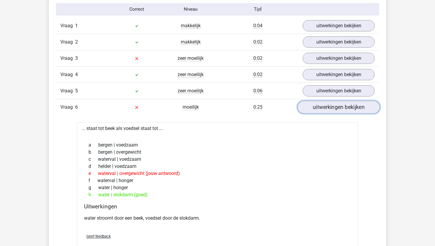
click at [317, 108] on link "uitwerkingen bekijken" at bounding box center [338, 107] width 82 height 13
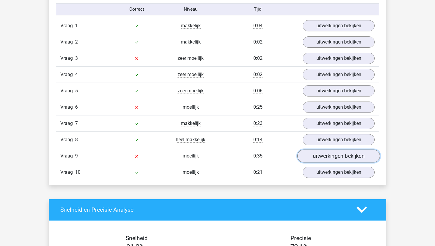
click at [331, 158] on link "uitwerkingen bekijken" at bounding box center [338, 155] width 82 height 13
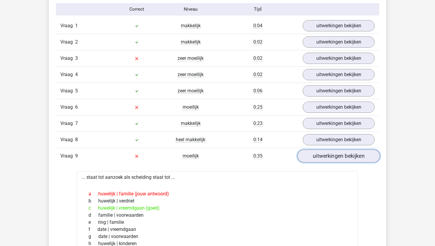
click at [331, 158] on link "uitwerkingen bekijken" at bounding box center [338, 155] width 82 height 13
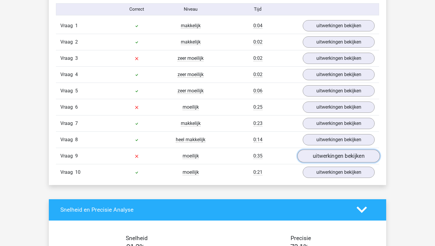
click at [331, 158] on link "uitwerkingen bekijken" at bounding box center [338, 155] width 82 height 13
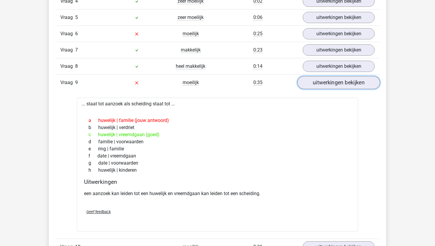
scroll to position [449, 0]
click at [324, 82] on link "uitwerkingen bekijken" at bounding box center [338, 81] width 82 height 13
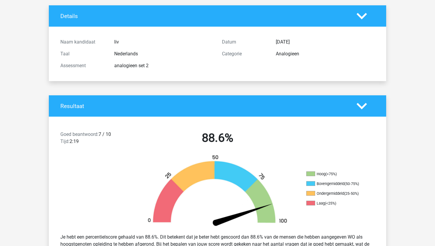
scroll to position [25, 0]
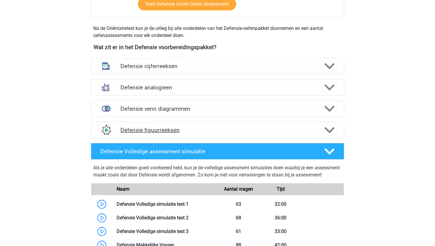
click at [178, 128] on h4 "Defensie figuurreeksen" at bounding box center [217, 130] width 194 height 7
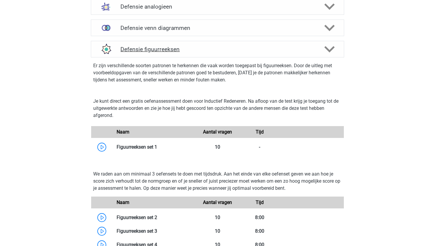
scroll to position [491, 0]
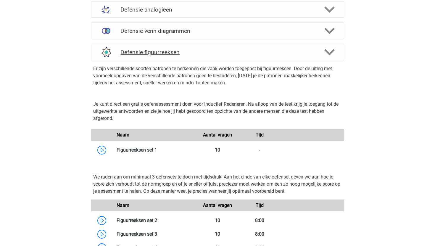
click at [173, 49] on h4 "Defensie figuurreeksen" at bounding box center [217, 52] width 194 height 7
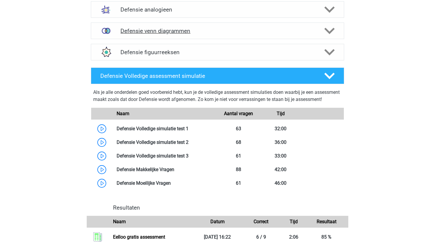
click at [180, 35] on div "Defensie venn diagrammen" at bounding box center [217, 30] width 253 height 17
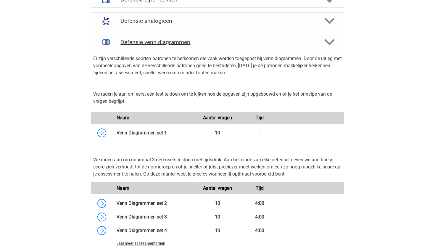
scroll to position [476, 0]
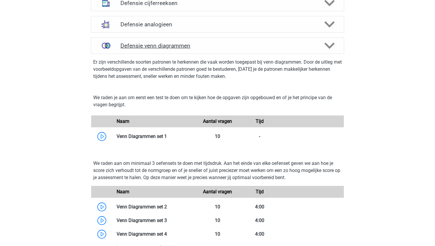
click at [183, 46] on h4 "Defensie venn diagrammen" at bounding box center [217, 45] width 194 height 7
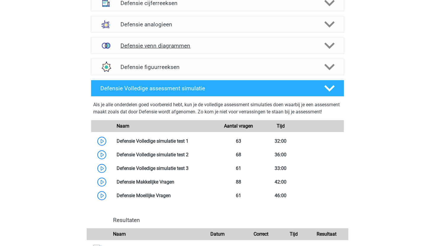
click at [189, 46] on h4 "Defensie venn diagrammen" at bounding box center [217, 45] width 194 height 7
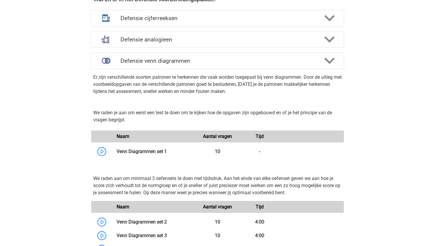
scroll to position [443, 0]
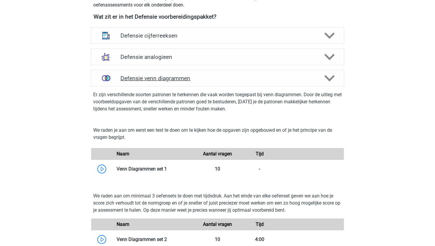
click at [216, 77] on h4 "Defensie venn diagrammen" at bounding box center [217, 78] width 194 height 7
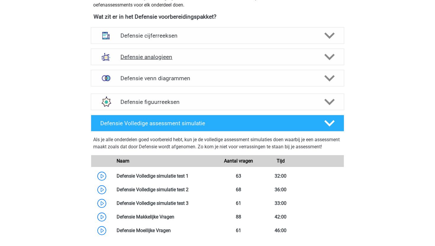
click at [215, 56] on h4 "Defensie analogieen" at bounding box center [217, 57] width 194 height 7
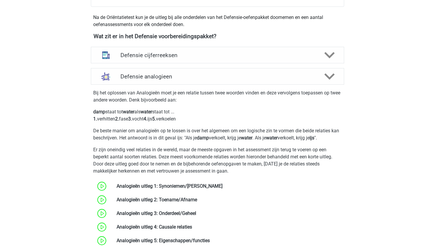
scroll to position [415, 0]
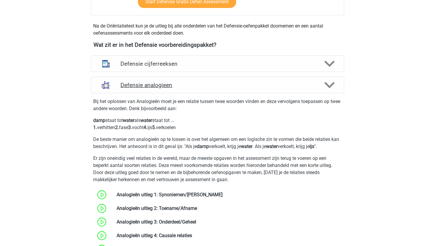
click at [201, 85] on h4 "Defensie analogieen" at bounding box center [217, 85] width 194 height 7
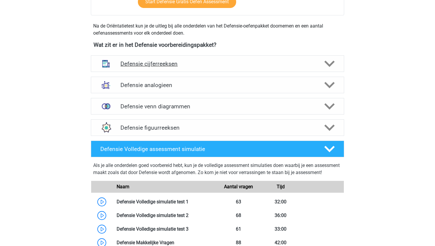
click at [199, 61] on h4 "Defensie cijferreeksen" at bounding box center [217, 63] width 194 height 7
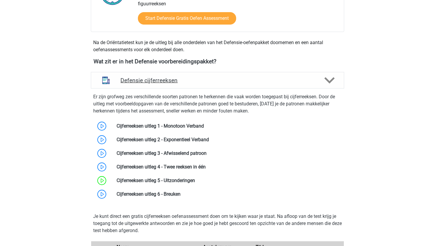
scroll to position [398, 0]
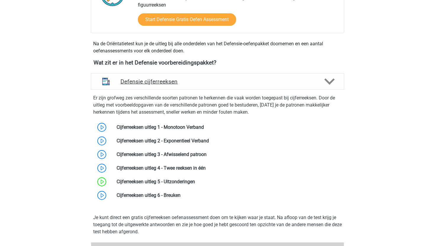
click at [194, 82] on h4 "Defensie cijferreeksen" at bounding box center [217, 81] width 194 height 7
